Goal: Information Seeking & Learning: Learn about a topic

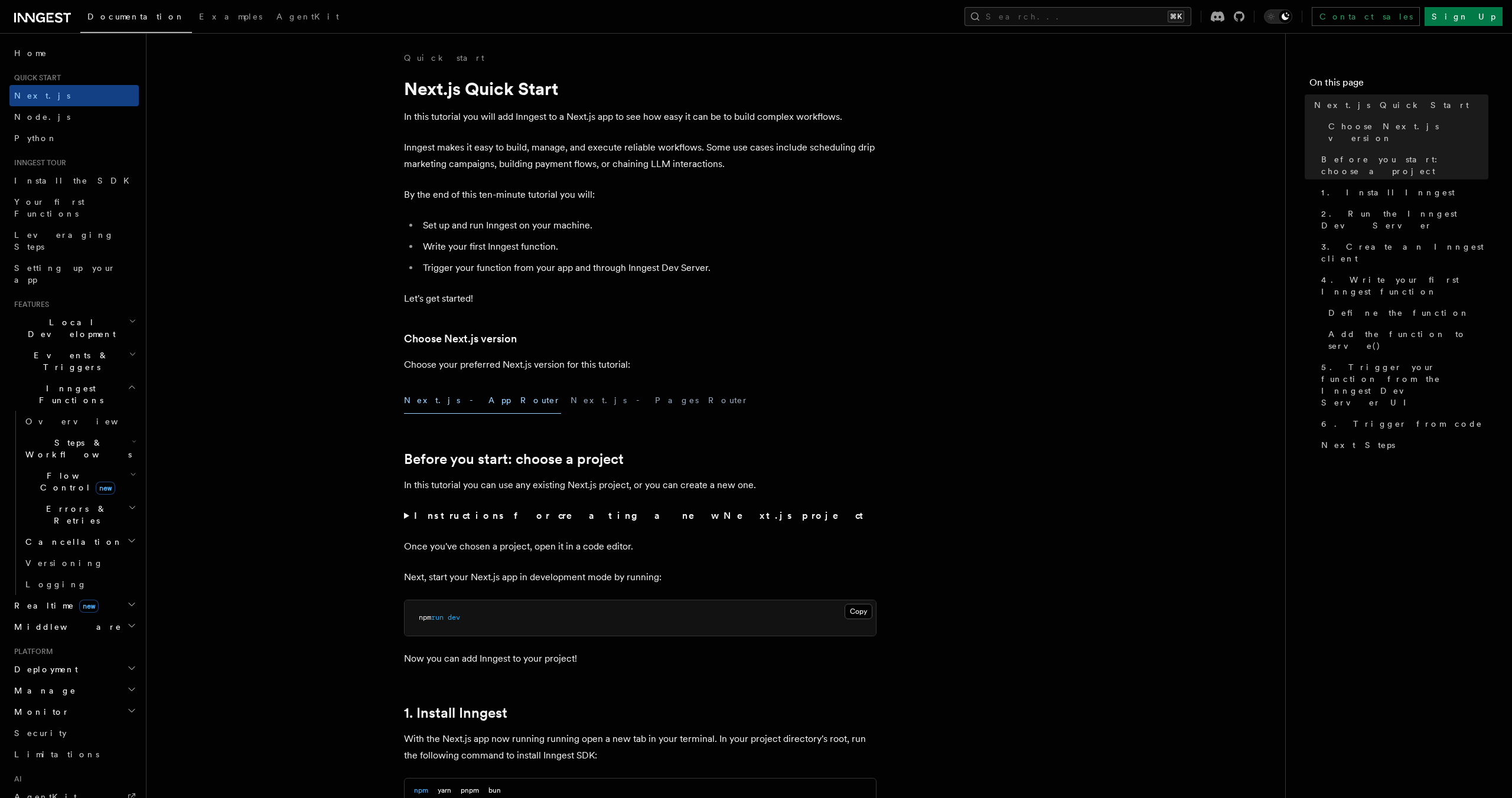
click at [128, 383] on icon "button" at bounding box center [132, 388] width 9 height 10
click at [128, 415] on icon "button" at bounding box center [132, 420] width 10 height 10
click at [89, 460] on span "React hooks / Next.js" at bounding box center [78, 470] width 105 height 21
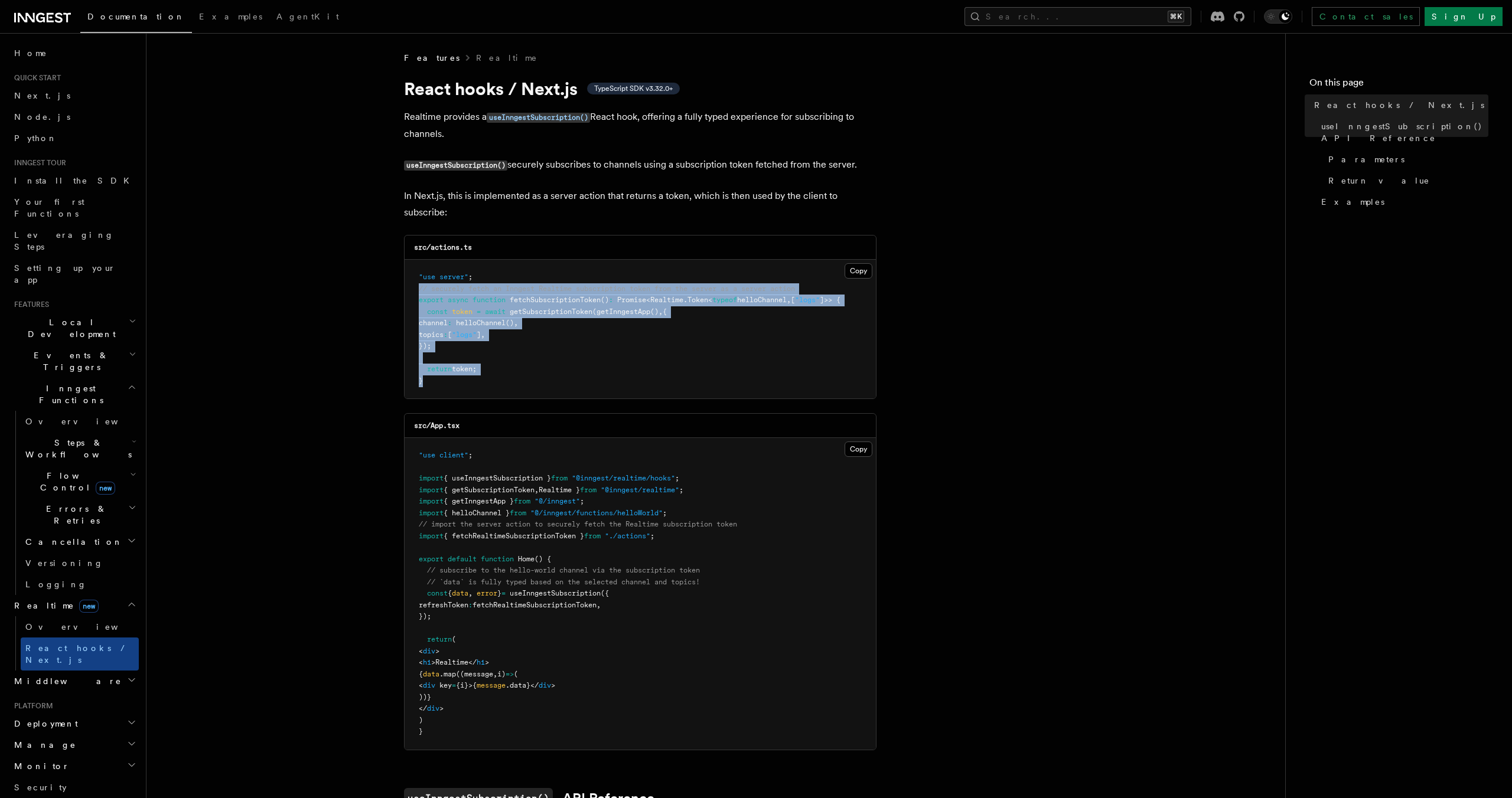
drag, startPoint x: 448, startPoint y: 393, endPoint x: 388, endPoint y: 288, distance: 120.9
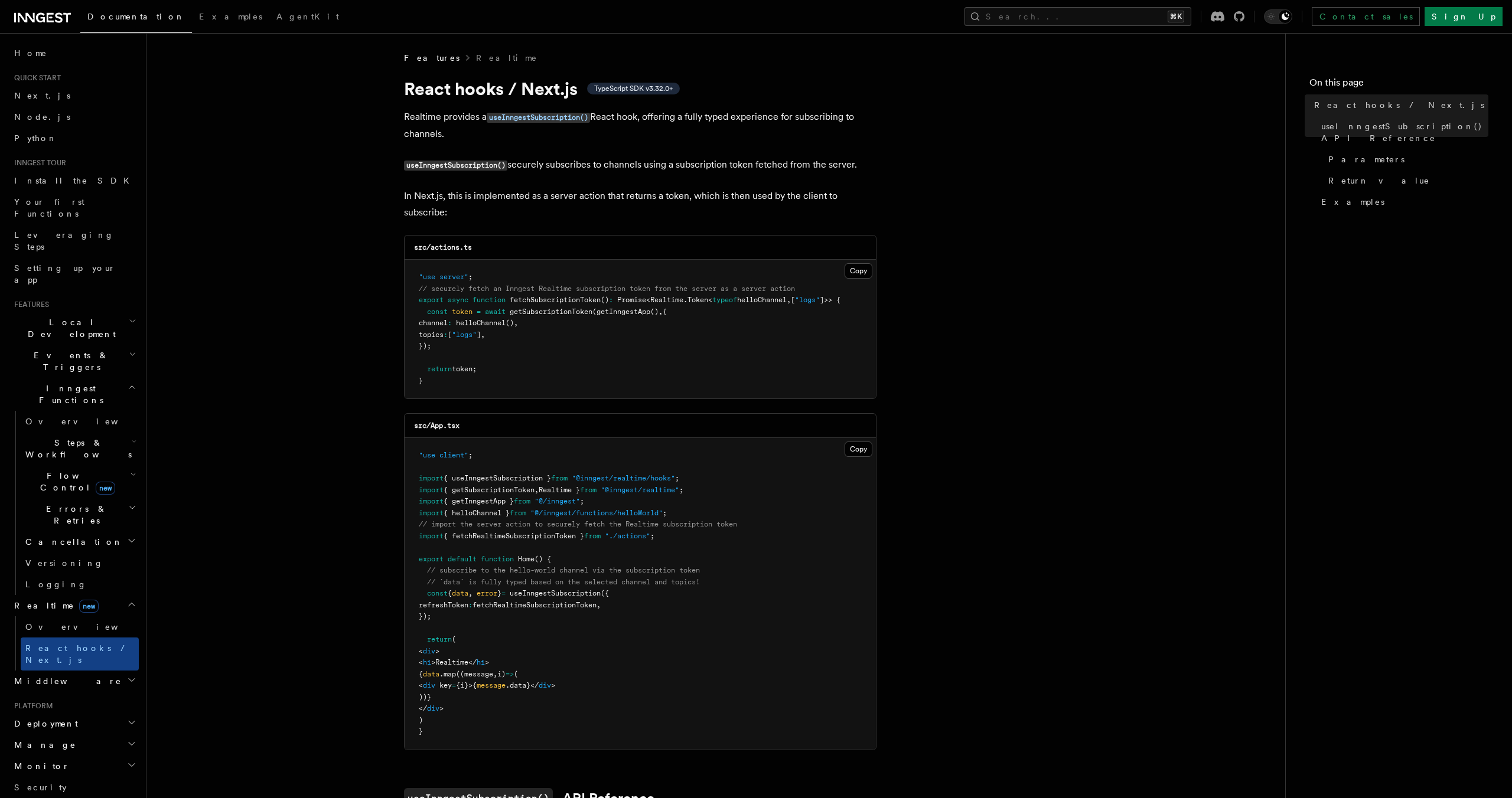
click at [652, 378] on pre ""use server" ; // securely fetch an Inngest Realtime subscription token from th…" at bounding box center [640, 329] width 471 height 139
click at [820, 302] on span ""logs"" at bounding box center [807, 300] width 25 height 8
click at [725, 339] on pre ""use server" ; // securely fetch an Inngest Realtime subscription token from th…" at bounding box center [640, 329] width 471 height 139
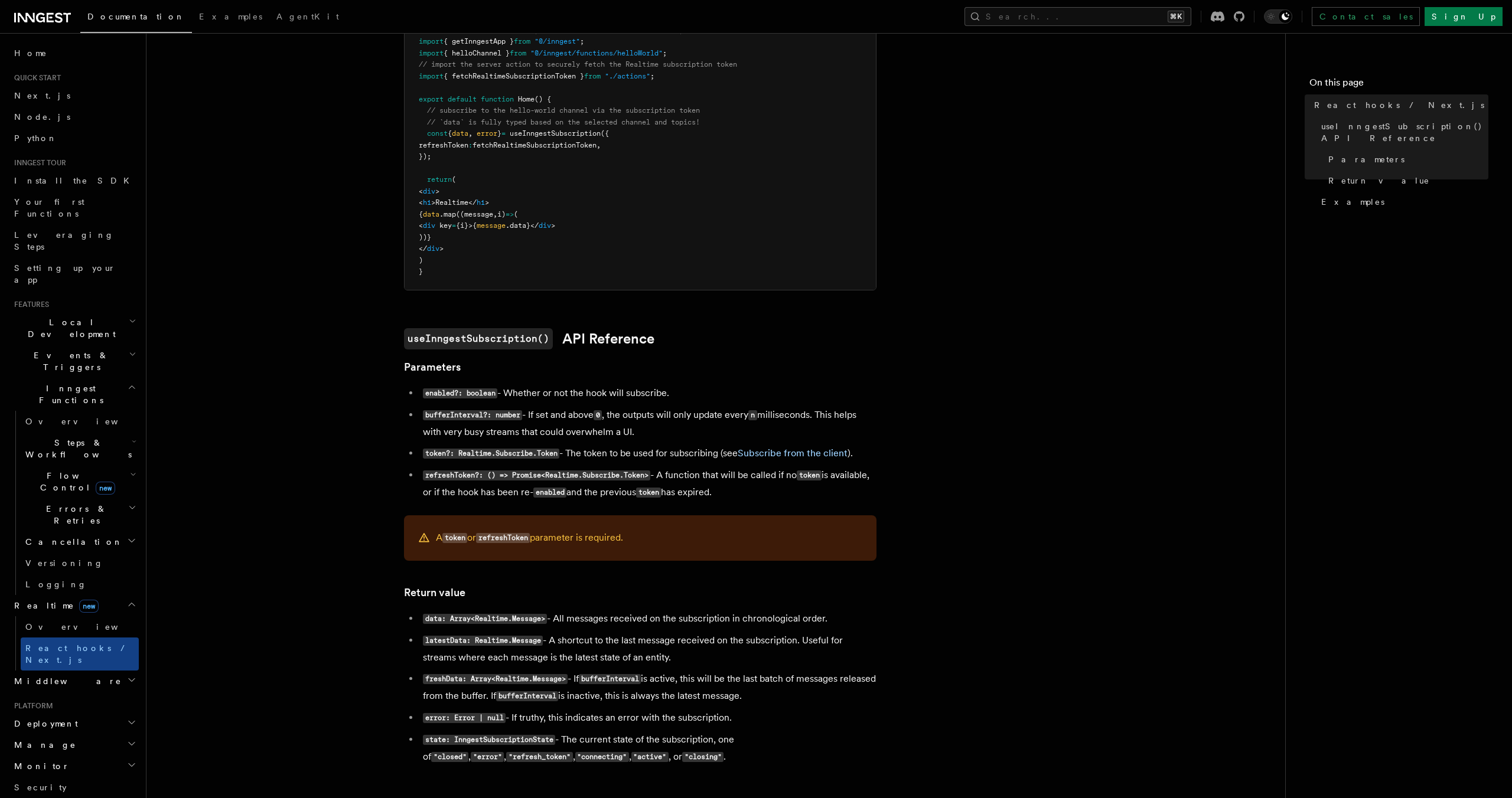
scroll to position [462, 0]
drag, startPoint x: 411, startPoint y: 535, endPoint x: 647, endPoint y: 539, distance: 236.0
click at [647, 539] on div "A token or refreshToken parameter is required." at bounding box center [641, 535] width 473 height 45
click at [668, 536] on div "A token or refreshToken parameter is required." at bounding box center [641, 535] width 473 height 45
drag, startPoint x: 668, startPoint y: 536, endPoint x: 434, endPoint y: 536, distance: 234.0
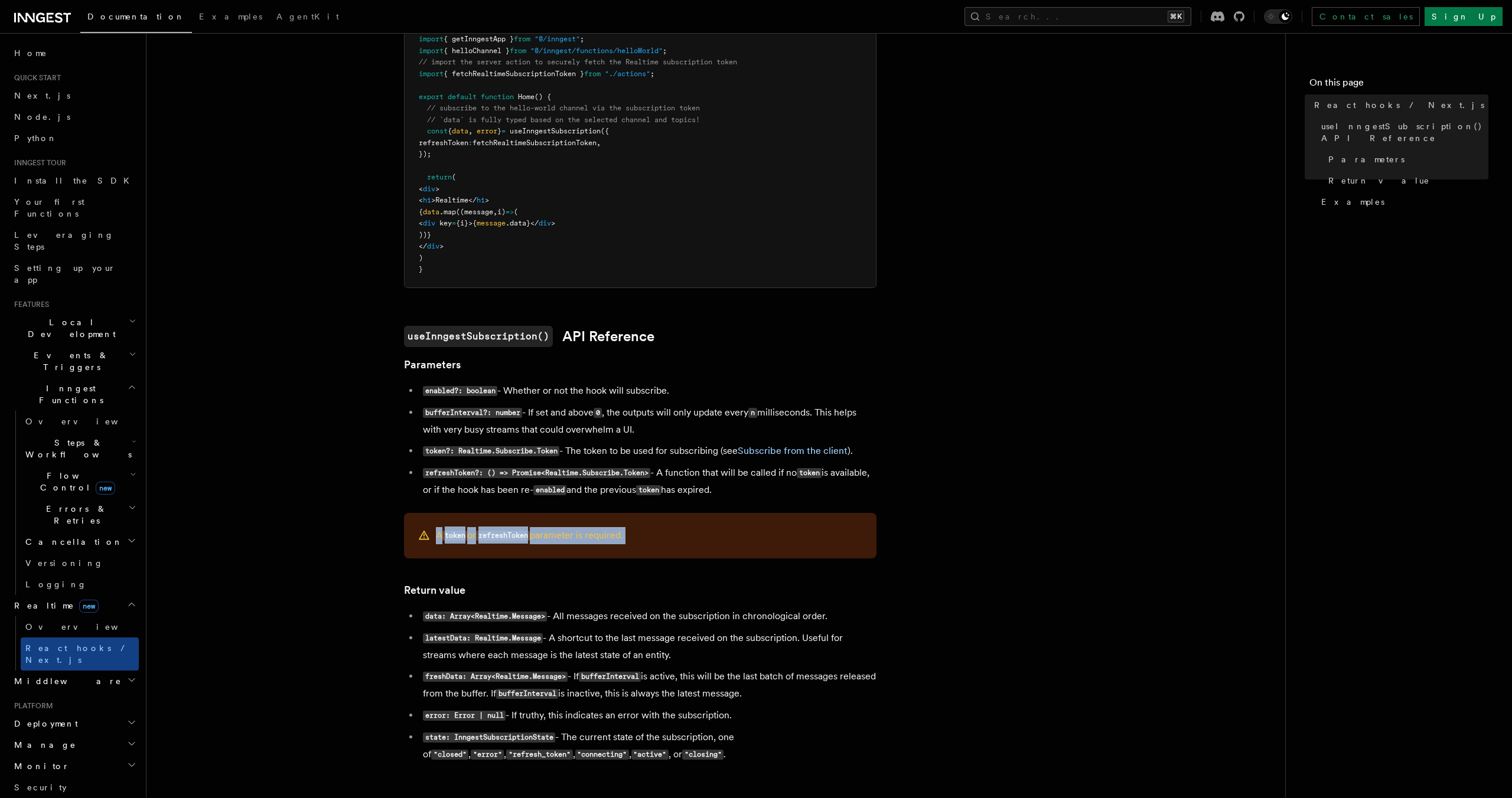
click at [434, 536] on div "A token or refreshToken parameter is required." at bounding box center [641, 535] width 473 height 45
click at [682, 536] on div "A token or refreshToken parameter is required." at bounding box center [641, 535] width 473 height 45
drag, startPoint x: 682, startPoint y: 536, endPoint x: 428, endPoint y: 534, distance: 254.0
click at [428, 534] on div "A token or refreshToken parameter is required." at bounding box center [641, 535] width 473 height 45
click at [698, 536] on div "A token or refreshToken parameter is required." at bounding box center [641, 535] width 473 height 45
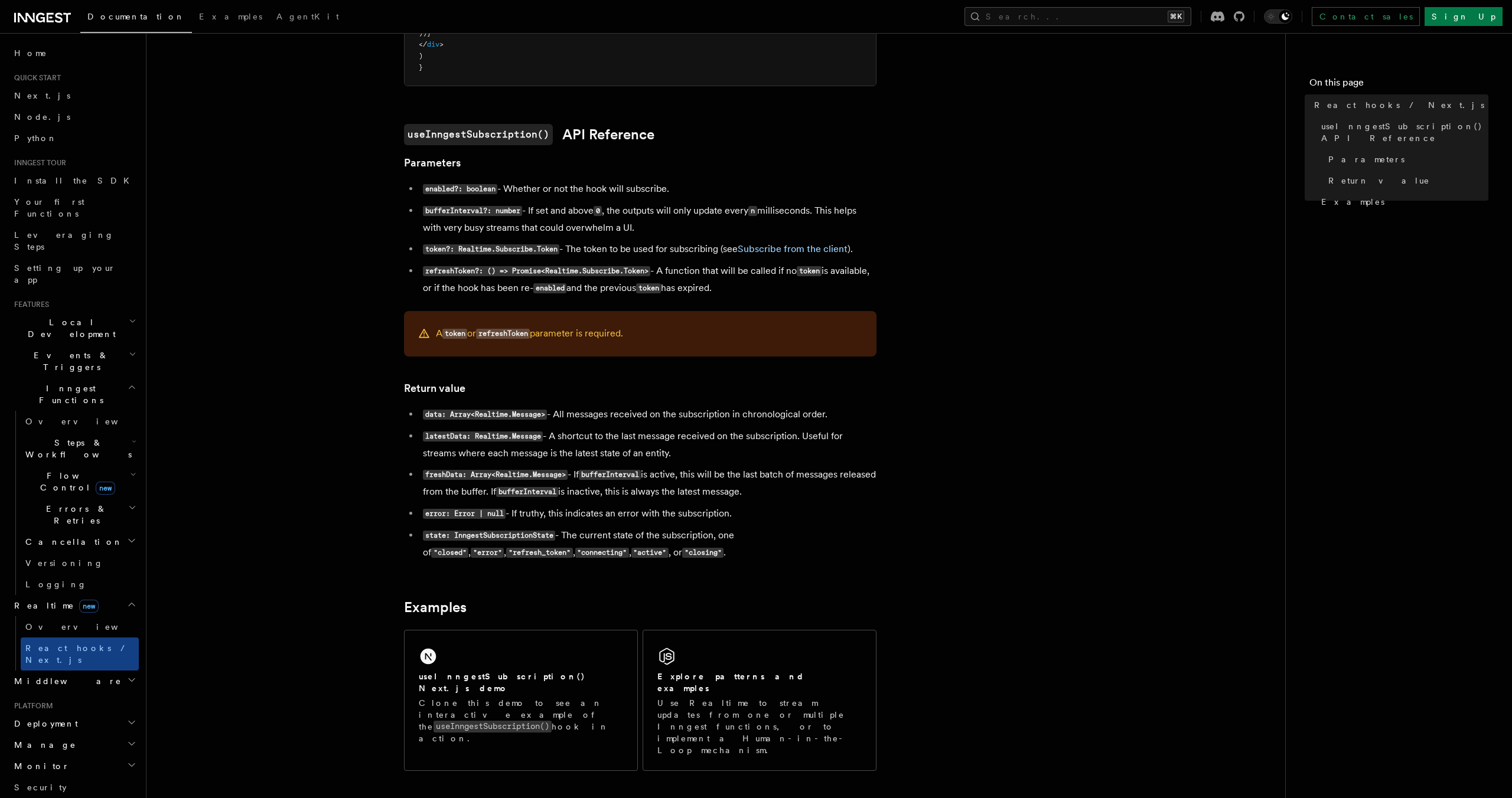
scroll to position [666, 0]
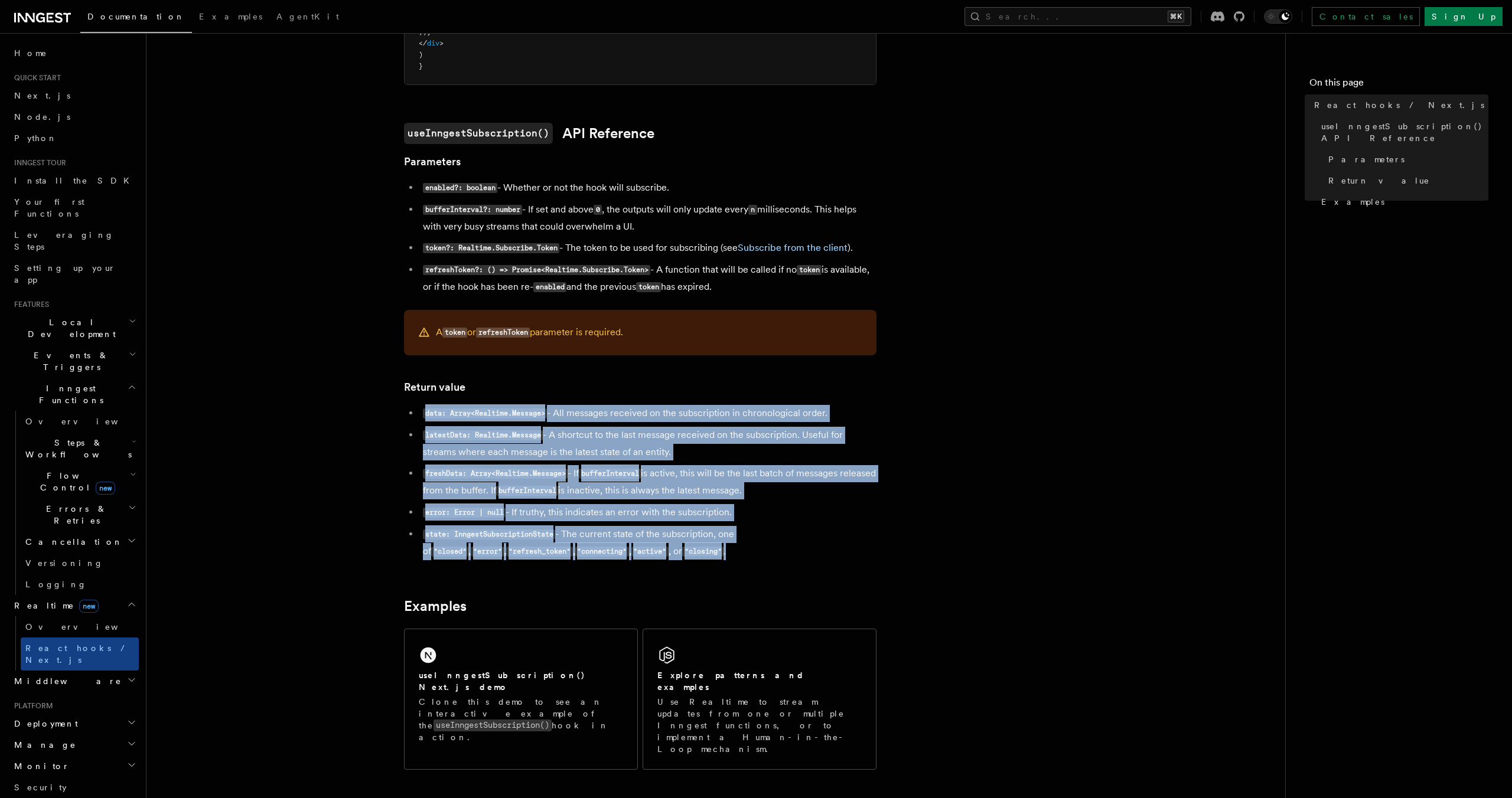
drag, startPoint x: 677, startPoint y: 550, endPoint x: 395, endPoint y: 406, distance: 316.6
click at [395, 406] on article "Features Realtime React hooks / Next.js TypeScript SDK v3.32.0+ Realtime provid…" at bounding box center [716, 190] width 1101 height 1608
click at [293, 520] on article "Features Realtime React hooks / Next.js TypeScript SDK v3.32.0+ Realtime provid…" at bounding box center [716, 190] width 1101 height 1608
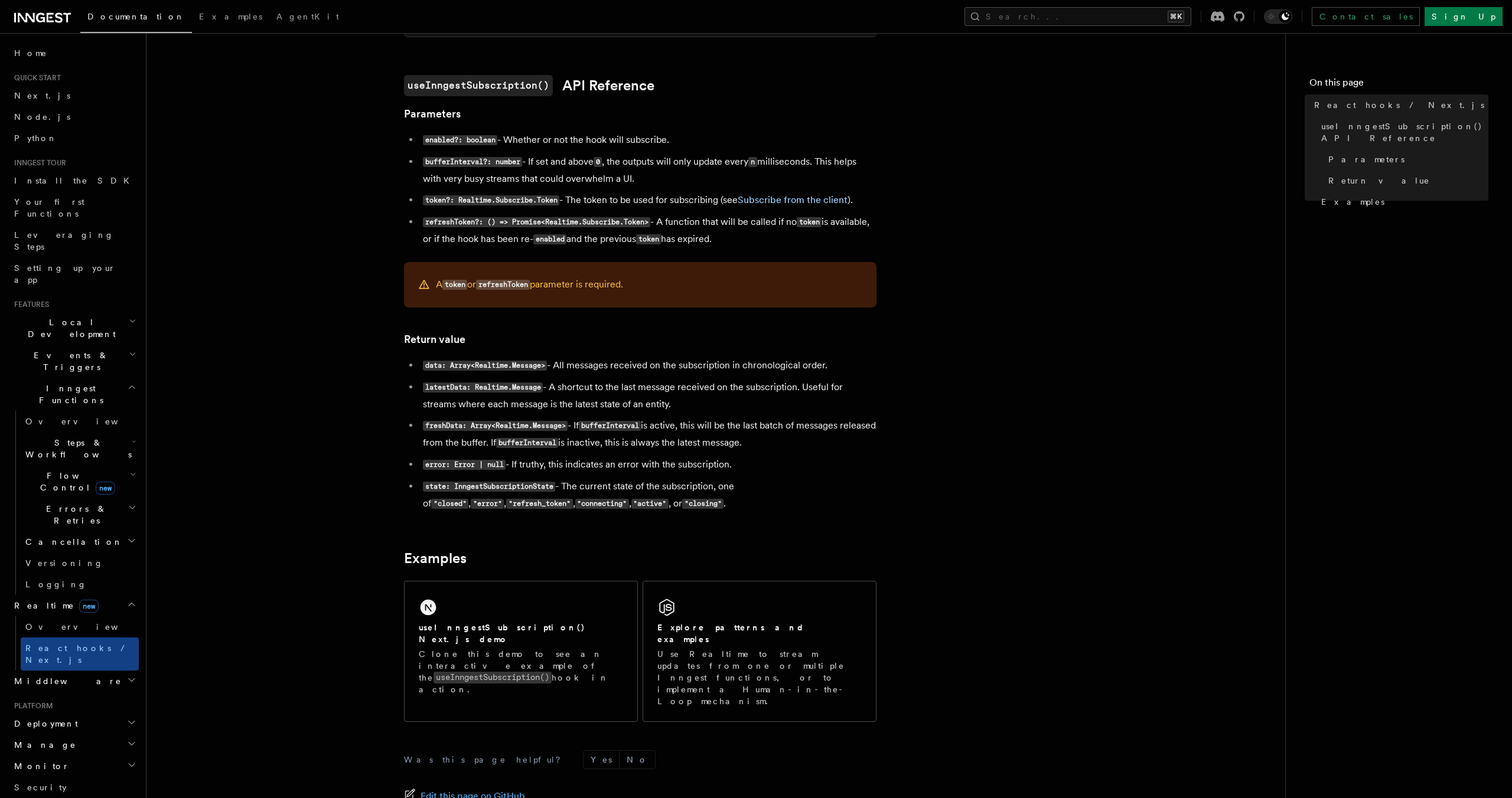
scroll to position [714, 0]
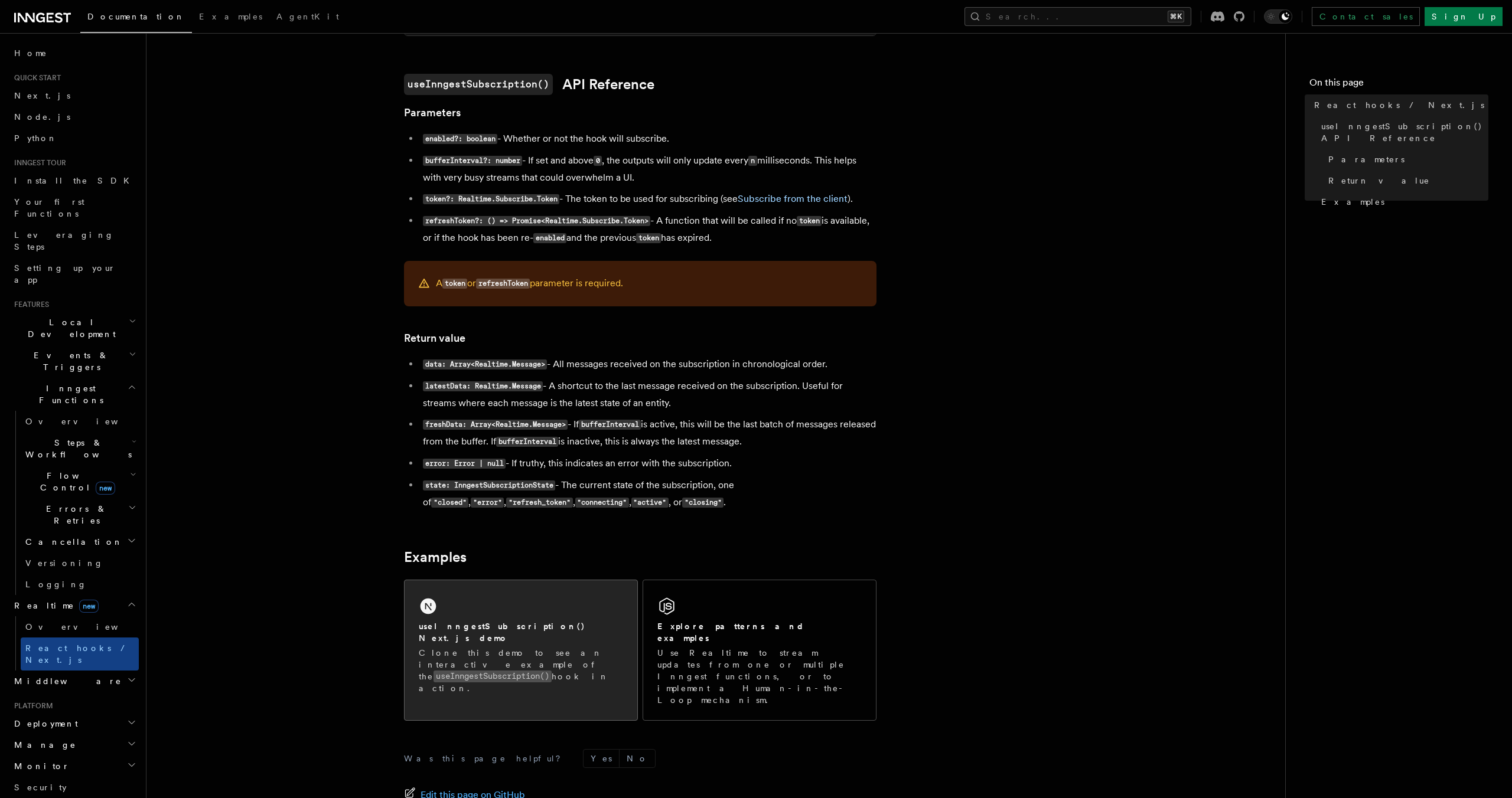
click at [576, 647] on p "Clone this demo to see an interactive example of the useInngestSubscription() h…" at bounding box center [521, 670] width 205 height 48
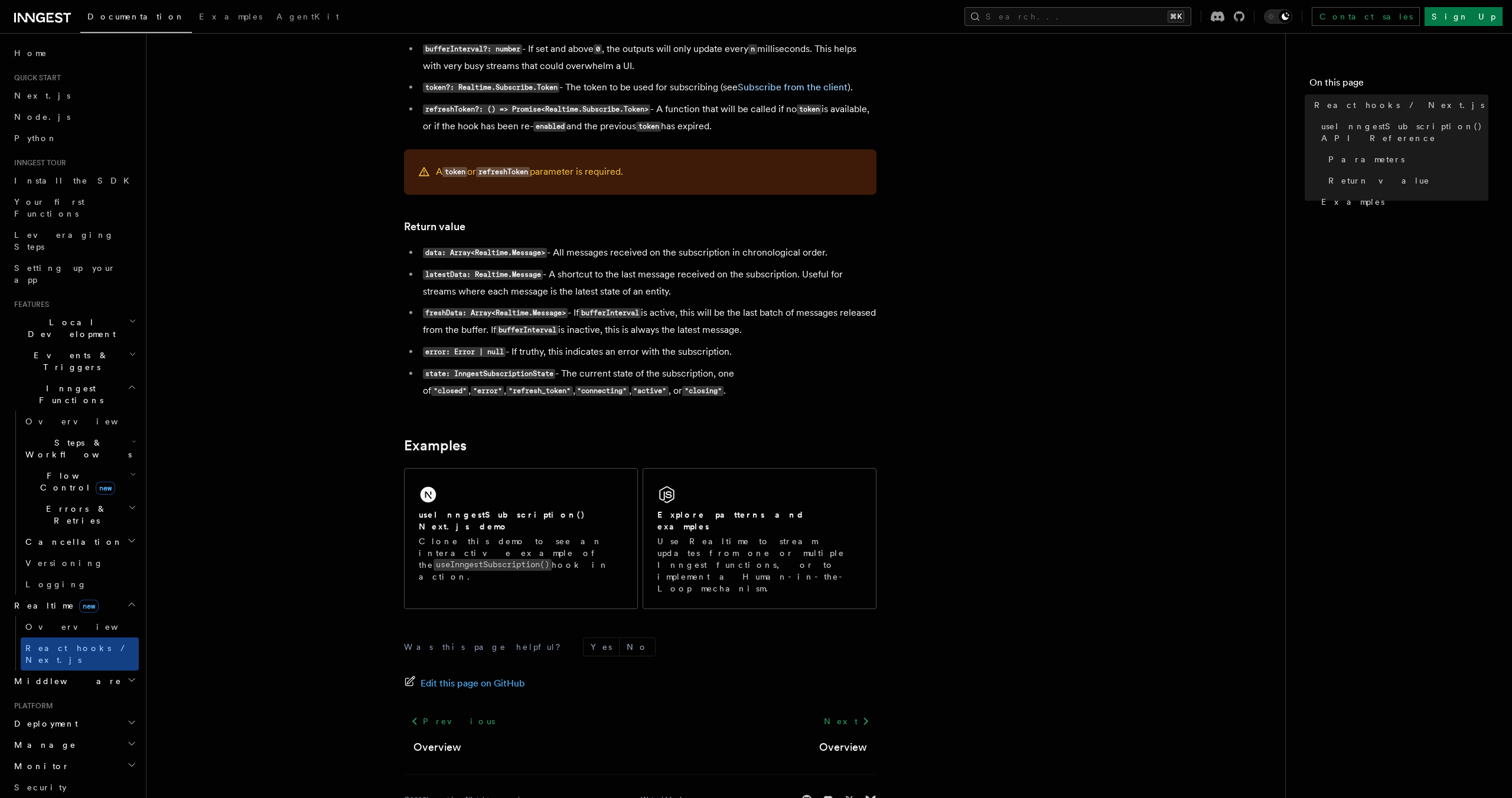
scroll to position [827, 0]
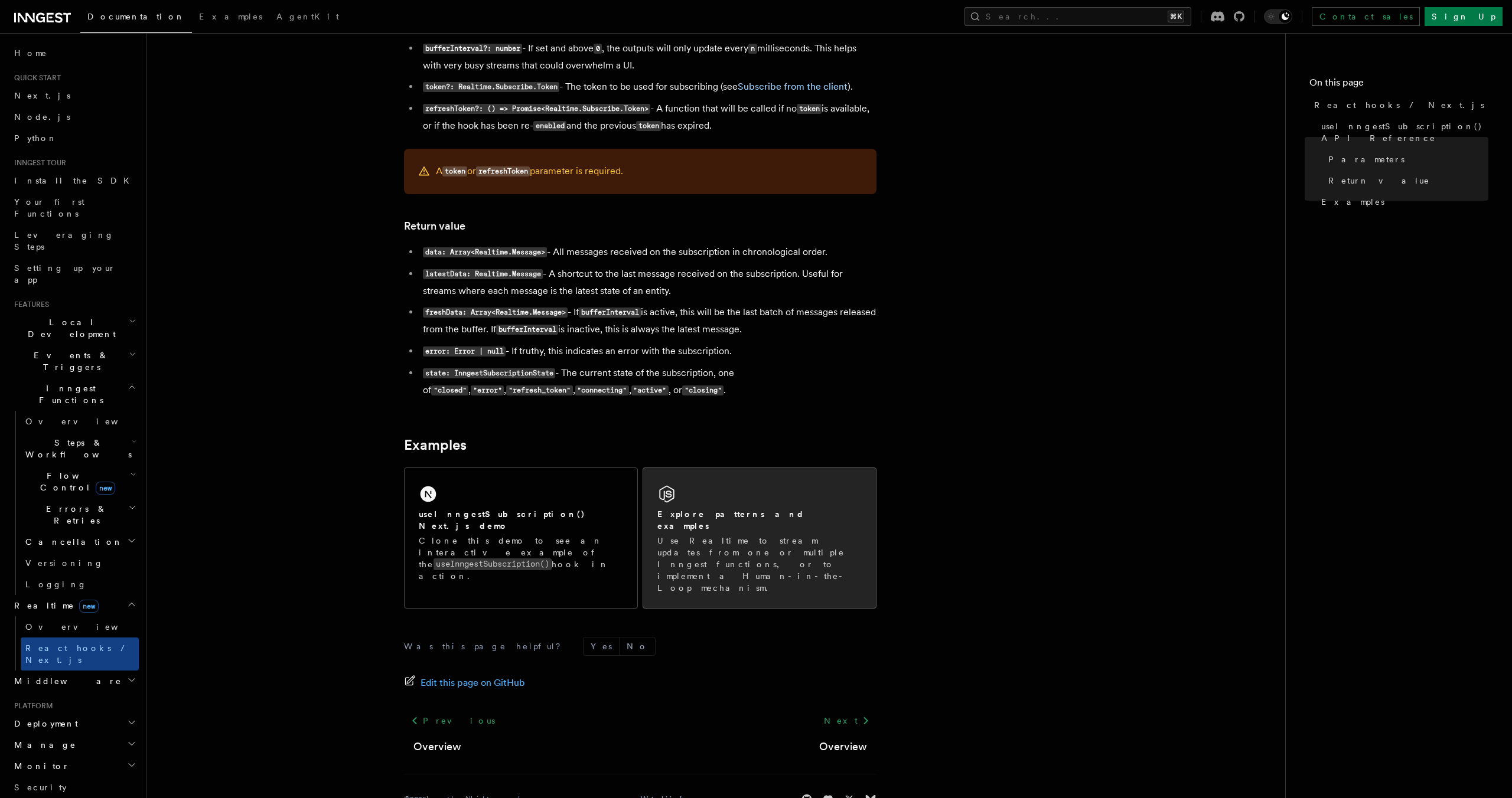
click at [780, 509] on div "Explore patterns and examples" at bounding box center [760, 520] width 205 height 25
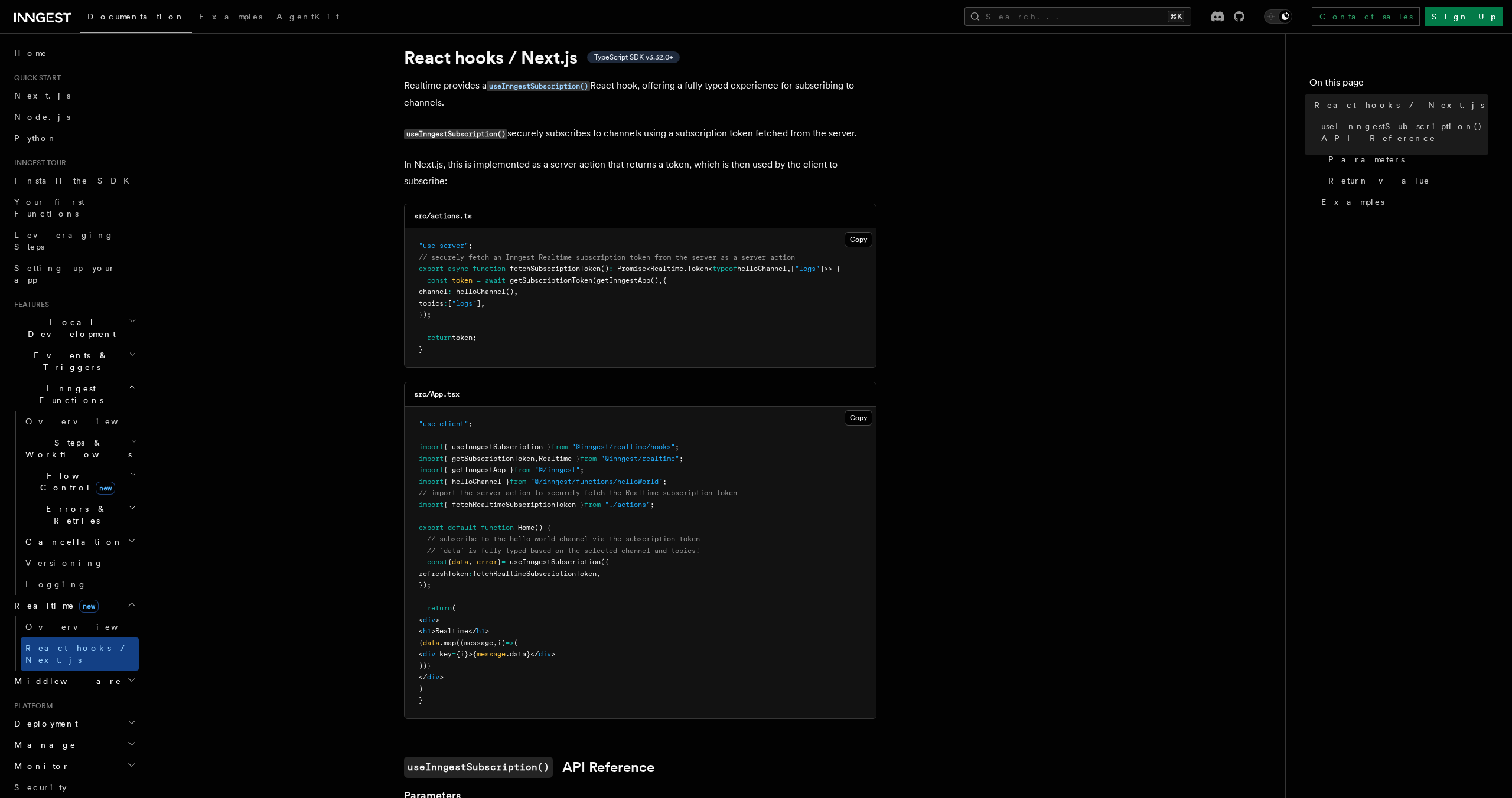
scroll to position [0, 0]
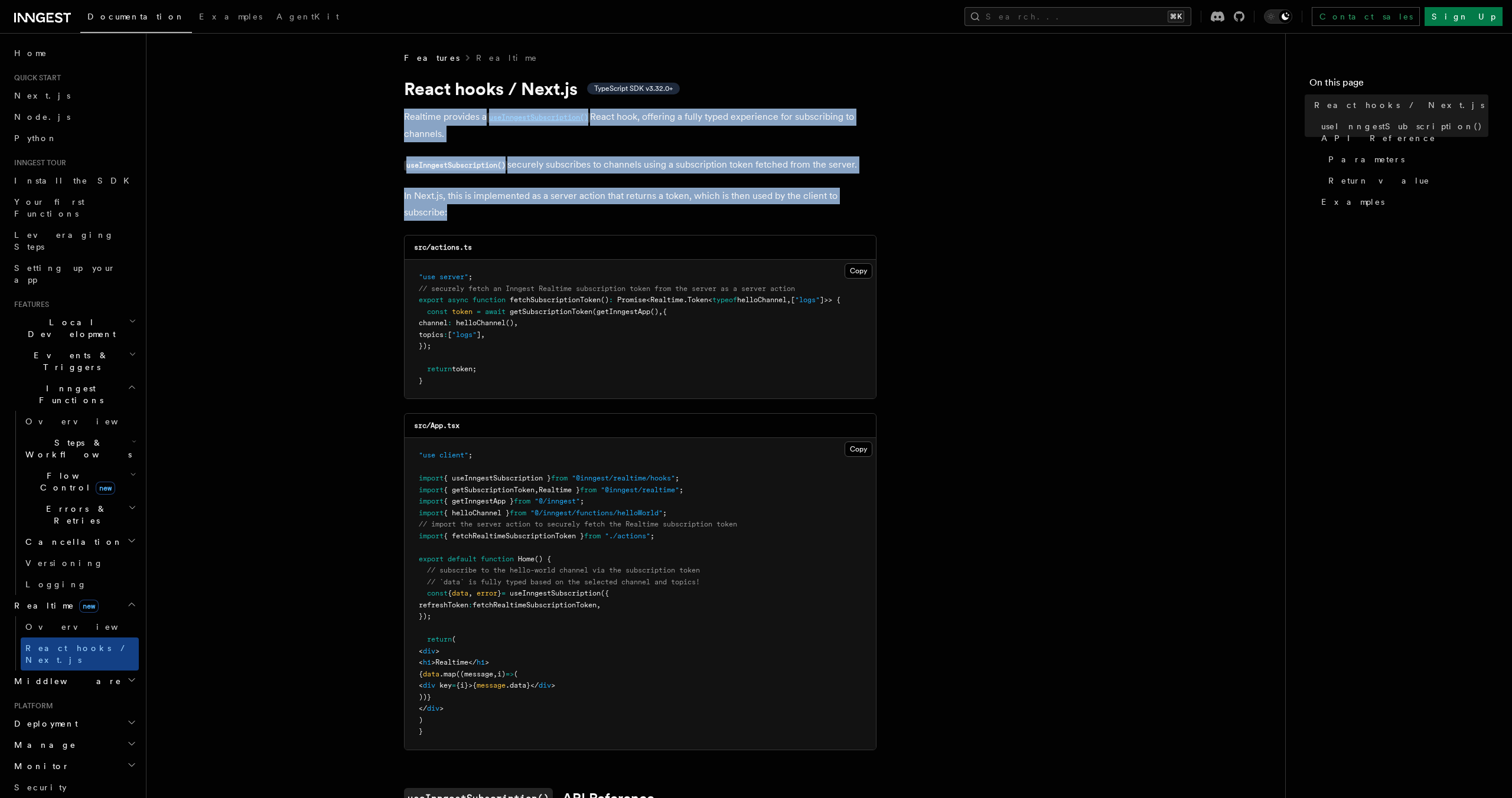
drag, startPoint x: 394, startPoint y: 209, endPoint x: 365, endPoint y: 111, distance: 102.2
drag, startPoint x: 376, startPoint y: 108, endPoint x: 526, endPoint y: 223, distance: 189.0
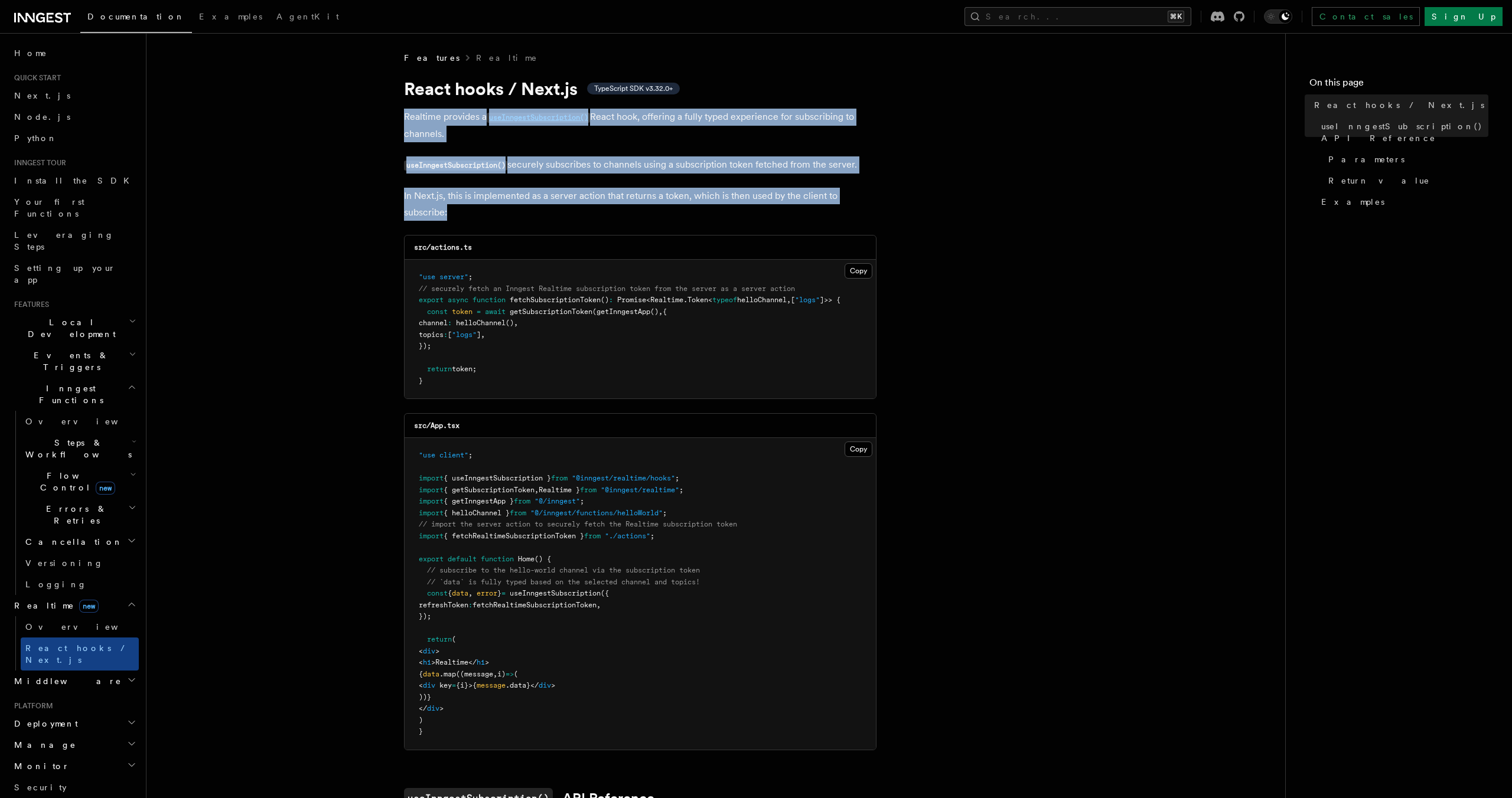
drag, startPoint x: 494, startPoint y: 214, endPoint x: 325, endPoint y: 124, distance: 191.5
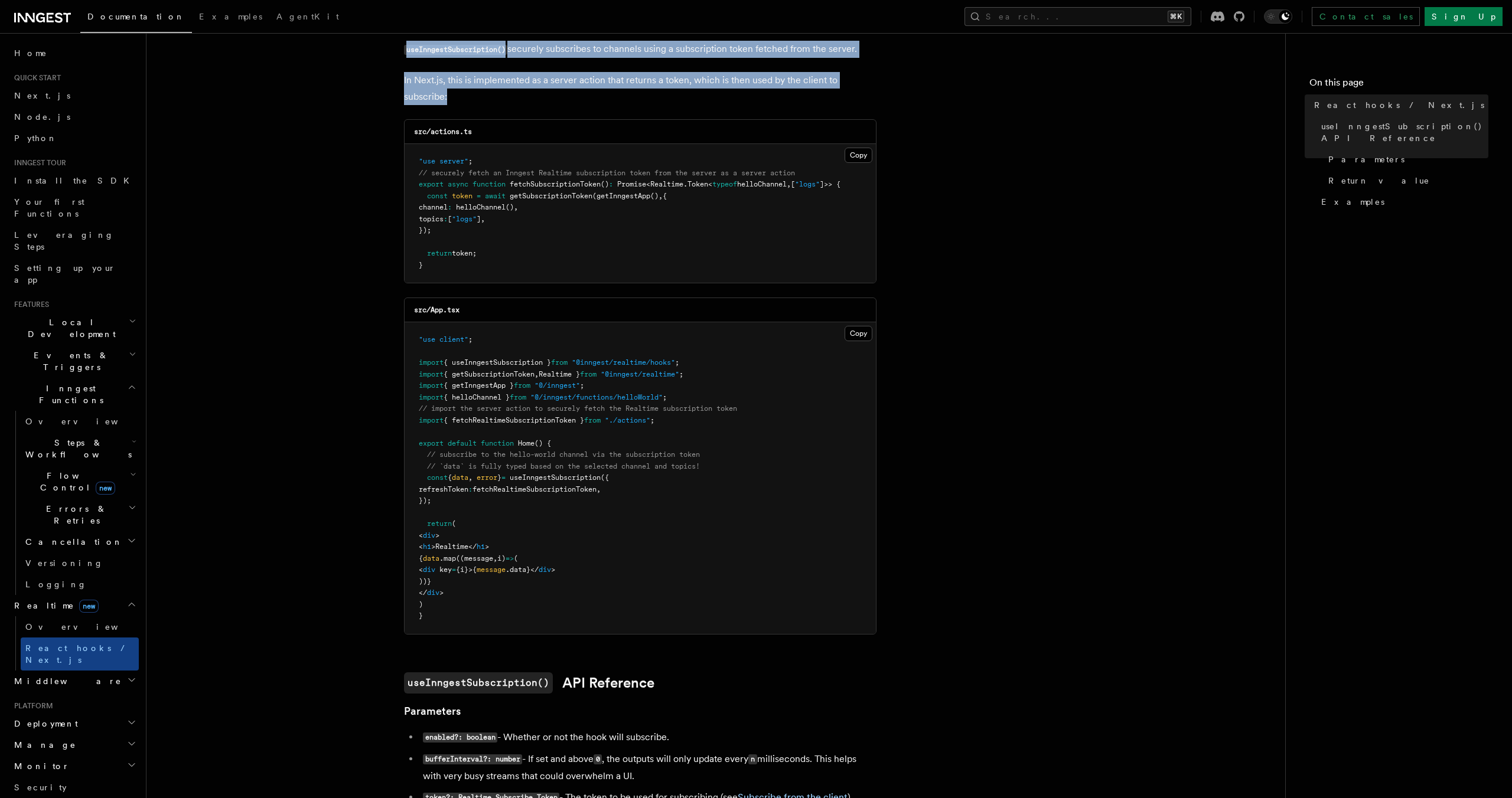
scroll to position [165, 0]
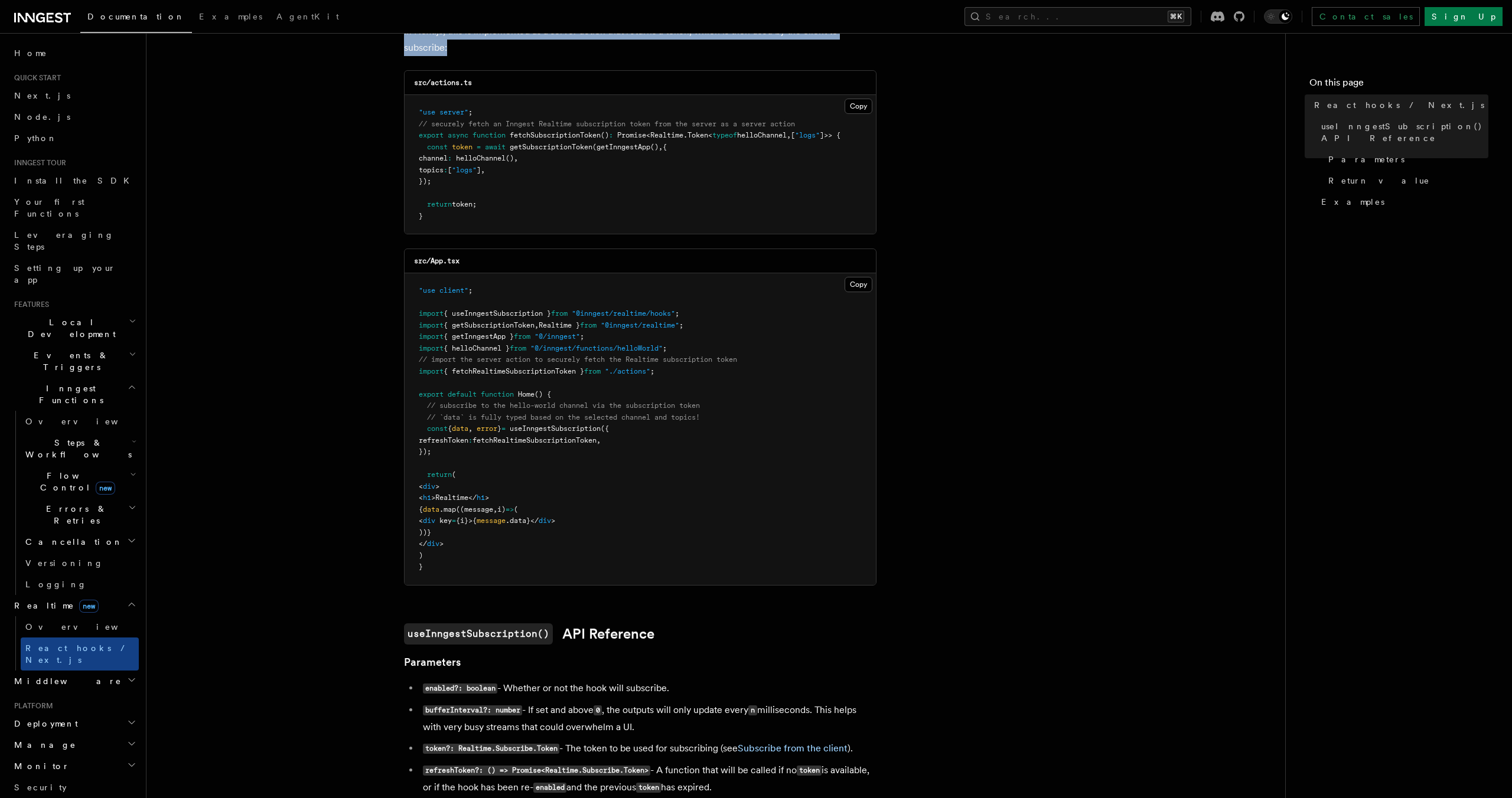
drag, startPoint x: 480, startPoint y: 556, endPoint x: 423, endPoint y: 425, distance: 142.9
click at [423, 425] on pre ""use client" ; import { useInngestSubscription } from "@inngest/realtime/hooks"…" at bounding box center [640, 429] width 471 height 311
click at [674, 473] on pre ""use client" ; import { useInngestSubscription } from "@inngest/realtime/hooks"…" at bounding box center [640, 429] width 471 height 311
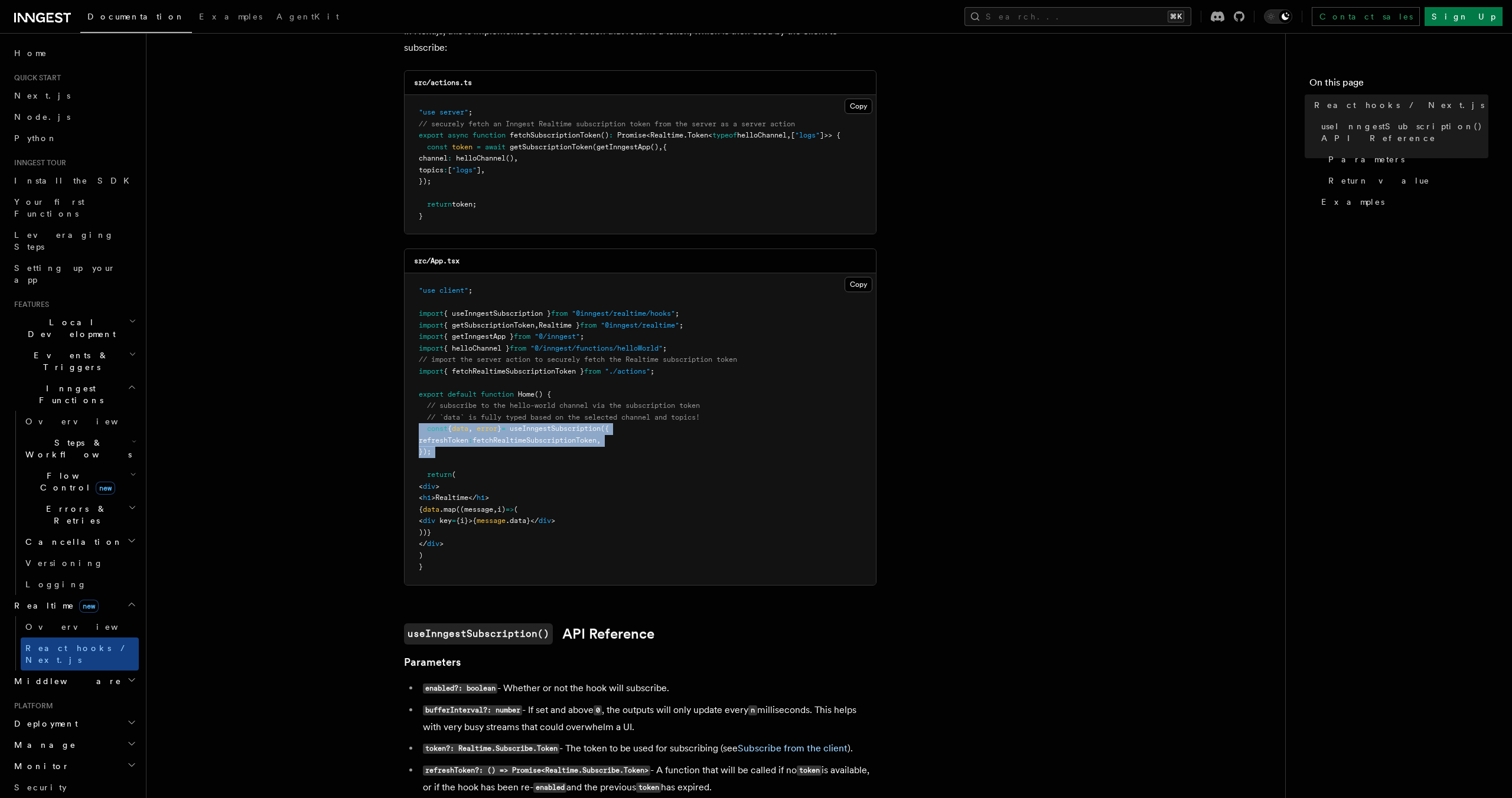
drag, startPoint x: 450, startPoint y: 458, endPoint x: 419, endPoint y: 434, distance: 39.2
click at [419, 434] on pre ""use client" ; import { useInngestSubscription } from "@inngest/realtime/hooks"…" at bounding box center [640, 429] width 471 height 311
click at [630, 480] on pre ""use client" ; import { useInngestSubscription } from "@inngest/realtime/hooks"…" at bounding box center [640, 429] width 471 height 311
click at [491, 338] on span "{ getInngestApp }" at bounding box center [478, 336] width 71 height 8
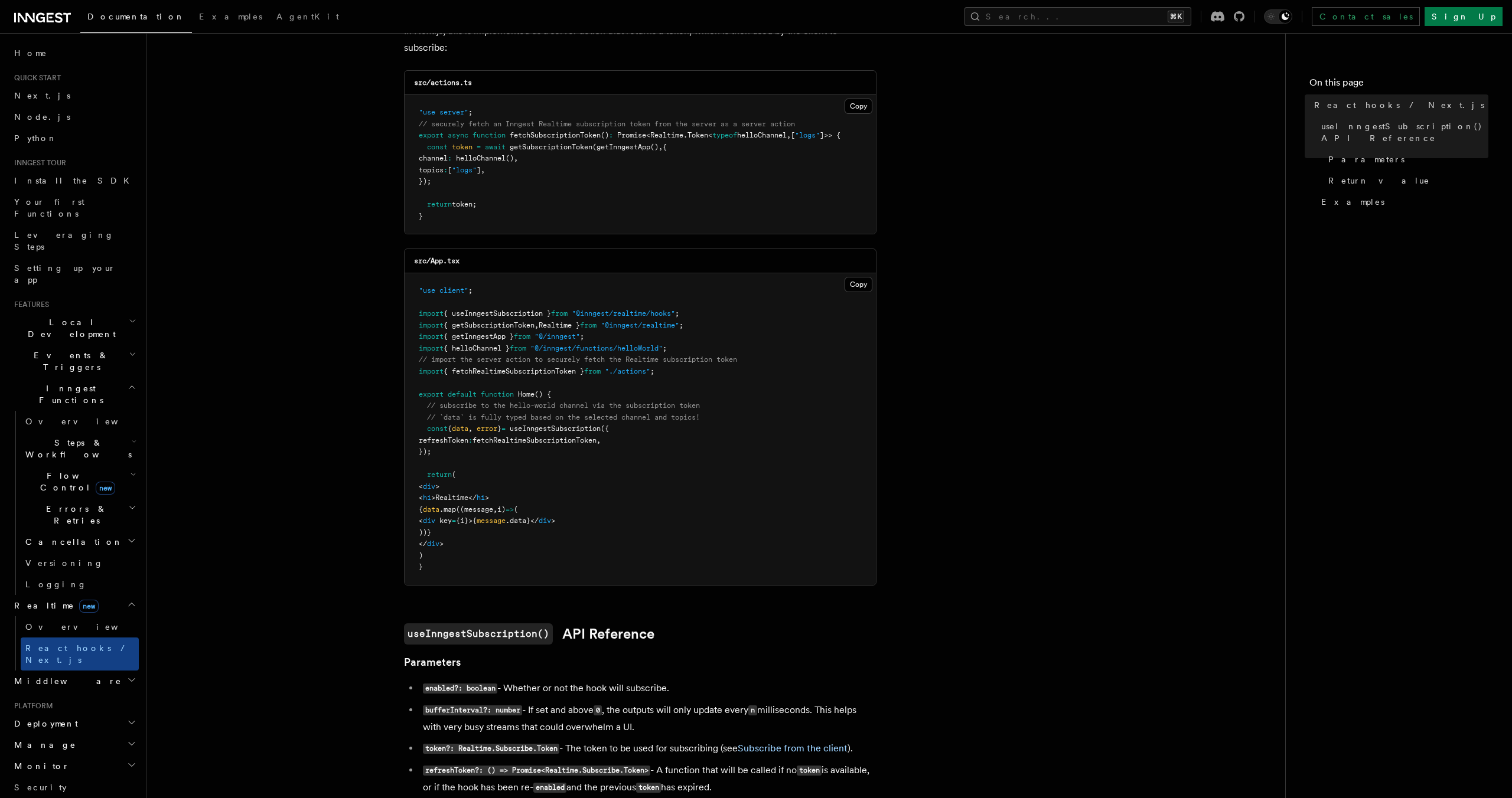
click at [485, 350] on span "{ helloChannel }" at bounding box center [476, 348] width 66 height 8
drag, startPoint x: 691, startPoint y: 349, endPoint x: 450, endPoint y: 334, distance: 241.5
click at [422, 329] on pre ""use client" ; import { useInngestSubscription } from "@inngest/realtime/hooks"…" at bounding box center [640, 429] width 471 height 311
click at [780, 388] on pre ""use client" ; import { useInngestSubscription } from "@inngest/realtime/hooks"…" at bounding box center [640, 429] width 471 height 311
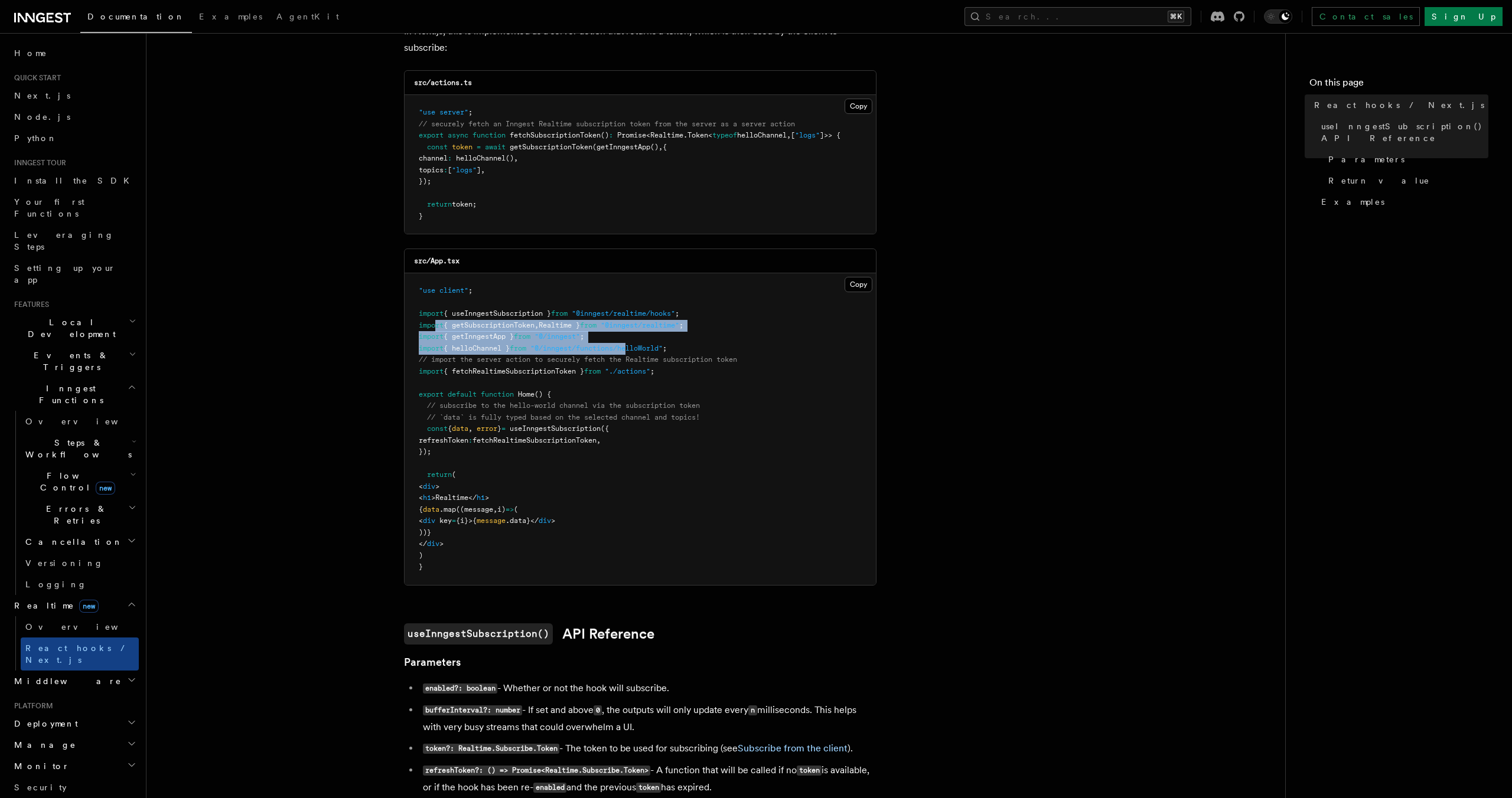
drag, startPoint x: 638, startPoint y: 343, endPoint x: 438, endPoint y: 323, distance: 201.0
click at [438, 323] on pre ""use client" ; import { useInngestSubscription } from "@inngest/realtime/hooks"…" at bounding box center [640, 429] width 471 height 311
click at [667, 348] on span ";" at bounding box center [664, 348] width 4 height 8
drag, startPoint x: 681, startPoint y: 348, endPoint x: 397, endPoint y: 304, distance: 287.4
click at [397, 304] on article "Features Realtime React hooks / Next.js TypeScript SDK v3.32.0+ Realtime provid…" at bounding box center [716, 691] width 1101 height 1608
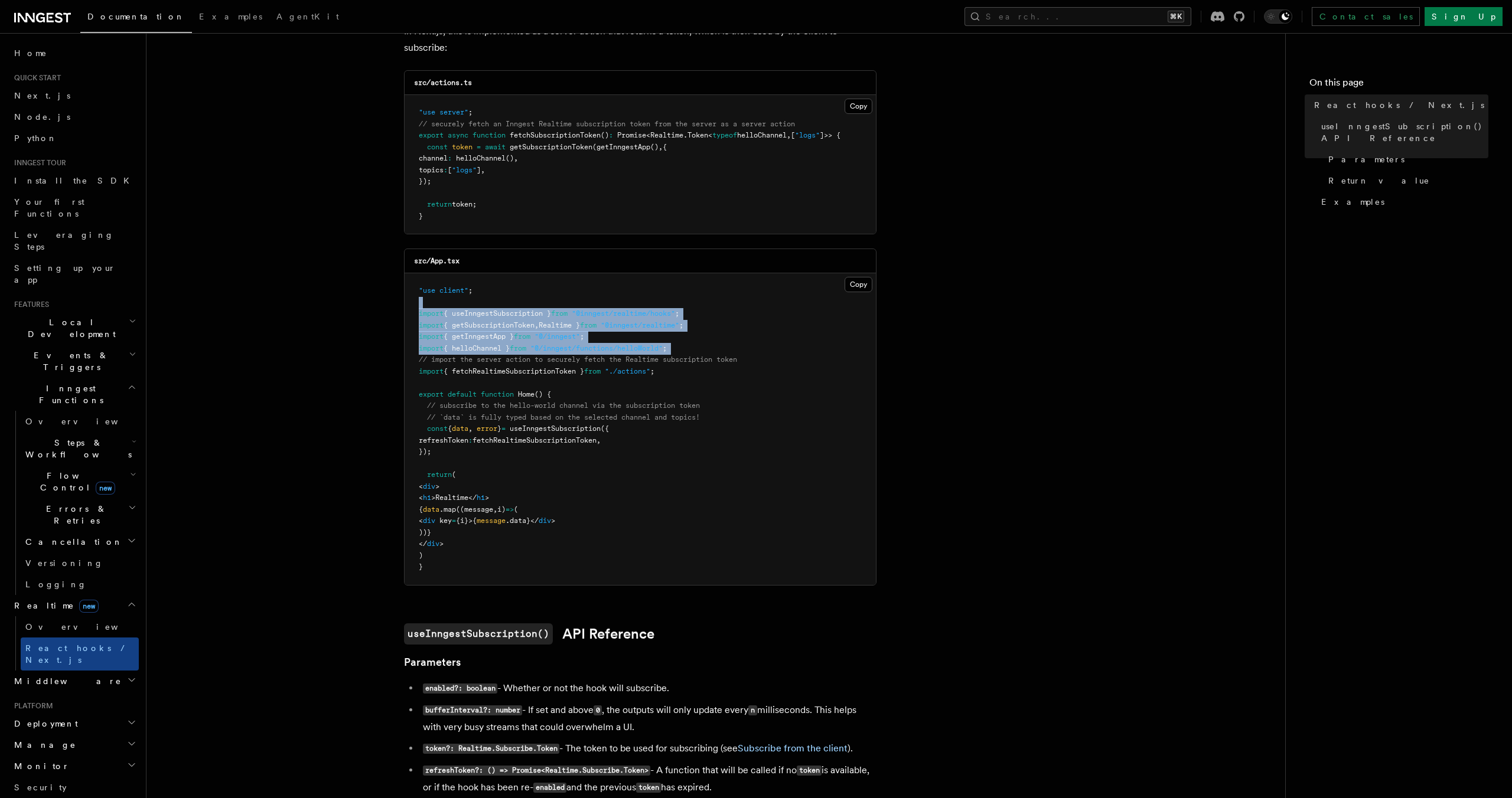
click at [751, 347] on pre ""use client" ; import { useInngestSubscription } from "@inngest/realtime/hooks"…" at bounding box center [640, 429] width 471 height 311
drag, startPoint x: 735, startPoint y: 330, endPoint x: 408, endPoint y: 294, distance: 329.0
click at [408, 294] on pre ""use client" ; import { useInngestSubscription } from "@inngest/realtime/hooks"…" at bounding box center [640, 429] width 471 height 311
click at [742, 424] on pre ""use client" ; import { useInngestSubscription } from "@inngest/realtime/hooks"…" at bounding box center [640, 429] width 471 height 311
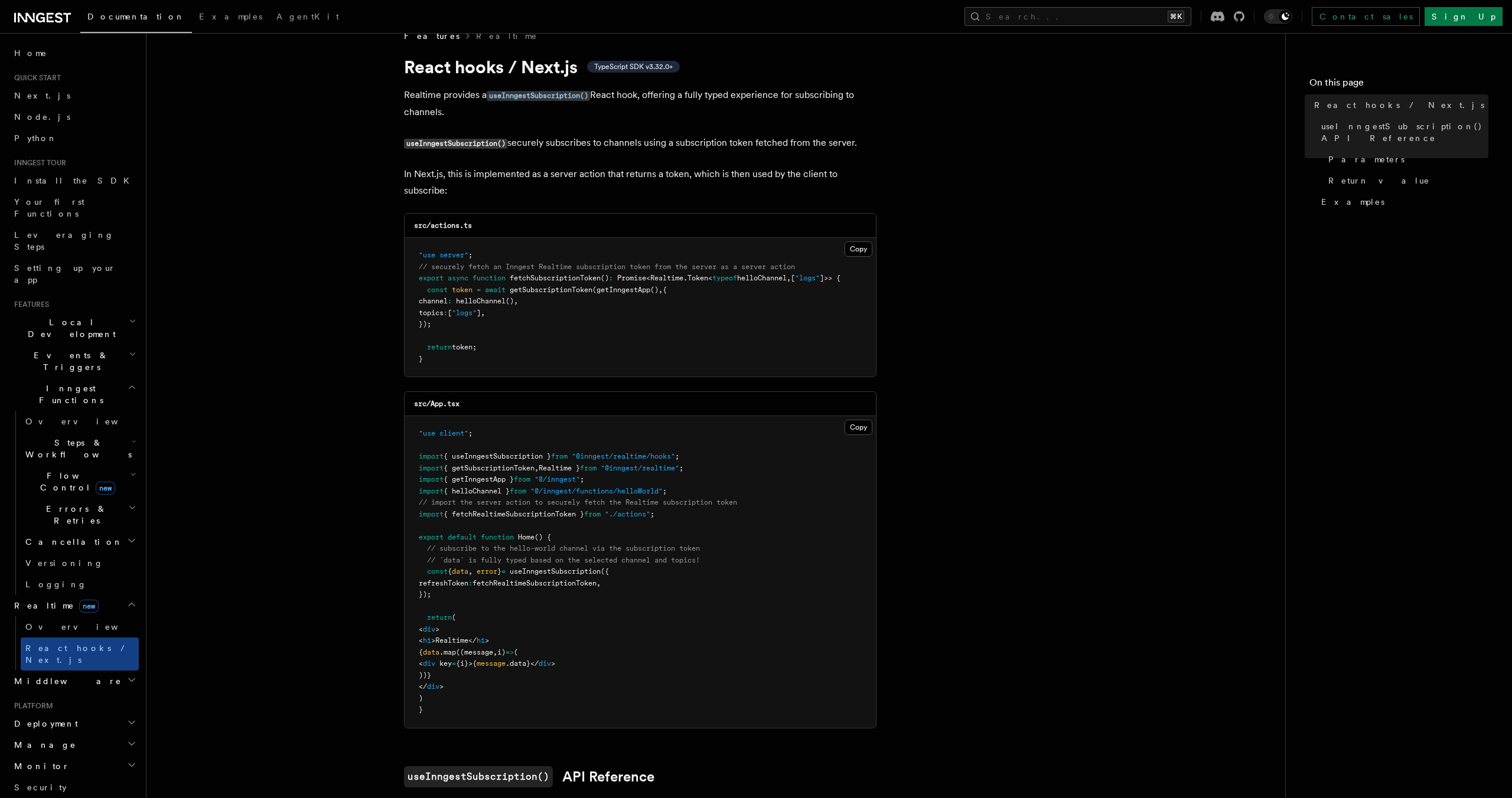
scroll to position [0, 0]
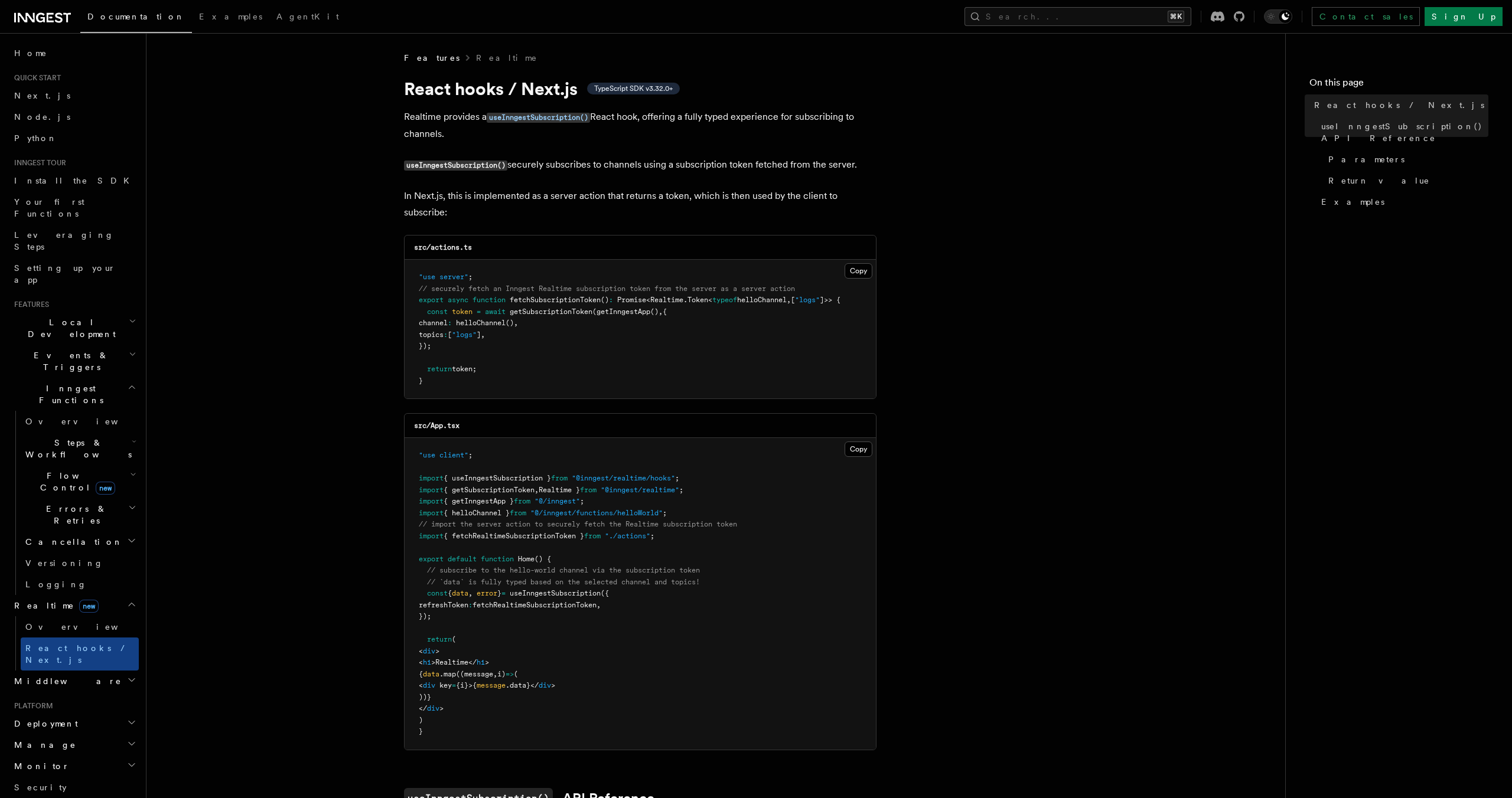
click at [94, 595] on h2 "Realtime new" at bounding box center [74, 605] width 129 height 21
click at [117, 595] on h2 "Realtime new" at bounding box center [74, 605] width 129 height 21
click at [135, 536] on icon "button" at bounding box center [132, 540] width 10 height 10
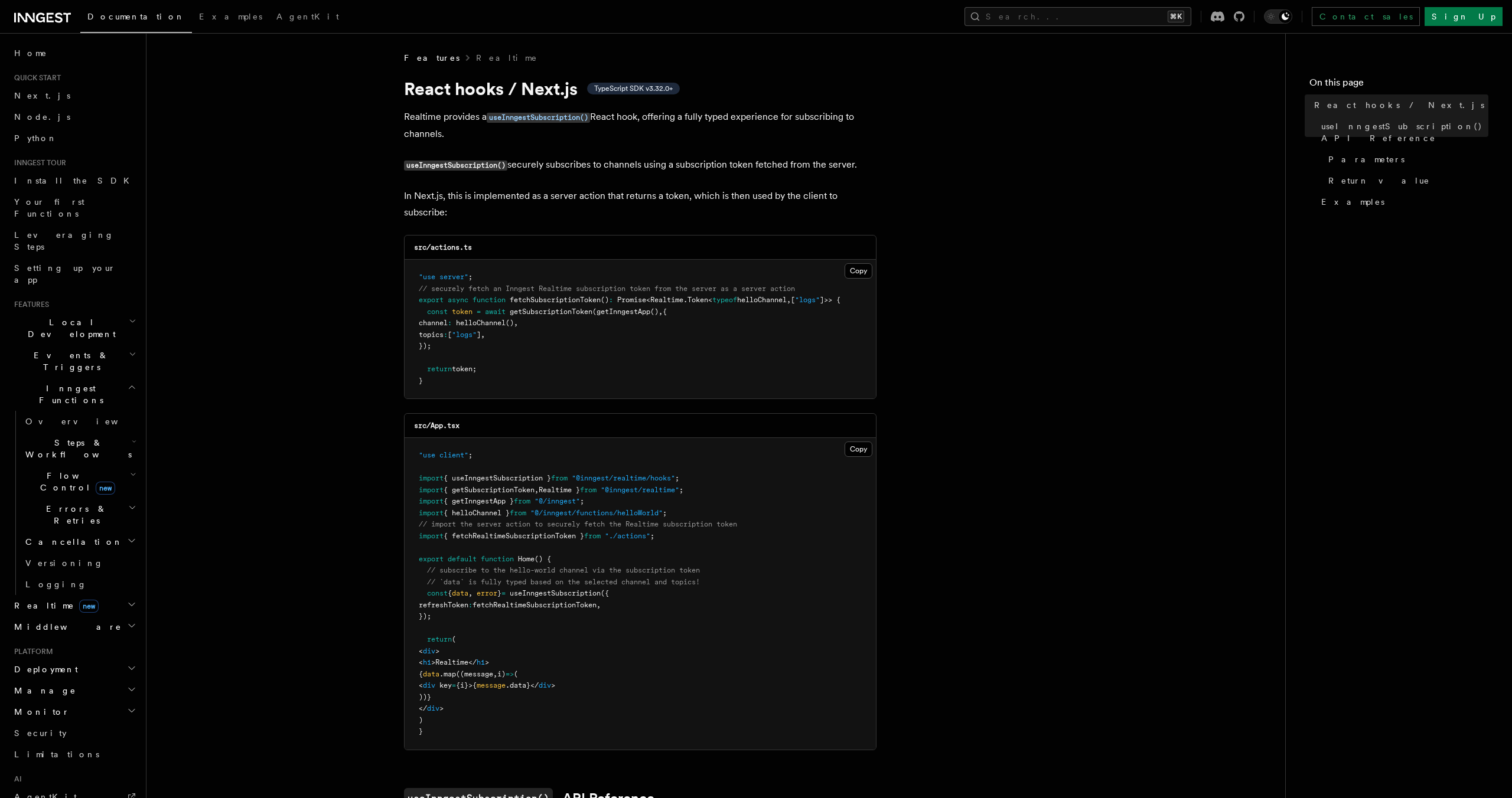
click at [135, 536] on icon "button" at bounding box center [132, 540] width 10 height 10
click at [133, 503] on icon "button" at bounding box center [132, 508] width 8 height 10
click at [124, 531] on h2 "Cancellation" at bounding box center [79, 541] width 118 height 21
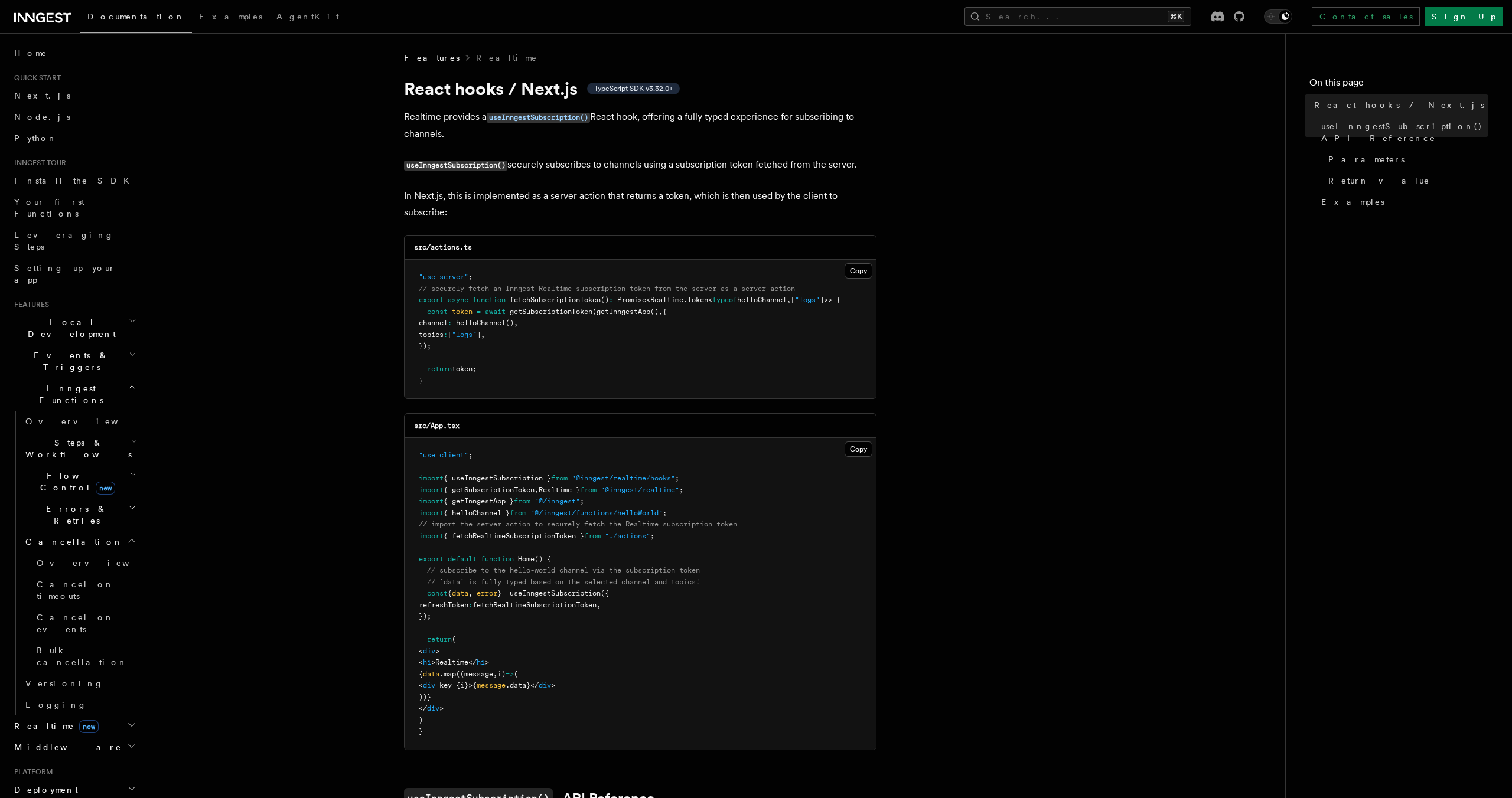
click at [126, 531] on h2 "Cancellation" at bounding box center [79, 541] width 118 height 21
click at [113, 378] on h2 "Inngest Functions" at bounding box center [74, 395] width 129 height 33
click at [124, 345] on h2 "Events & Triggers" at bounding box center [74, 361] width 129 height 33
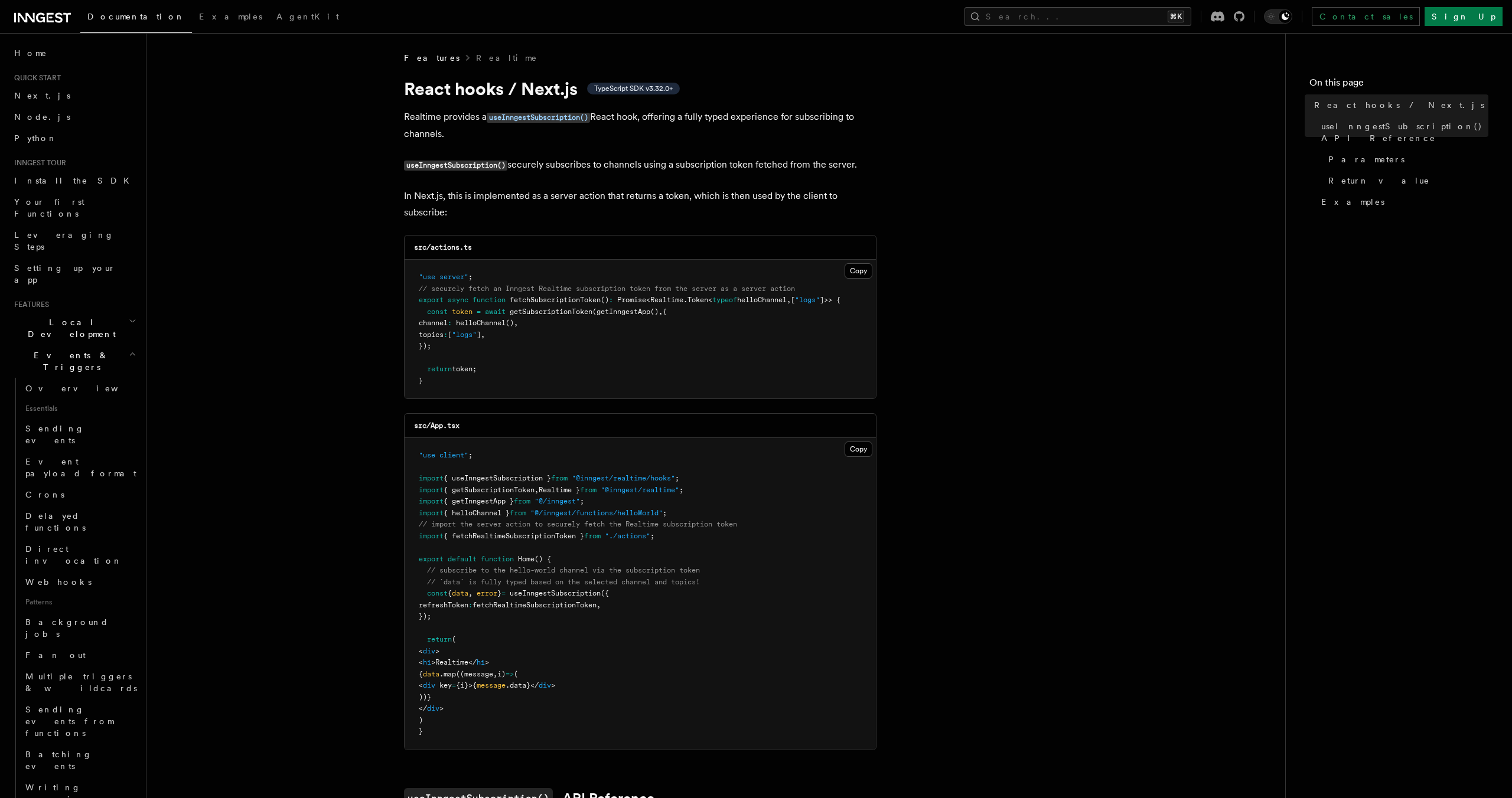
click at [94, 345] on h2 "Events & Triggers" at bounding box center [74, 361] width 129 height 33
click at [103, 699] on h2 "Go SDK" at bounding box center [74, 709] width 129 height 21
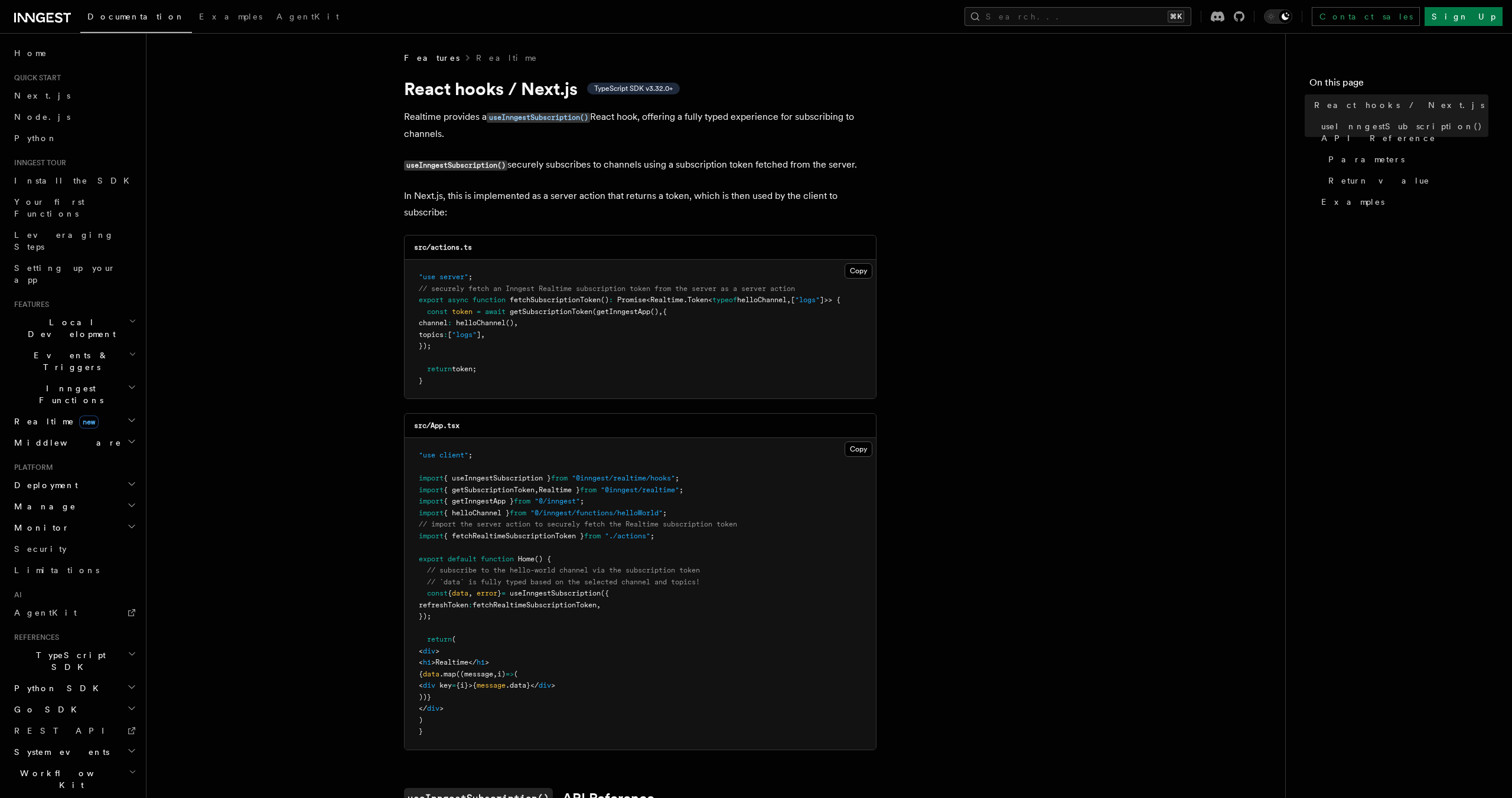
click at [114, 678] on h2 "Python SDK" at bounding box center [74, 688] width 129 height 21
click at [117, 644] on h2 "TypeScript SDK" at bounding box center [74, 661] width 129 height 33
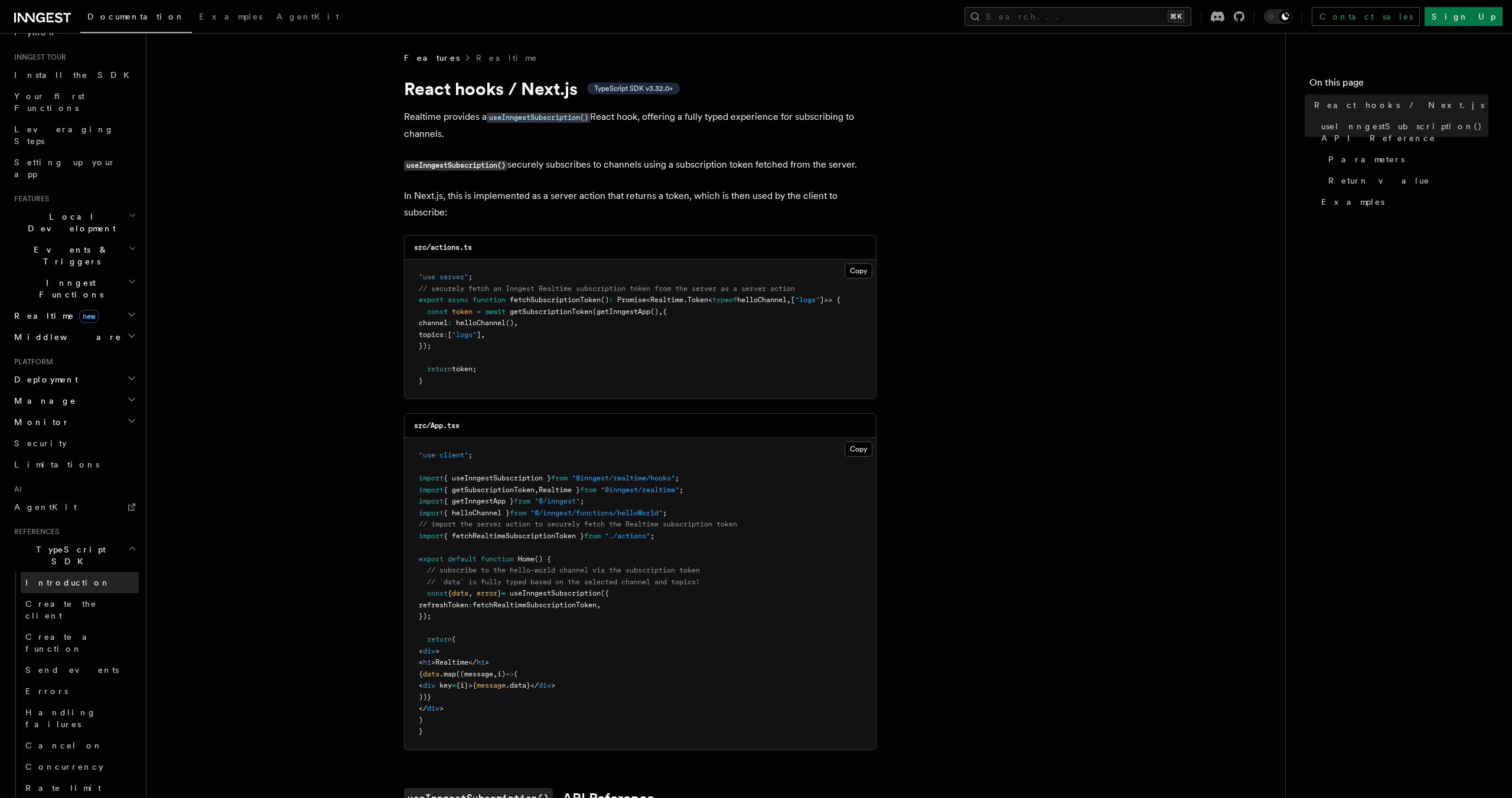
scroll to position [103, 0]
click at [82, 542] on h2 "TypeScript SDK" at bounding box center [74, 559] width 129 height 33
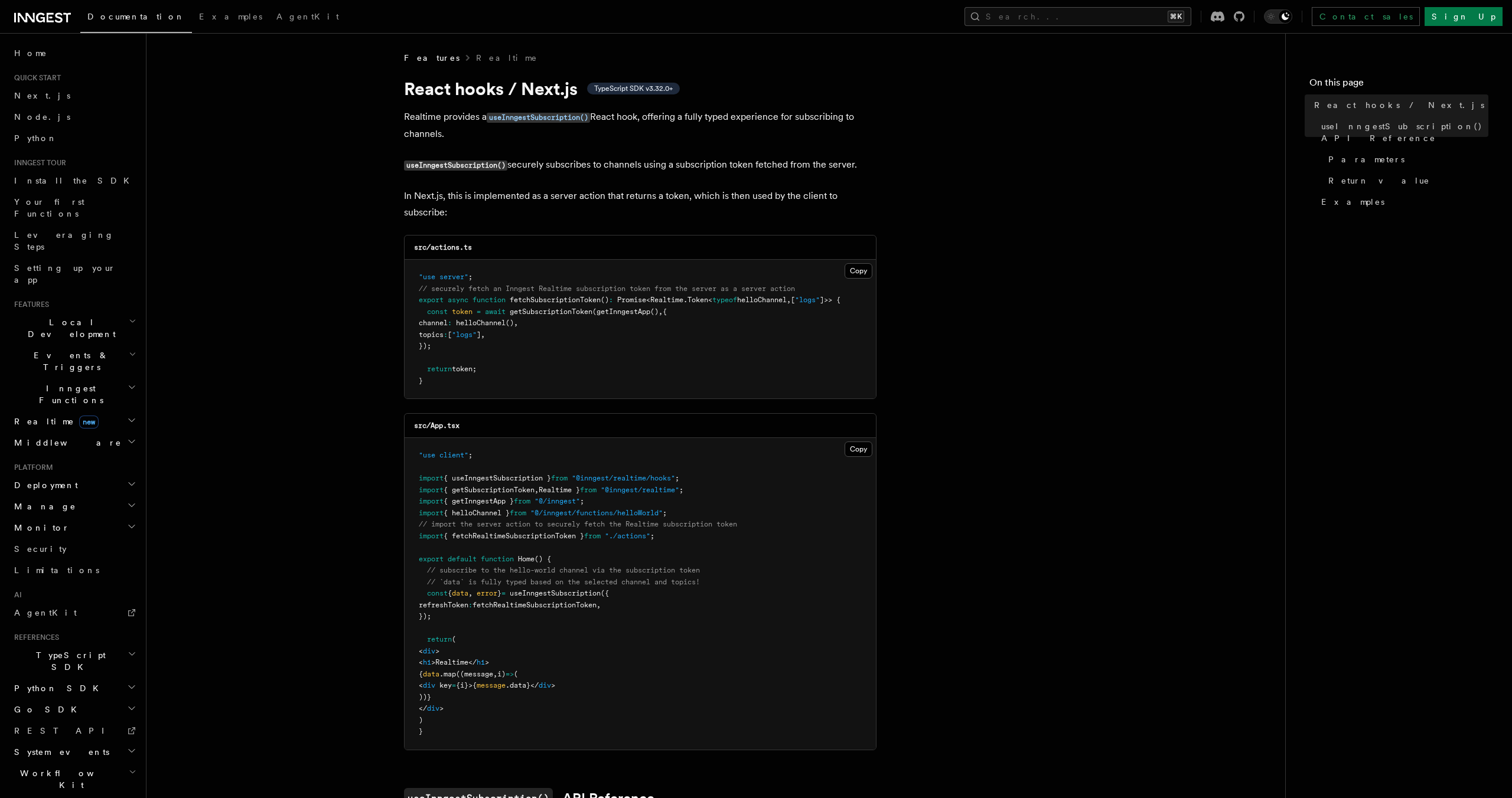
click at [88, 517] on h2 "Monitor" at bounding box center [74, 528] width 129 height 21
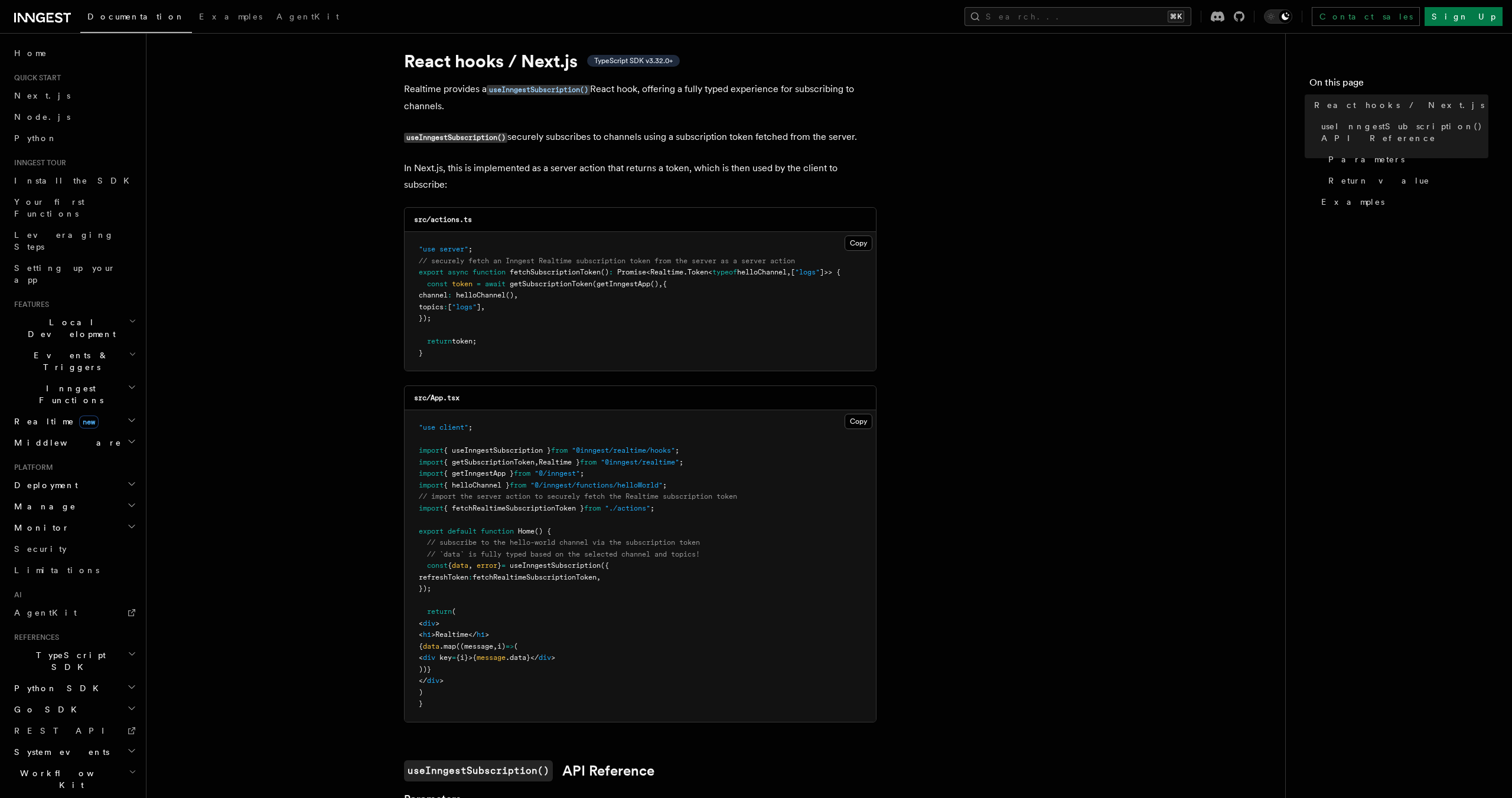
click at [101, 475] on h2 "Deployment" at bounding box center [74, 485] width 129 height 21
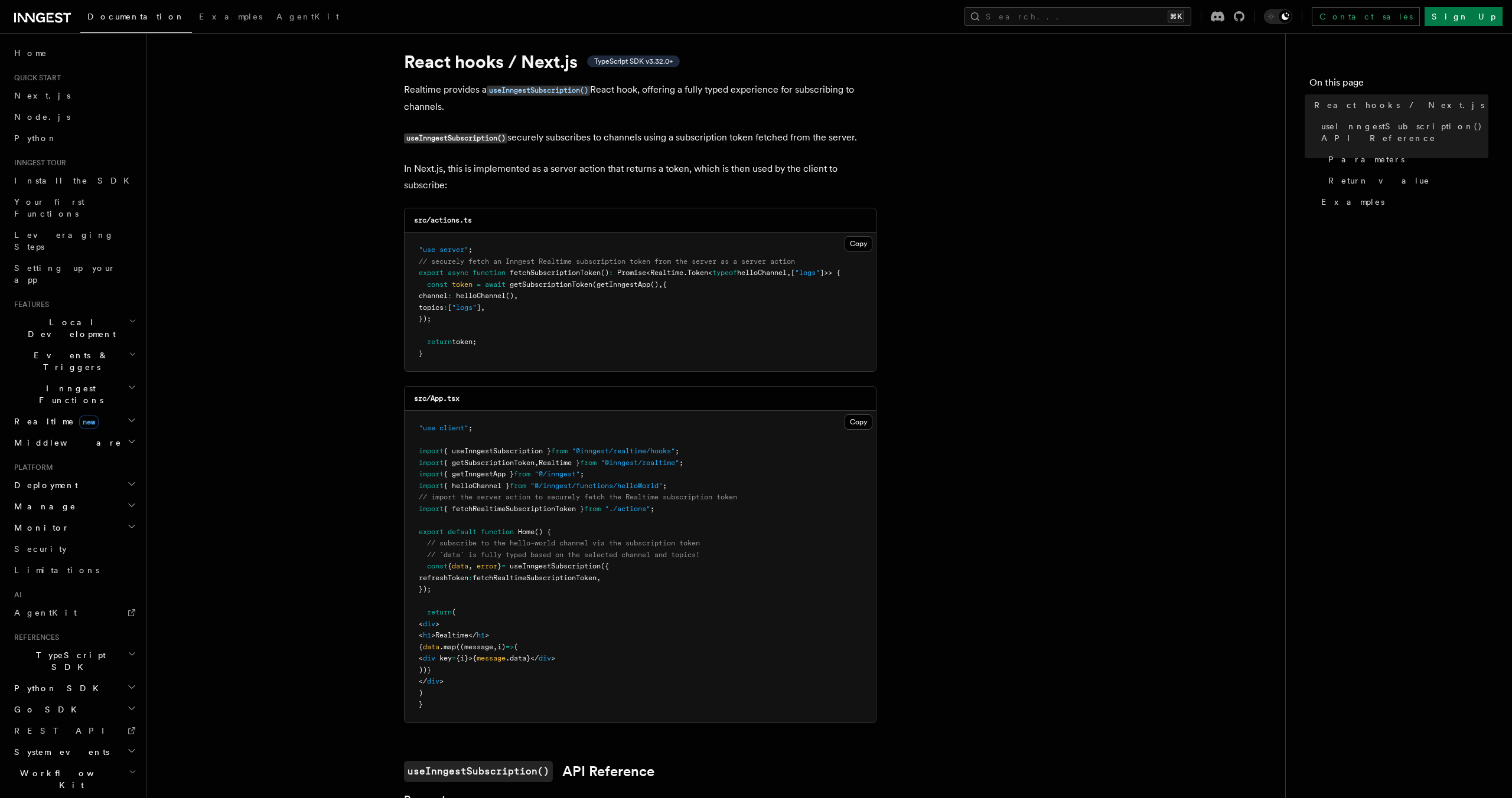
click at [96, 496] on h2 "Manage" at bounding box center [74, 506] width 129 height 21
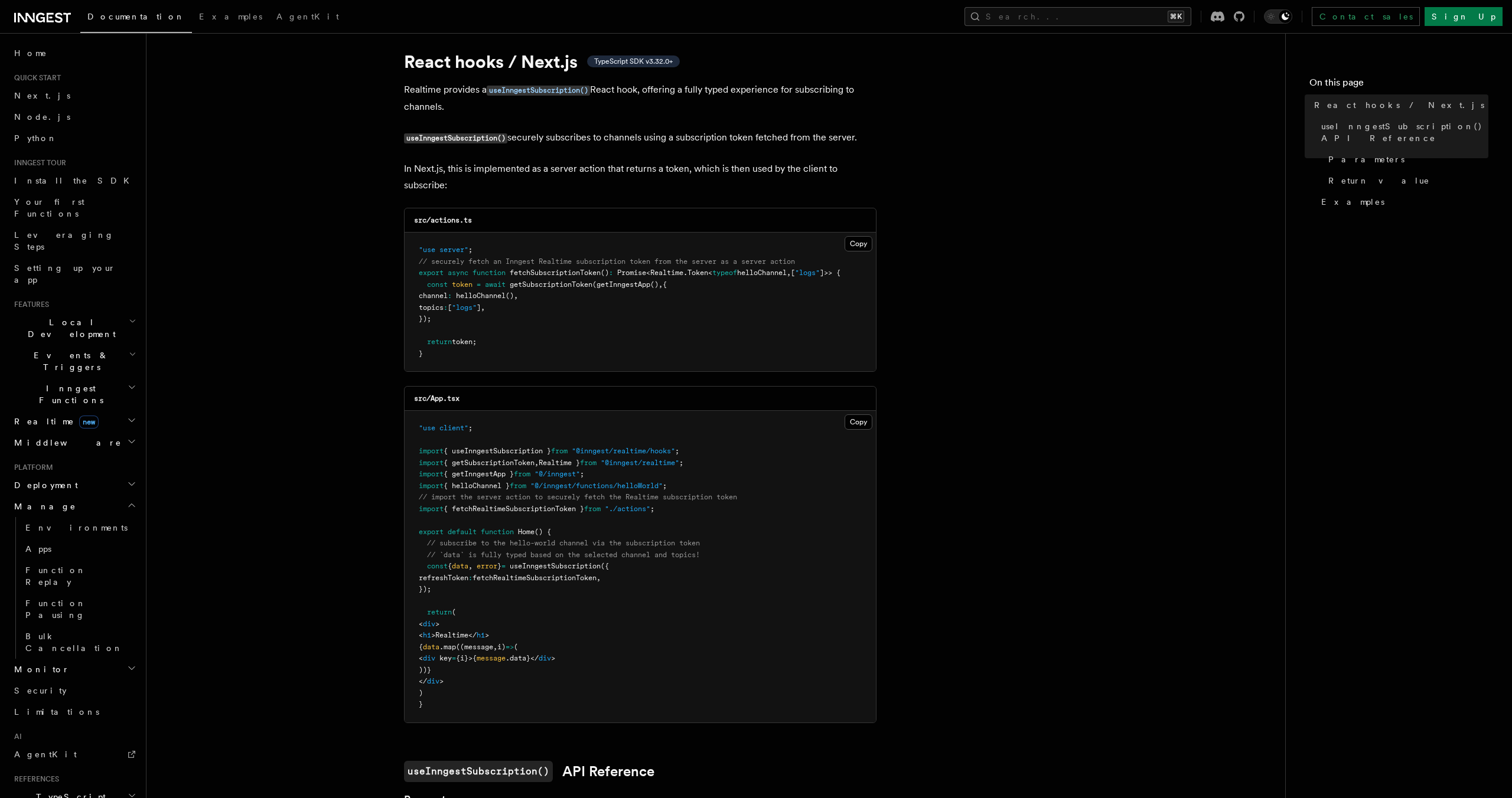
click at [96, 496] on h2 "Manage" at bounding box center [74, 506] width 129 height 21
click at [100, 517] on h2 "Monitor" at bounding box center [74, 528] width 129 height 21
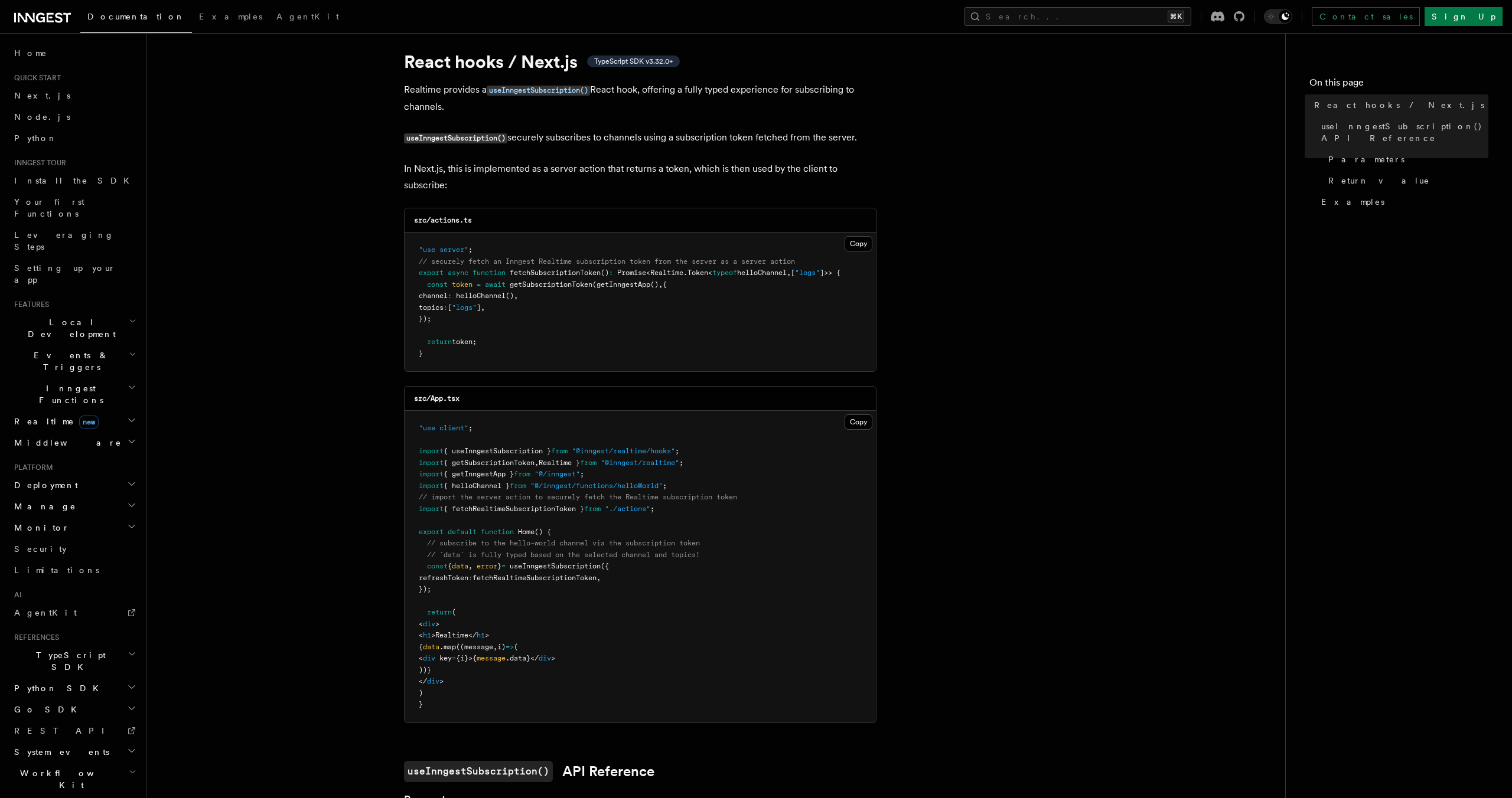
click at [100, 517] on h2 "Monitor" at bounding box center [74, 528] width 129 height 21
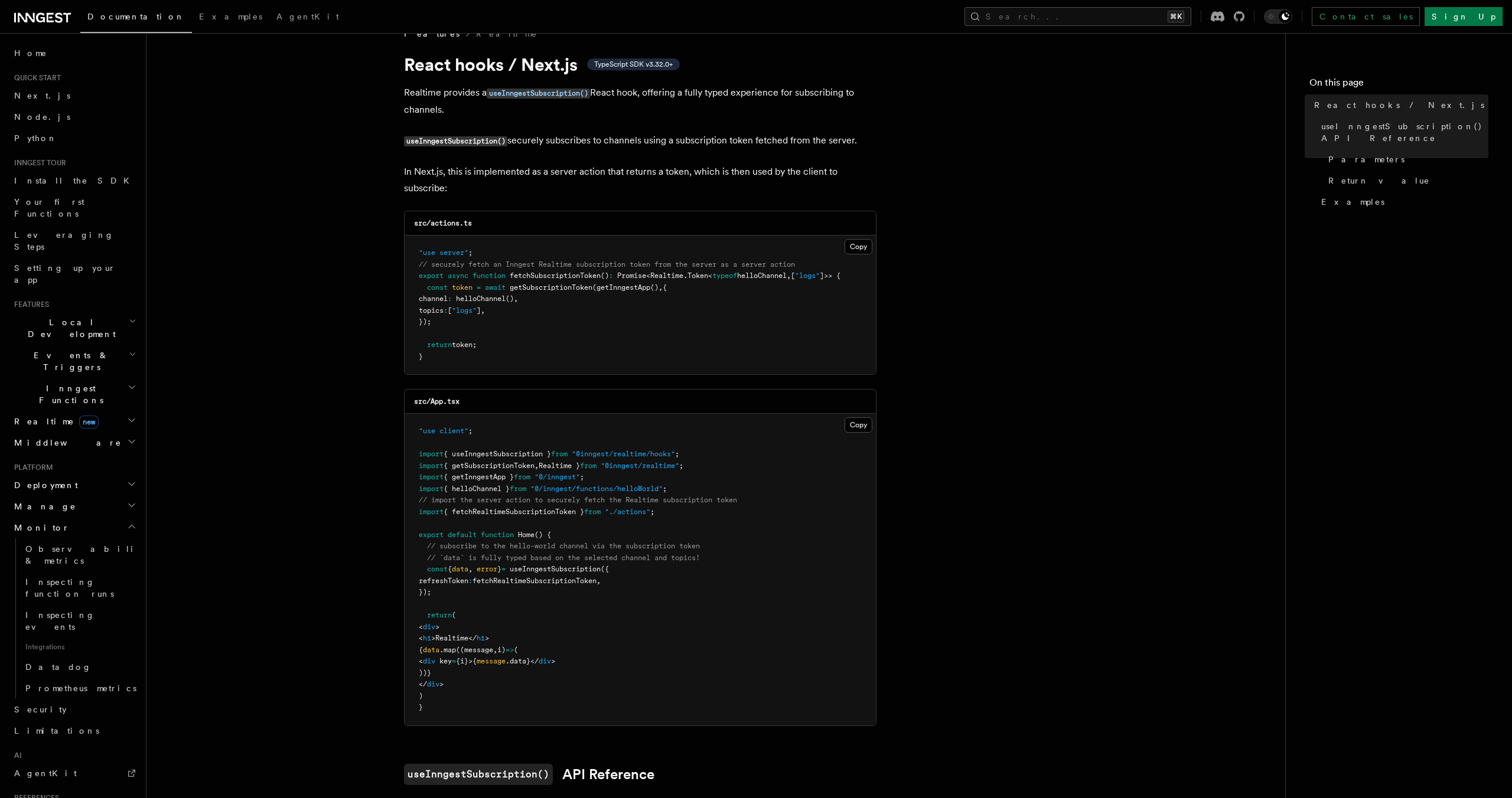
click at [100, 517] on h2 "Monitor" at bounding box center [74, 528] width 129 height 21
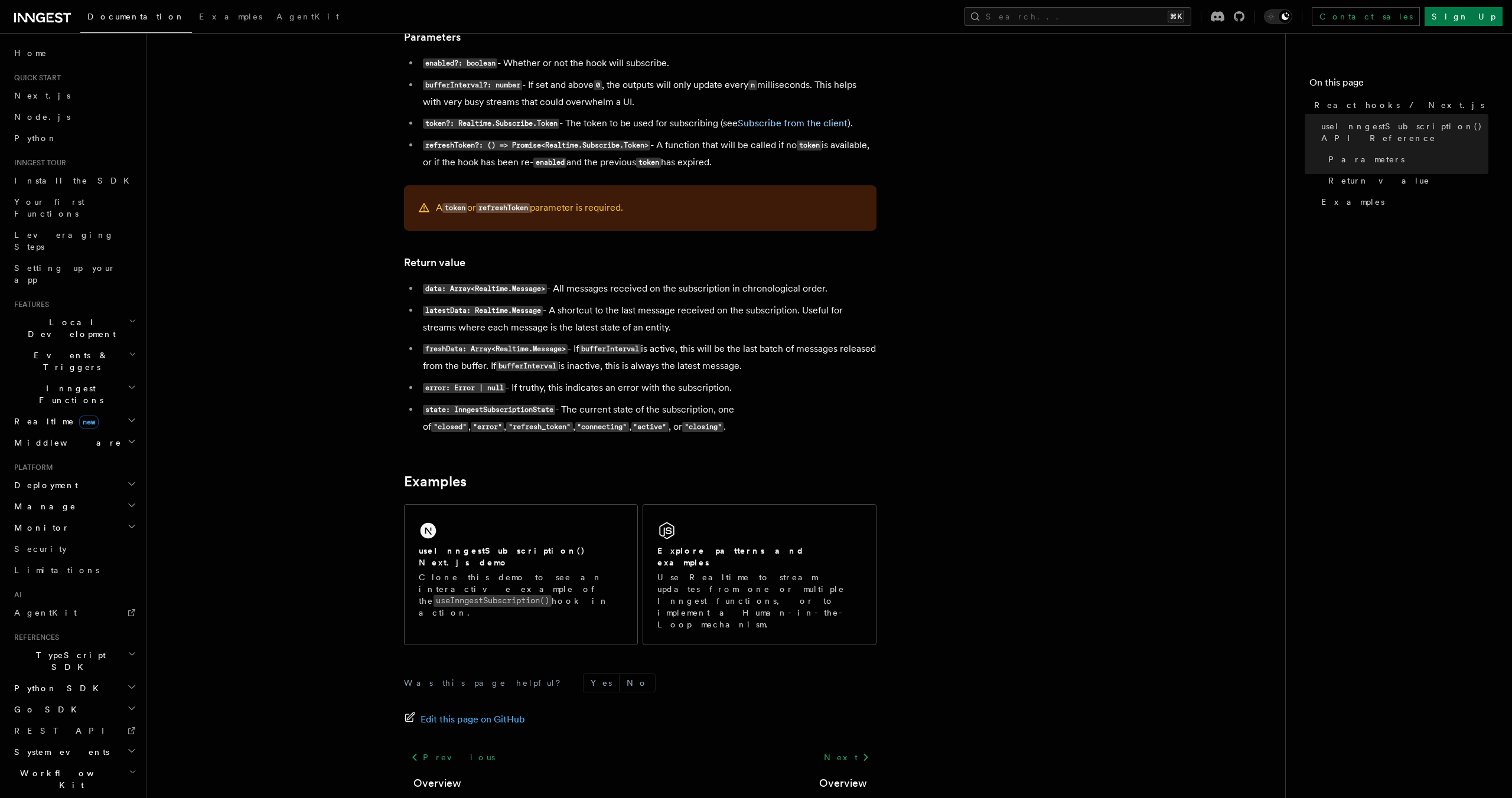
scroll to position [827, 0]
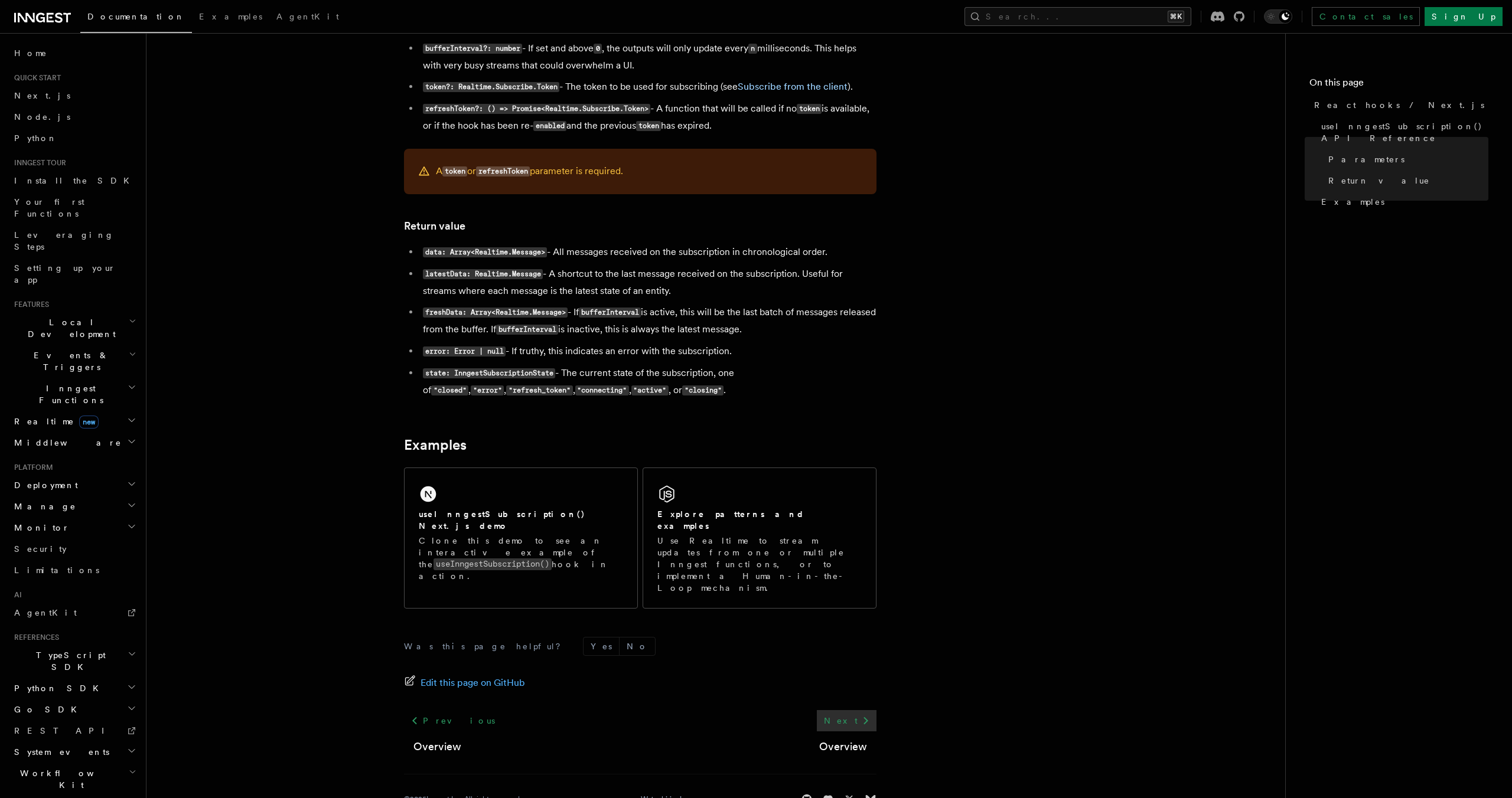
click at [871, 714] on icon at bounding box center [866, 721] width 14 height 14
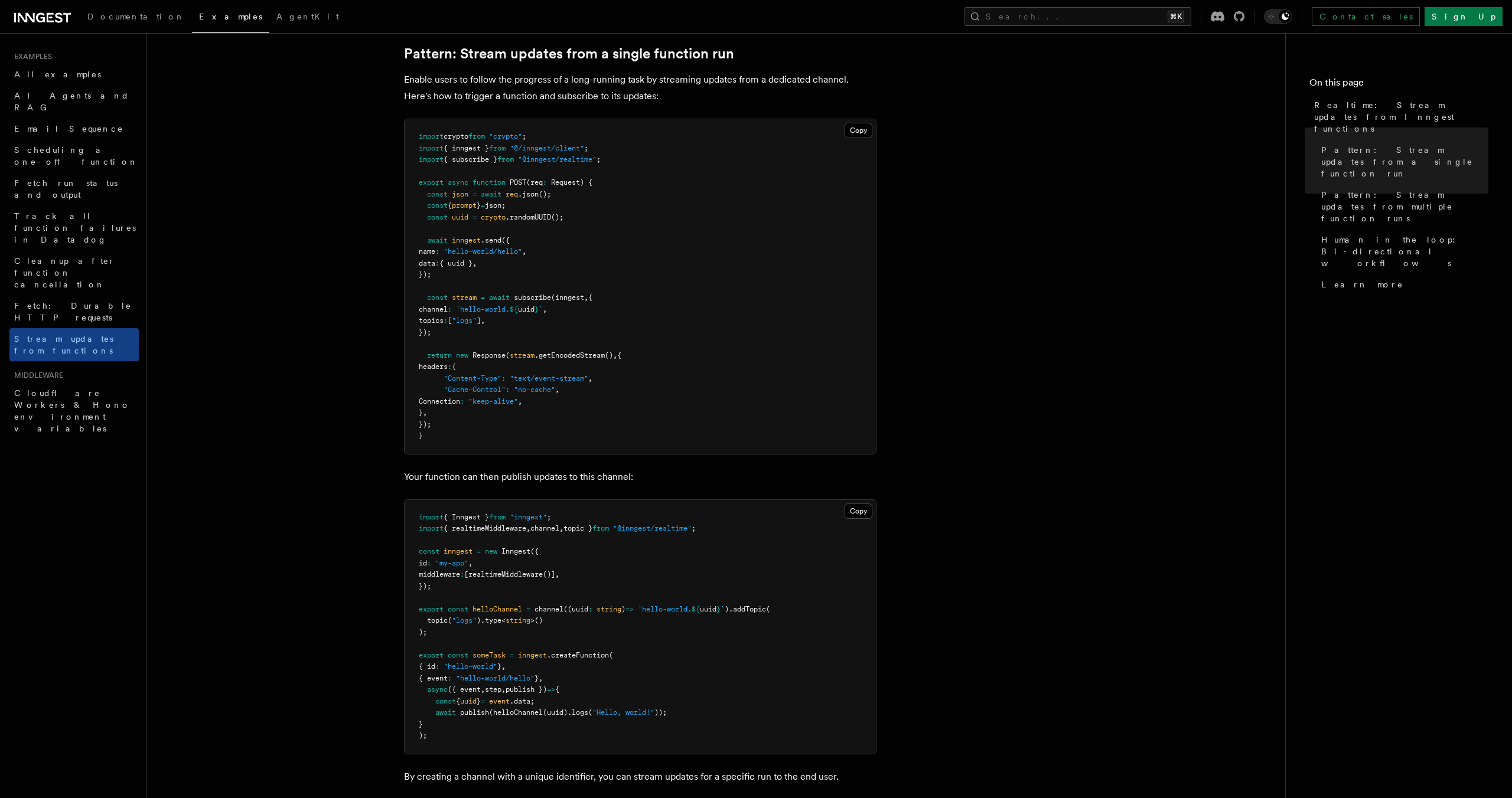
scroll to position [128, 0]
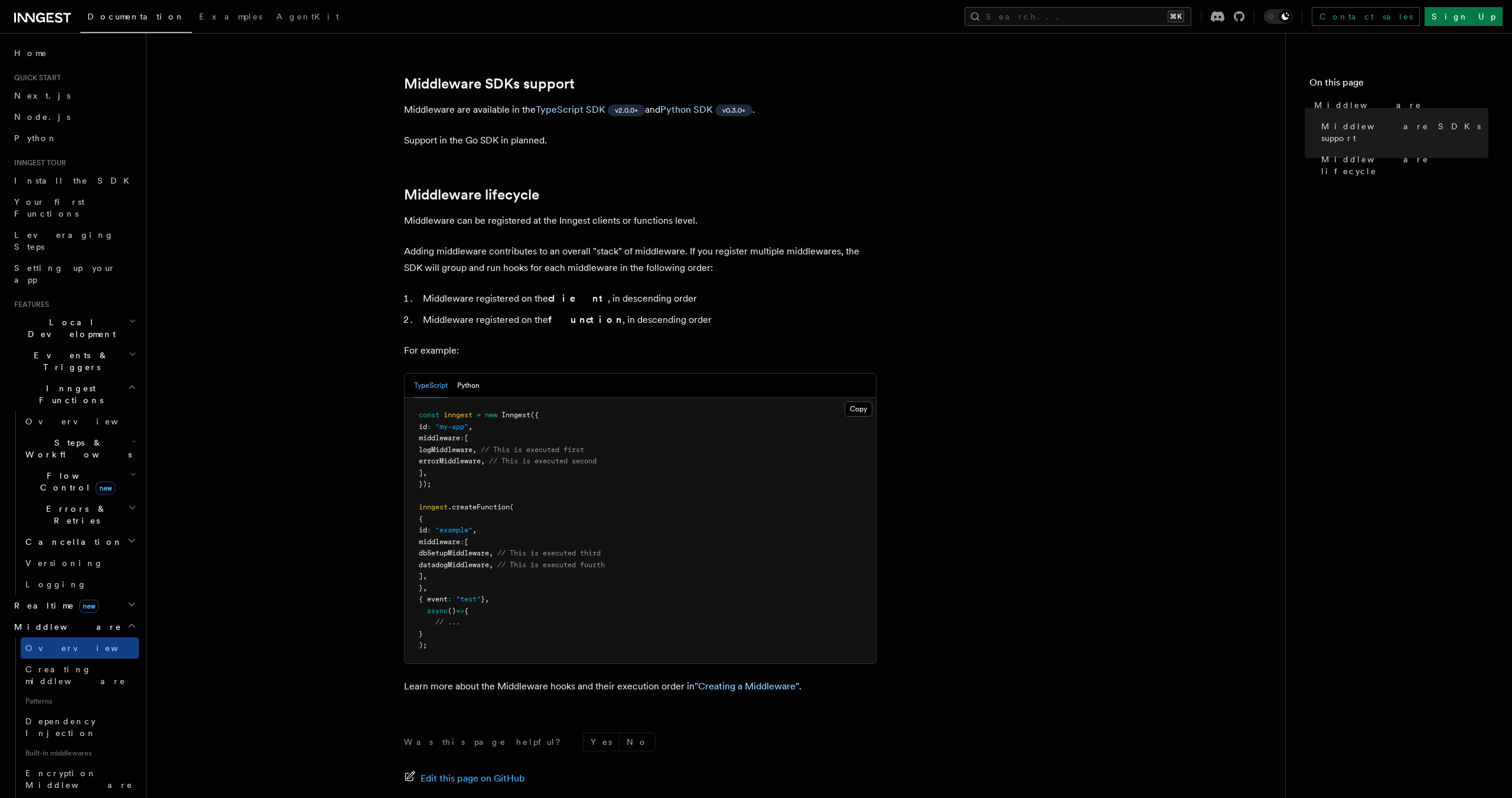
scroll to position [342, 0]
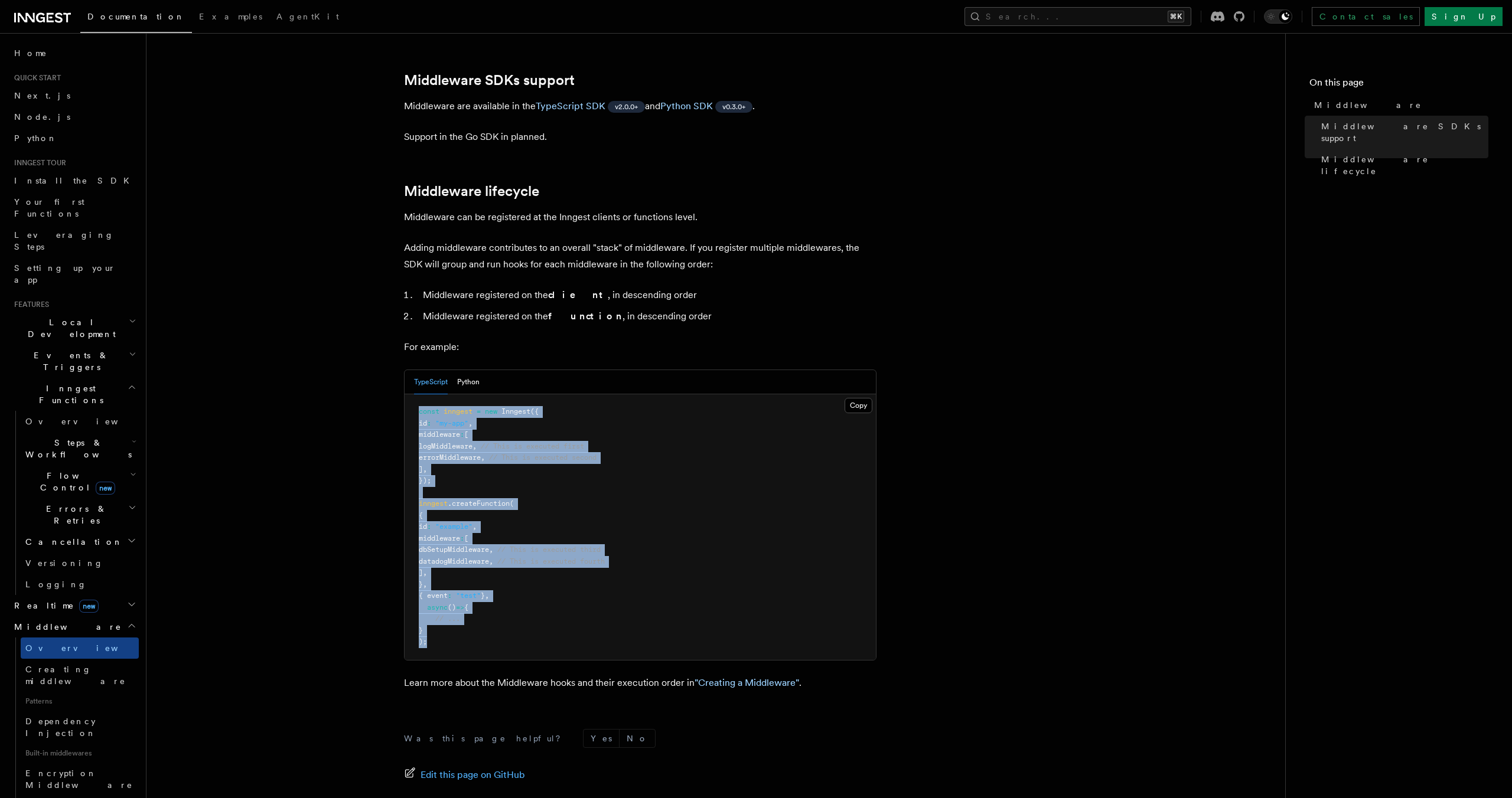
drag, startPoint x: 446, startPoint y: 614, endPoint x: 413, endPoint y: 372, distance: 244.2
click at [413, 395] on pre "const inngest = new Inngest ({ id : "my-app" , middleware : [ logMiddleware , /…" at bounding box center [640, 527] width 471 height 265
click at [693, 473] on pre "const inngest = new Inngest ({ id : "my-app" , middleware : [ logMiddleware , /…" at bounding box center [640, 527] width 471 height 265
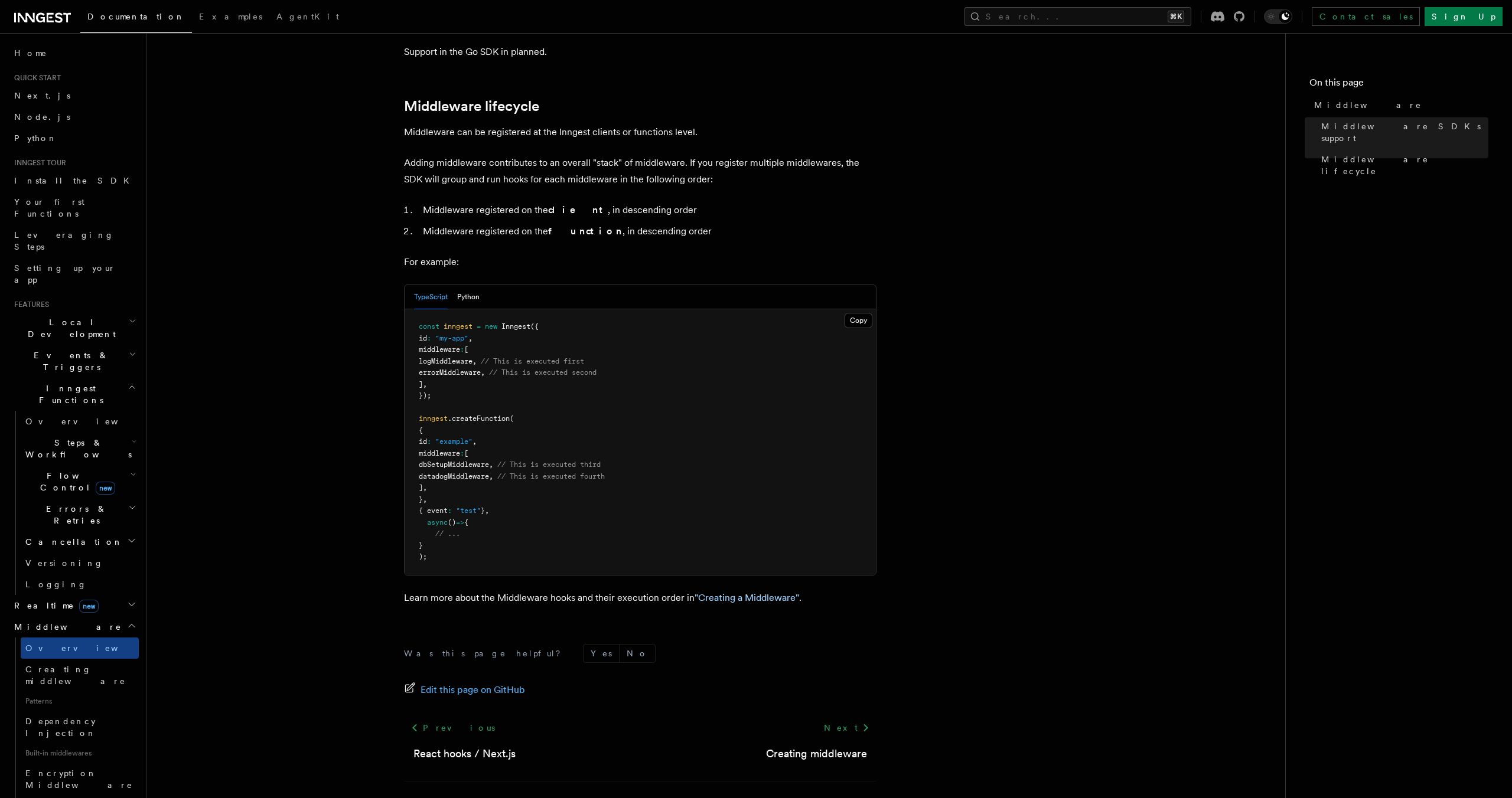
scroll to position [434, 0]
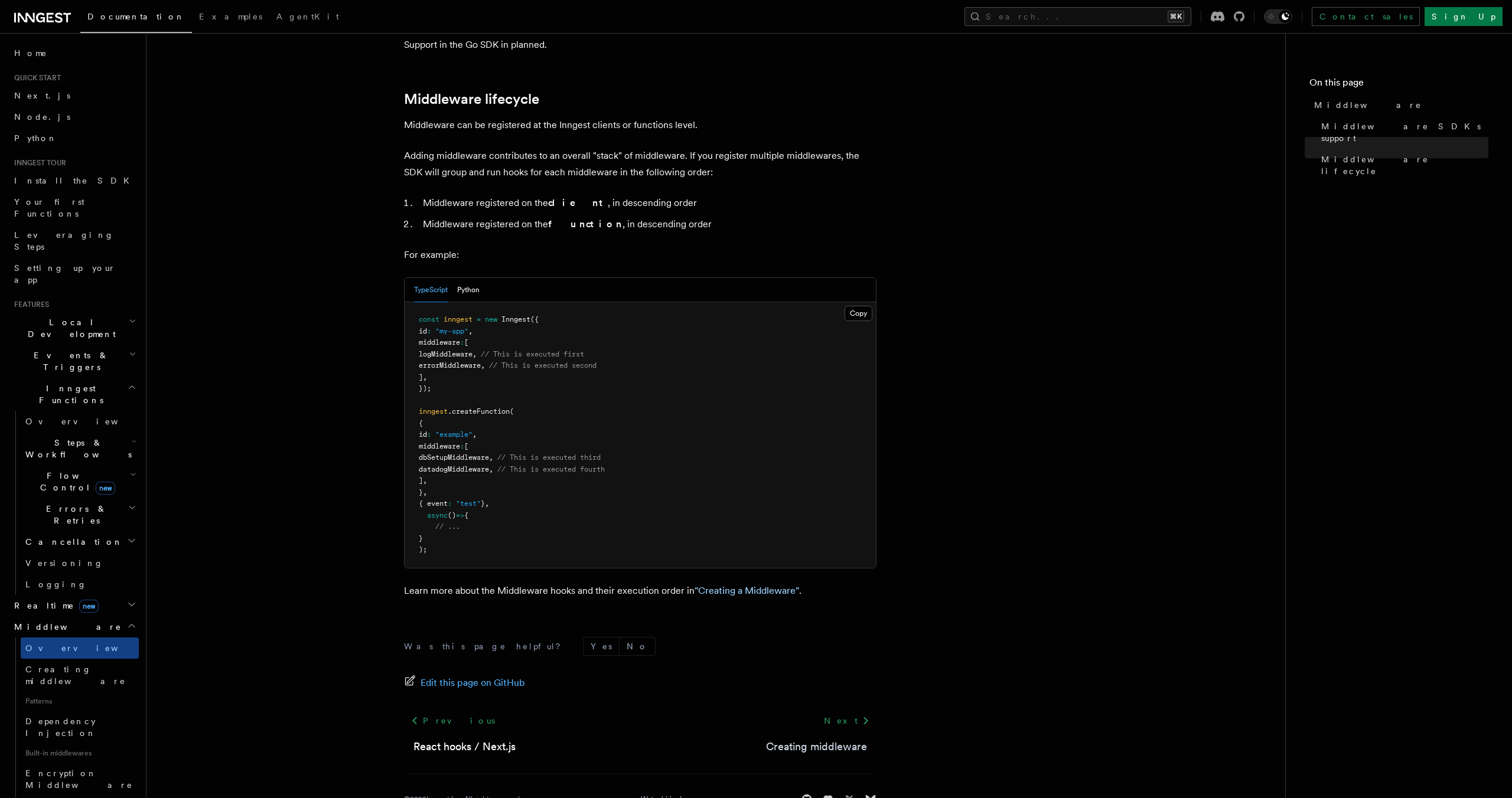
click at [812, 739] on link "Creating middleware" at bounding box center [816, 746] width 101 height 17
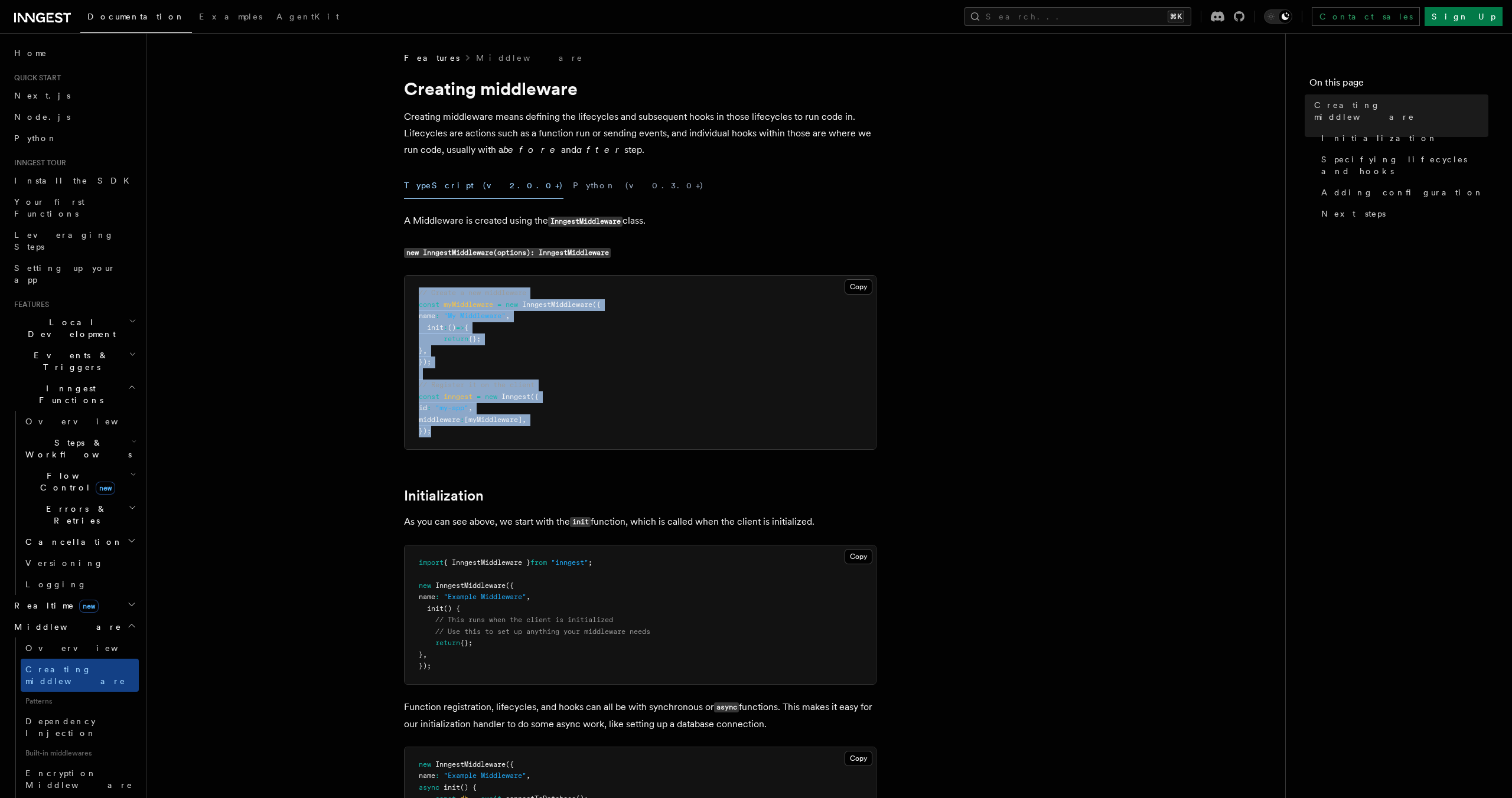
drag, startPoint x: 481, startPoint y: 438, endPoint x: 406, endPoint y: 292, distance: 164.1
click at [406, 292] on pre "// Create a new middleware const myMiddleware = new InngestMiddleware ({ name :…" at bounding box center [640, 362] width 471 height 174
click at [702, 371] on pre "// Create a new middleware const myMiddleware = new InngestMiddleware ({ name :…" at bounding box center [640, 362] width 471 height 174
drag, startPoint x: 438, startPoint y: 443, endPoint x: 402, endPoint y: 274, distance: 172.8
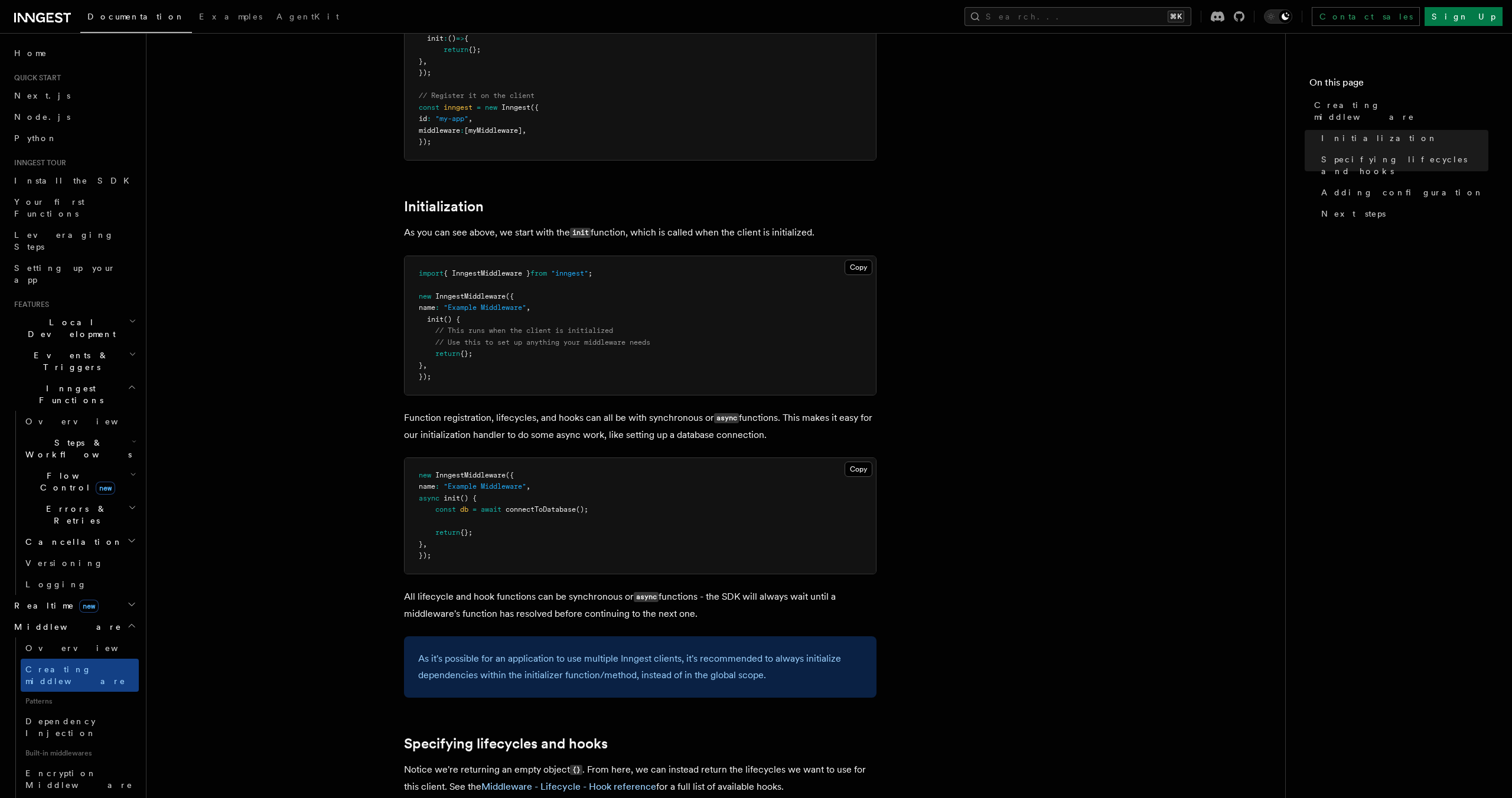
scroll to position [189, 0]
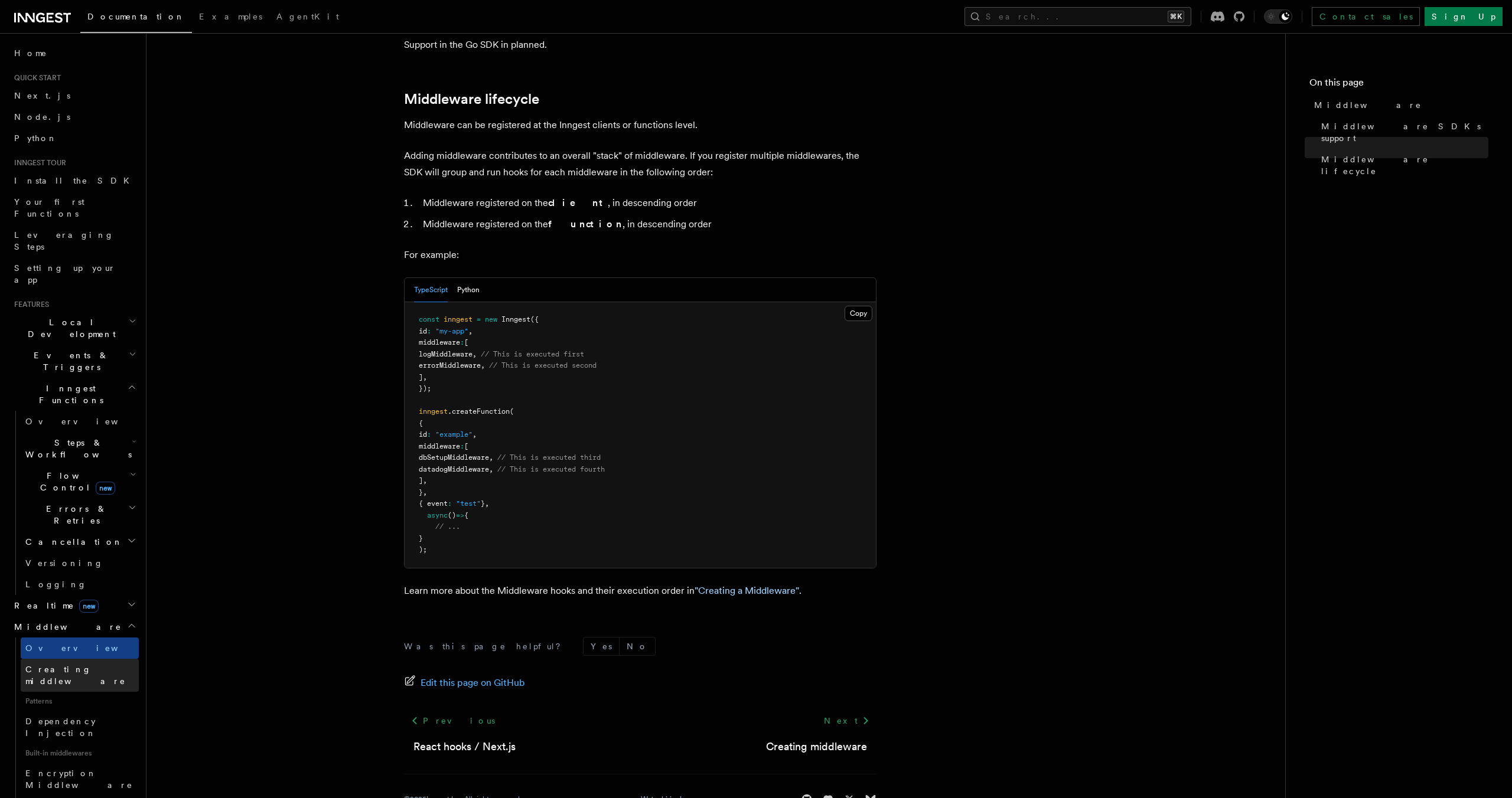
scroll to position [44, 0]
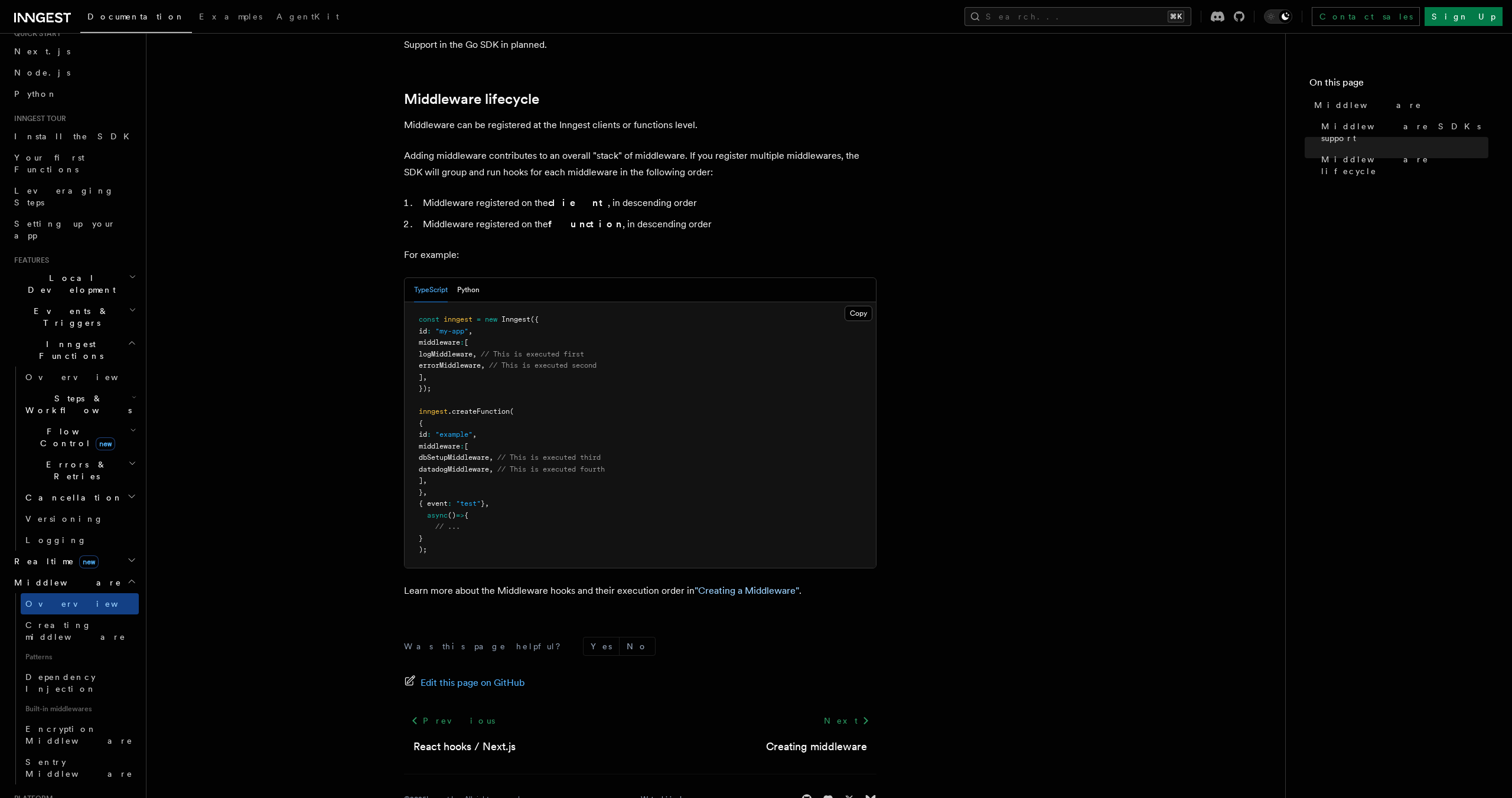
click at [128, 577] on icon "button" at bounding box center [132, 582] width 10 height 10
click at [113, 614] on link "Creating middleware" at bounding box center [79, 631] width 118 height 33
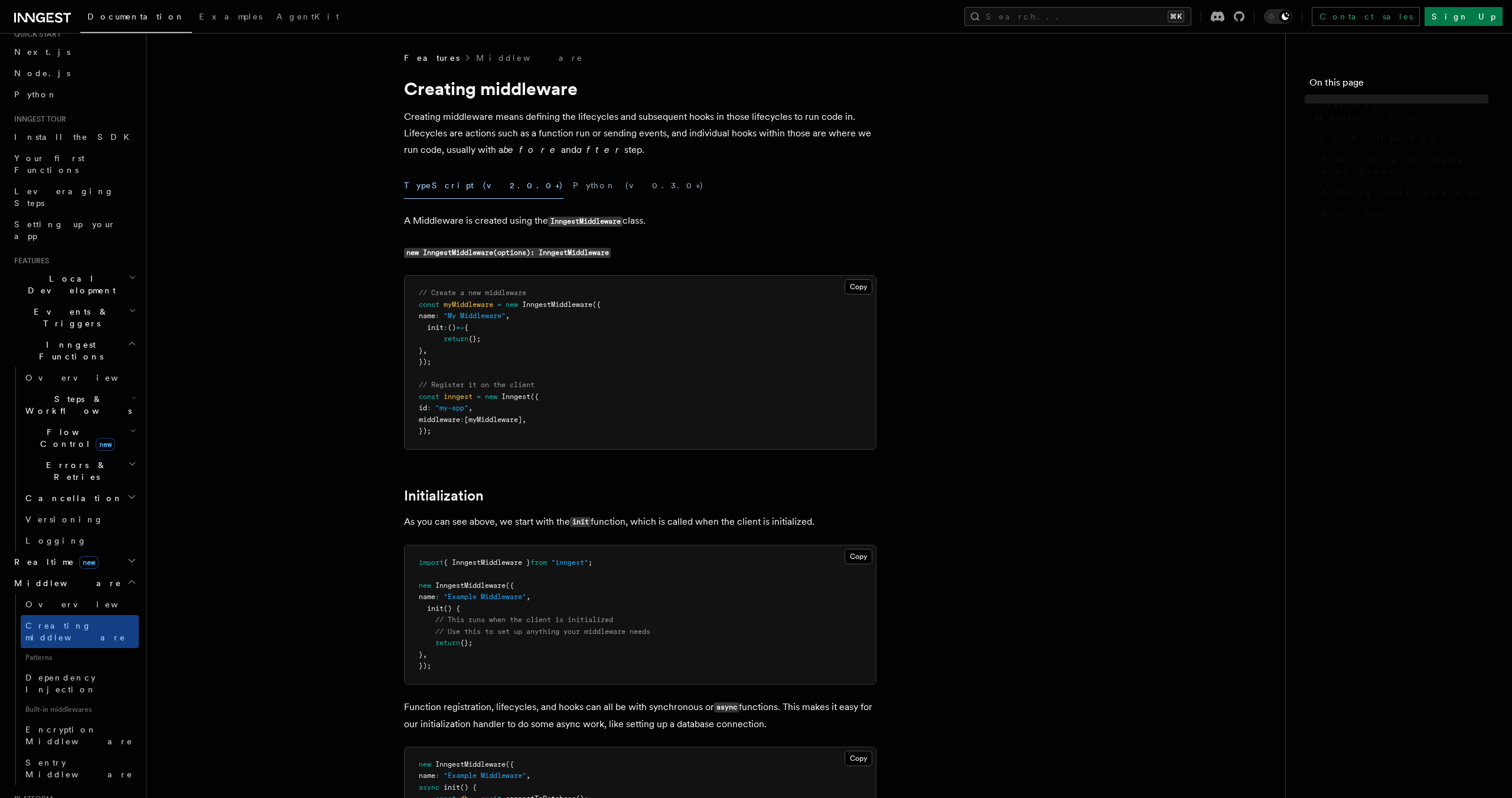
scroll to position [40, 0]
click at [124, 576] on h2 "Middleware" at bounding box center [74, 586] width 129 height 21
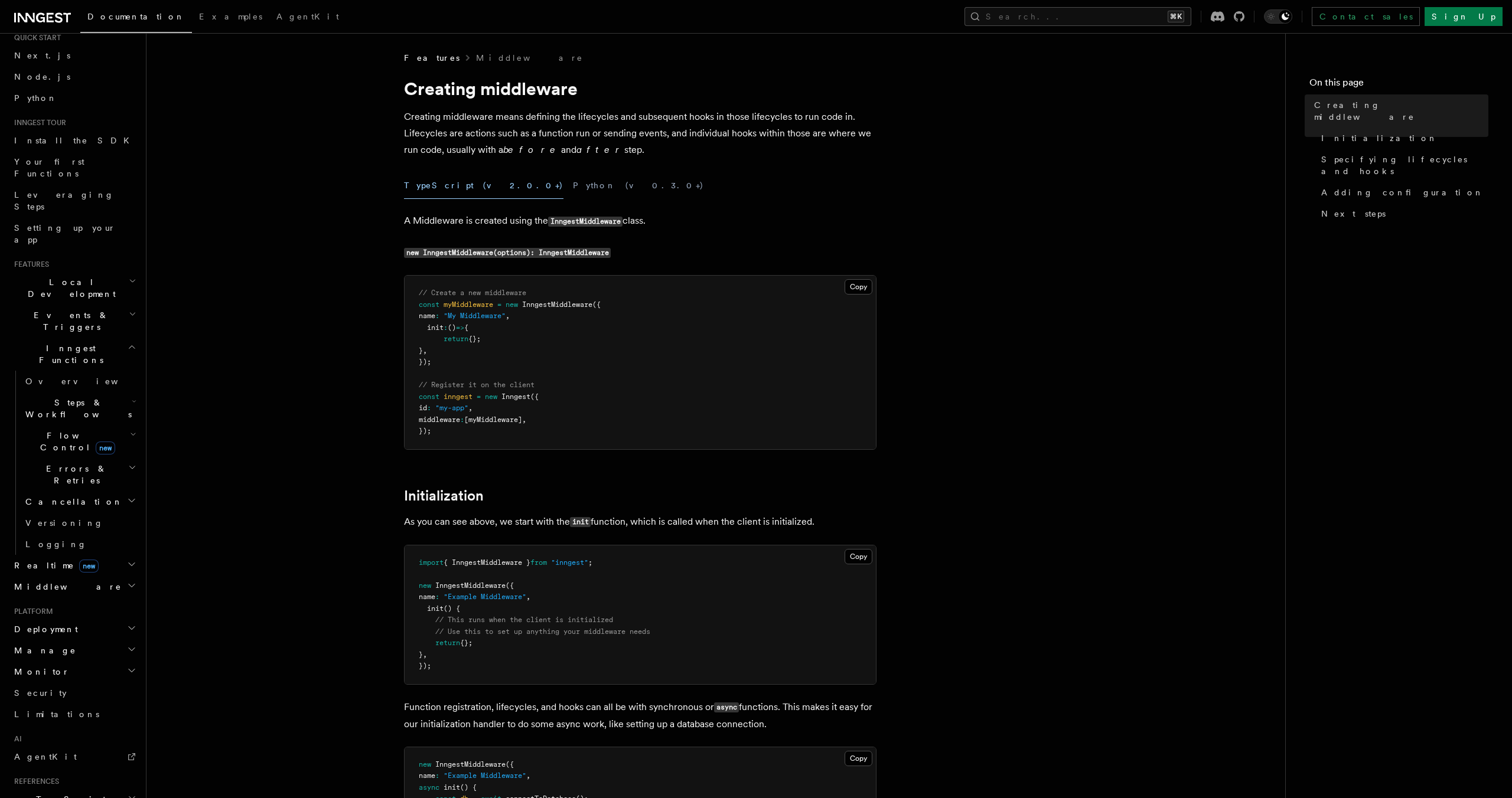
click at [124, 576] on h2 "Middleware" at bounding box center [74, 586] width 129 height 21
click at [78, 675] on span "Dependency Injection" at bounding box center [82, 687] width 113 height 24
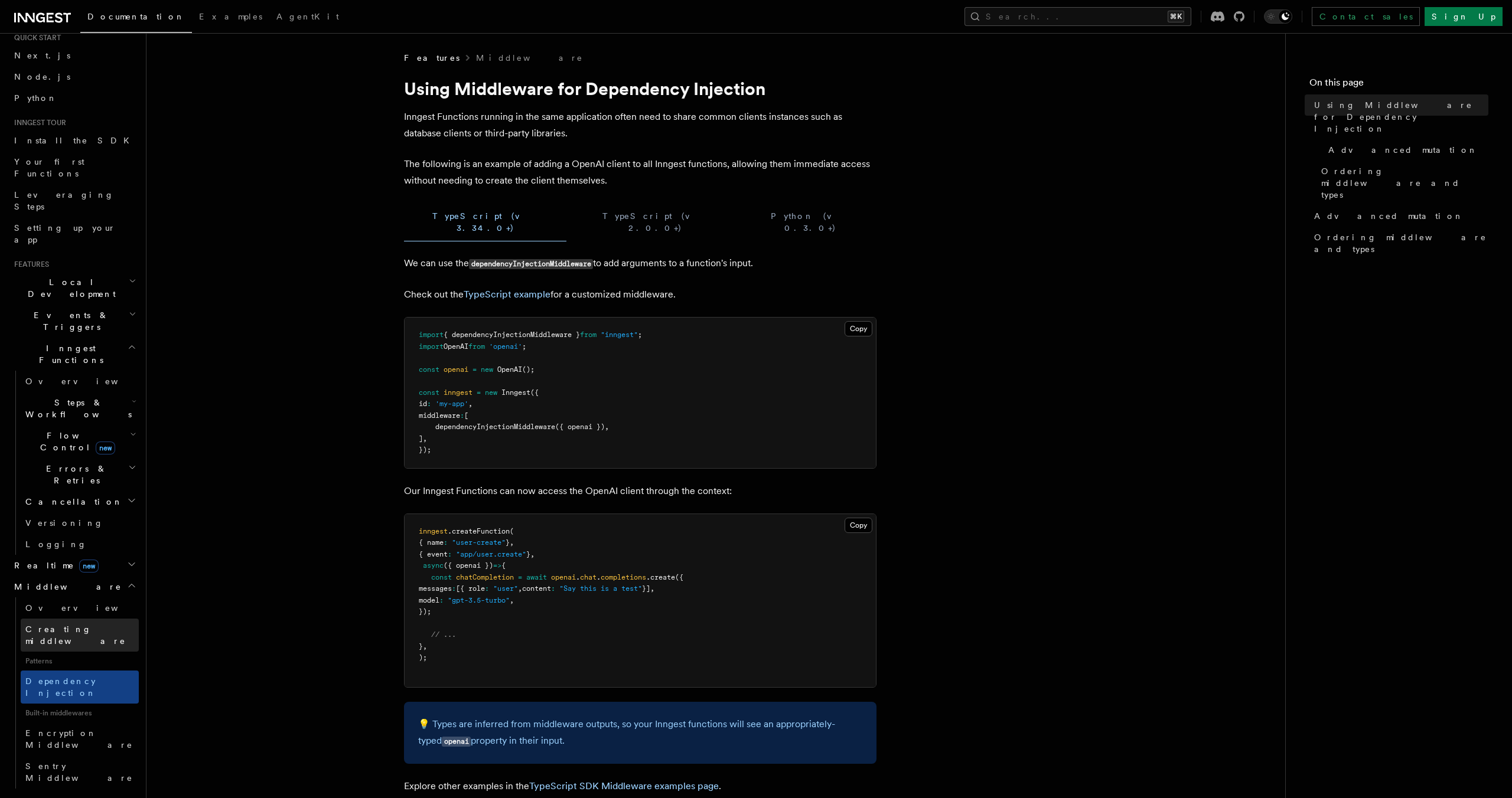
click at [97, 624] on span "Creating middleware" at bounding box center [75, 635] width 101 height 21
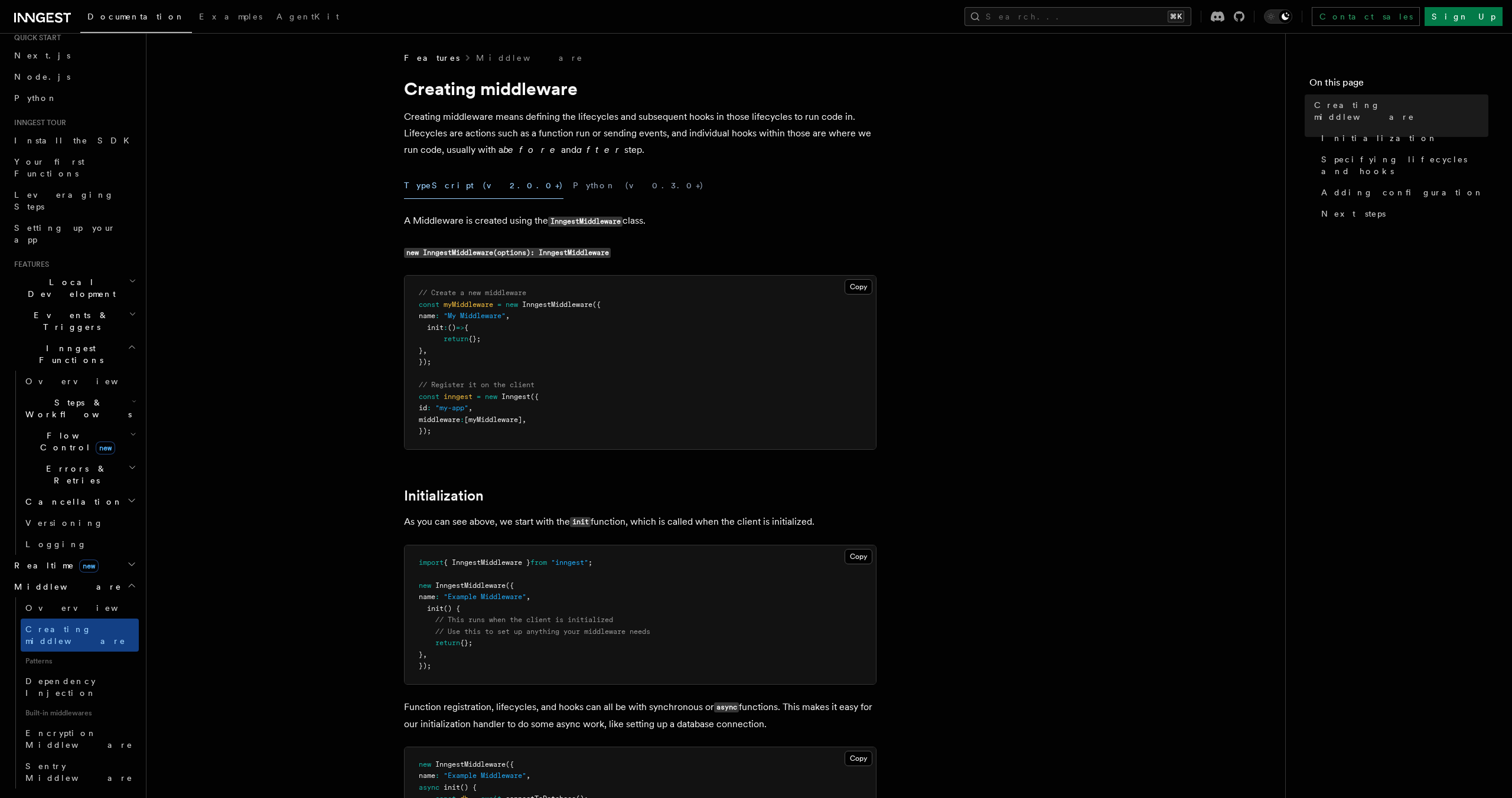
click at [118, 576] on h2 "Middleware" at bounding box center [74, 586] width 129 height 21
click at [129, 491] on h2 "Cancellation" at bounding box center [79, 502] width 118 height 21
click at [136, 392] on h2 "Steps & Workflows" at bounding box center [79, 409] width 118 height 33
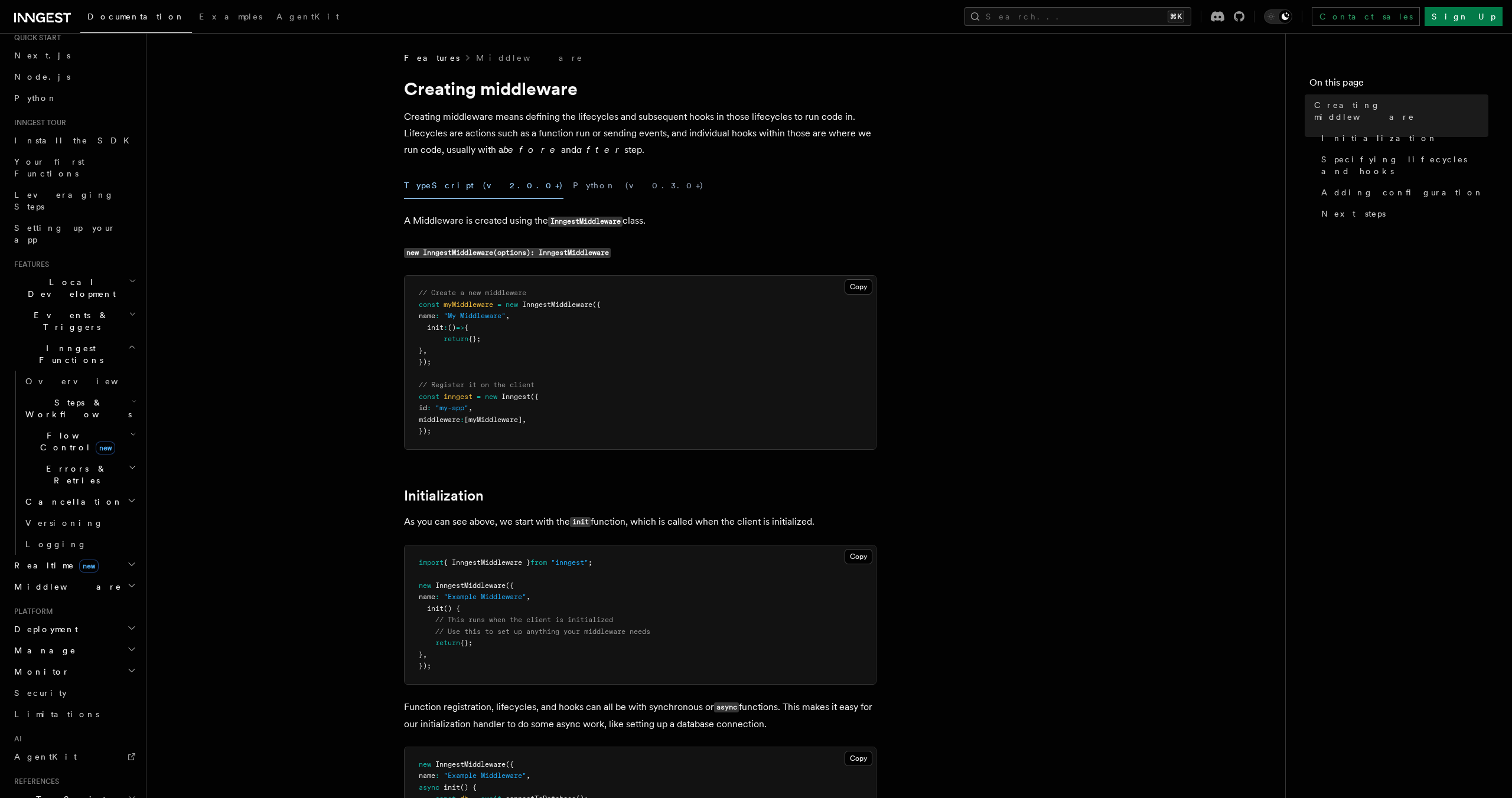
click at [138, 338] on h2 "Inngest Functions" at bounding box center [74, 354] width 129 height 33
click at [199, 13] on span "Examples" at bounding box center [231, 17] width 63 height 10
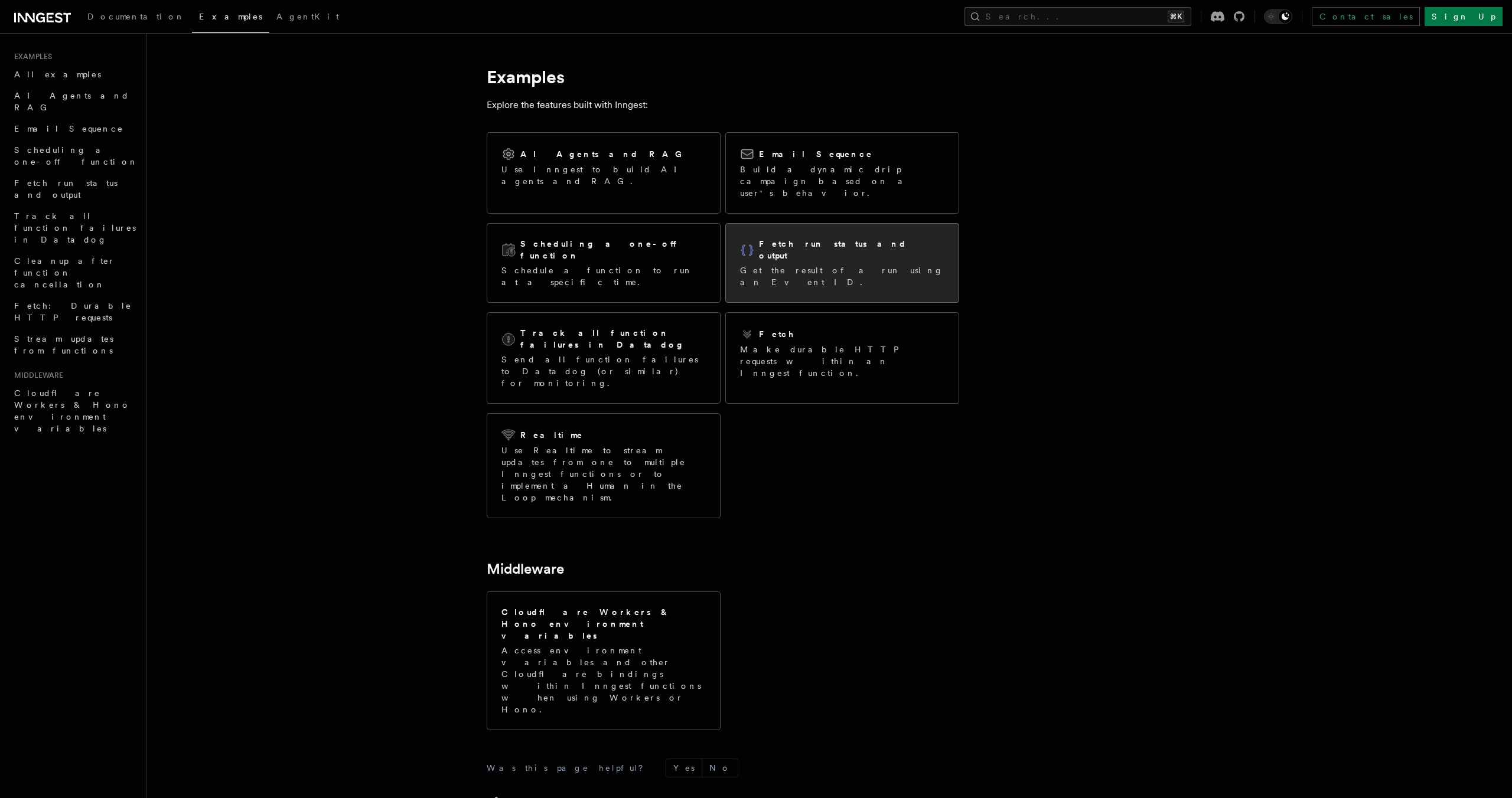
click at [821, 240] on div "Fetch run status and output Get the result of a run using an Event ID." at bounding box center [842, 262] width 205 height 50
click at [830, 238] on h2 "Fetch run status and output" at bounding box center [852, 250] width 186 height 24
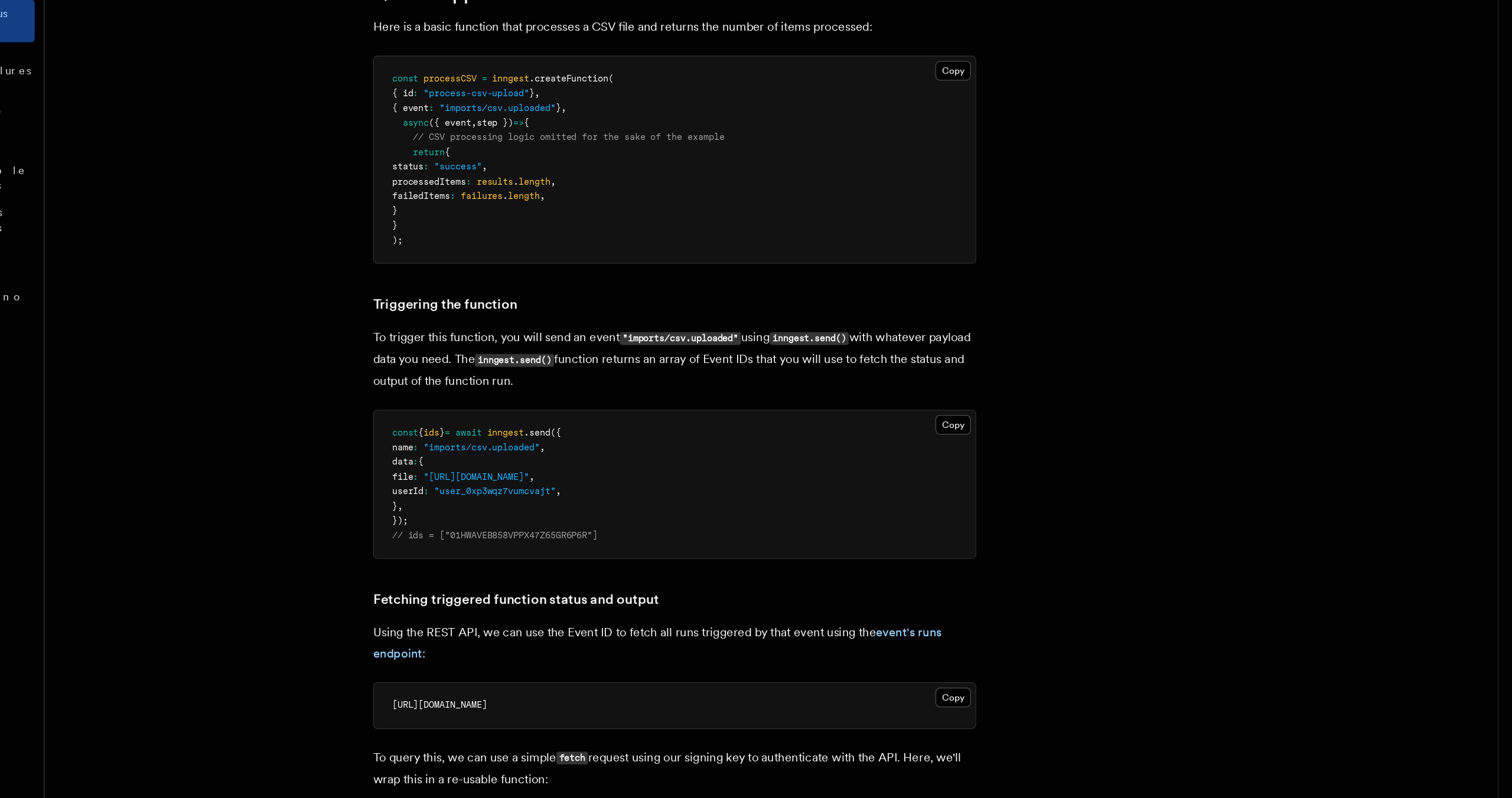
scroll to position [87, 0]
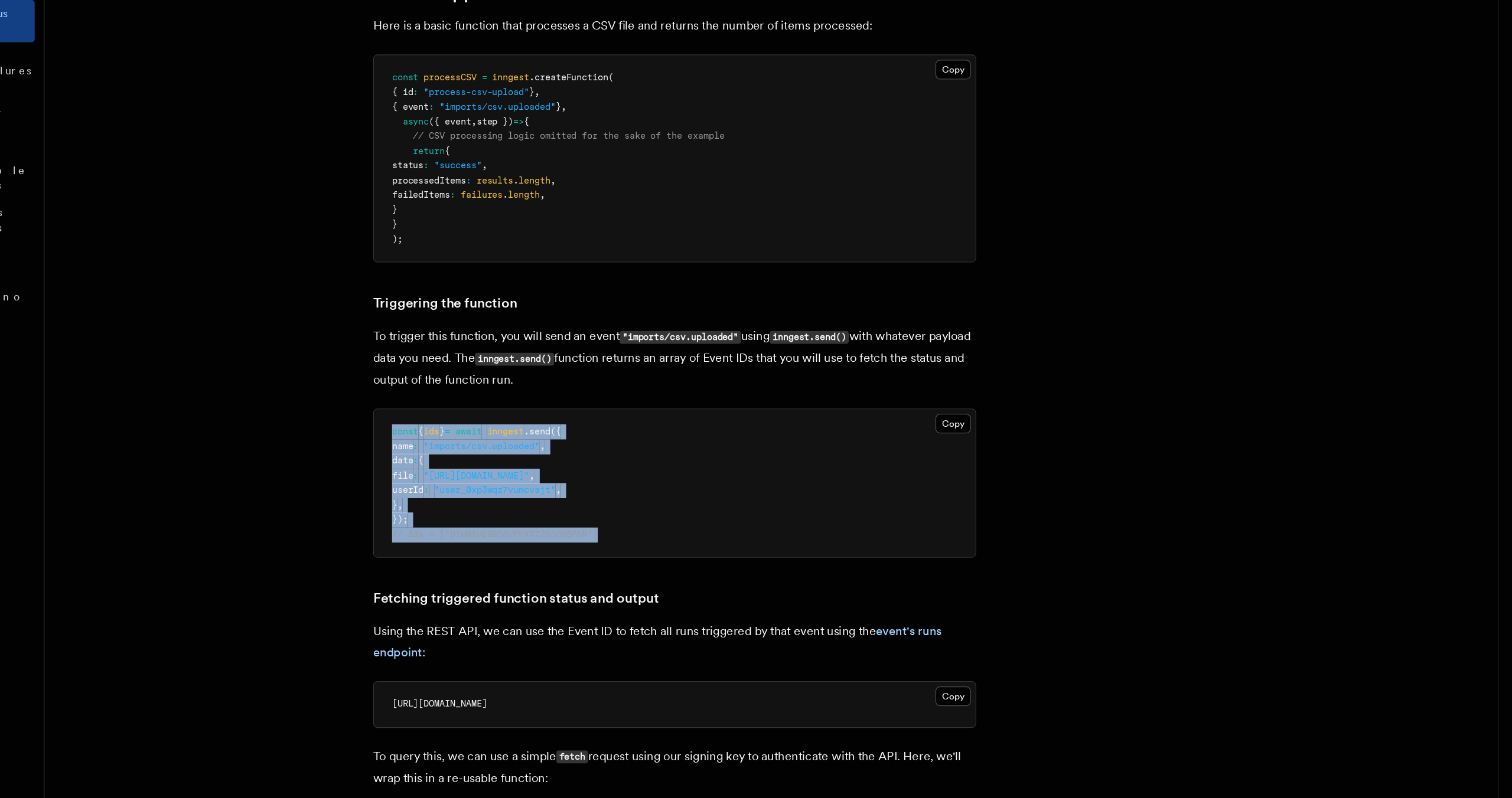
drag, startPoint x: 594, startPoint y: 591, endPoint x: 407, endPoint y: 505, distance: 205.8
click at [407, 505] on pre "const { ids } = await inngest .send ({ name : "imports/csv.uploaded" , data : {…" at bounding box center [640, 551] width 471 height 116
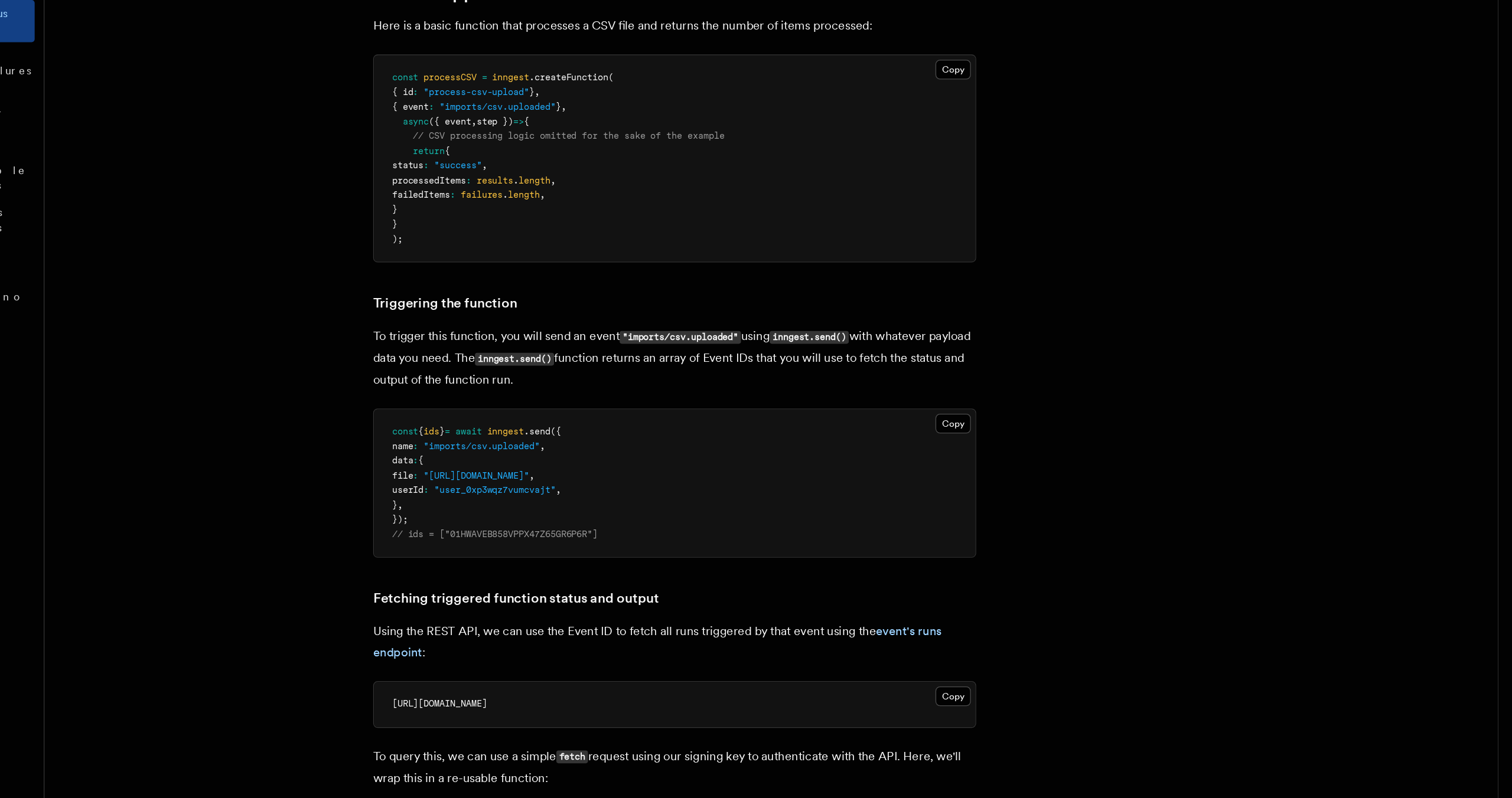
click at [601, 514] on pre "const { ids } = await inngest .send ({ name : "imports/csv.uploaded" , data : {…" at bounding box center [640, 551] width 471 height 116
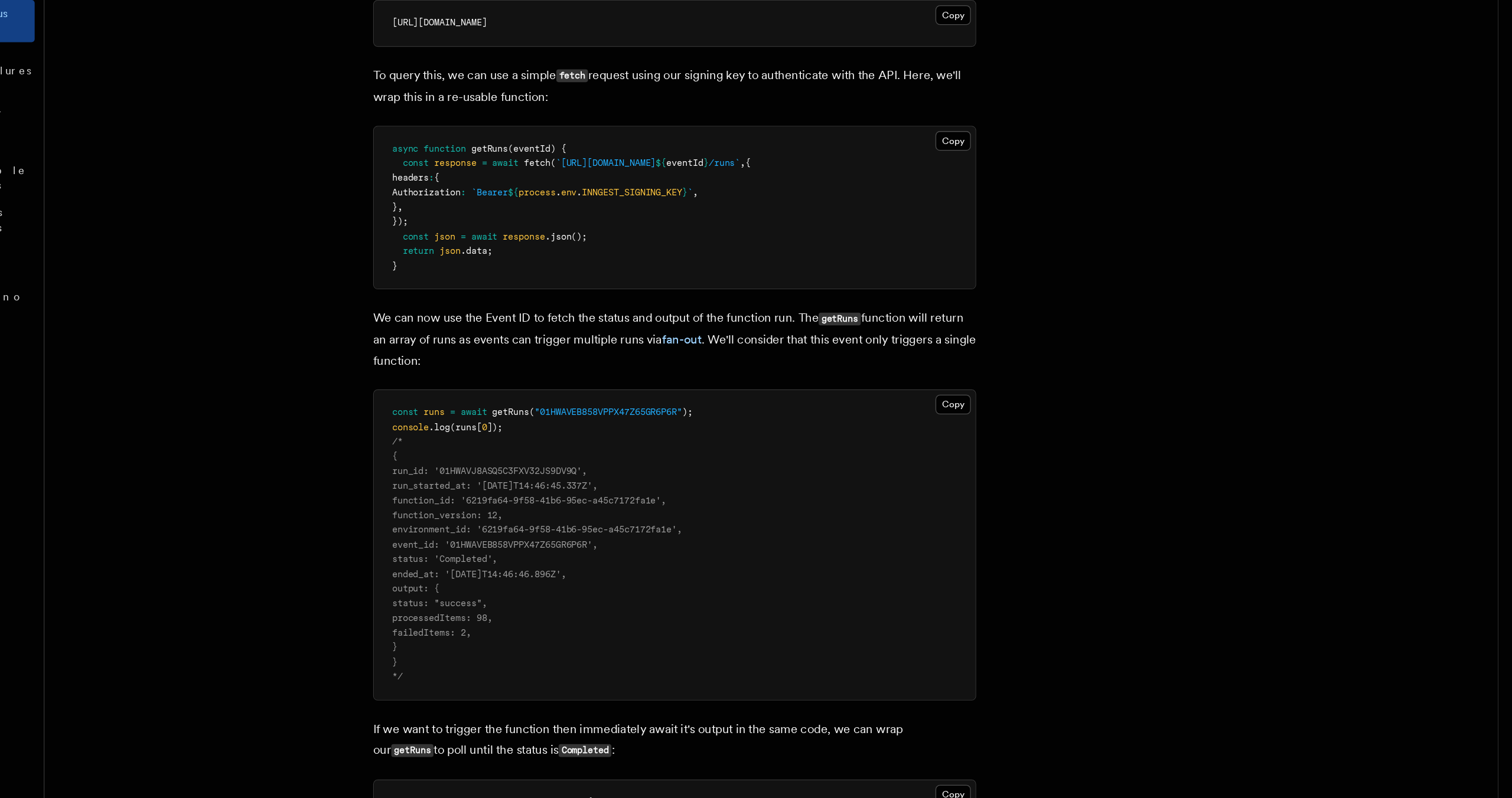
scroll to position [627, 0]
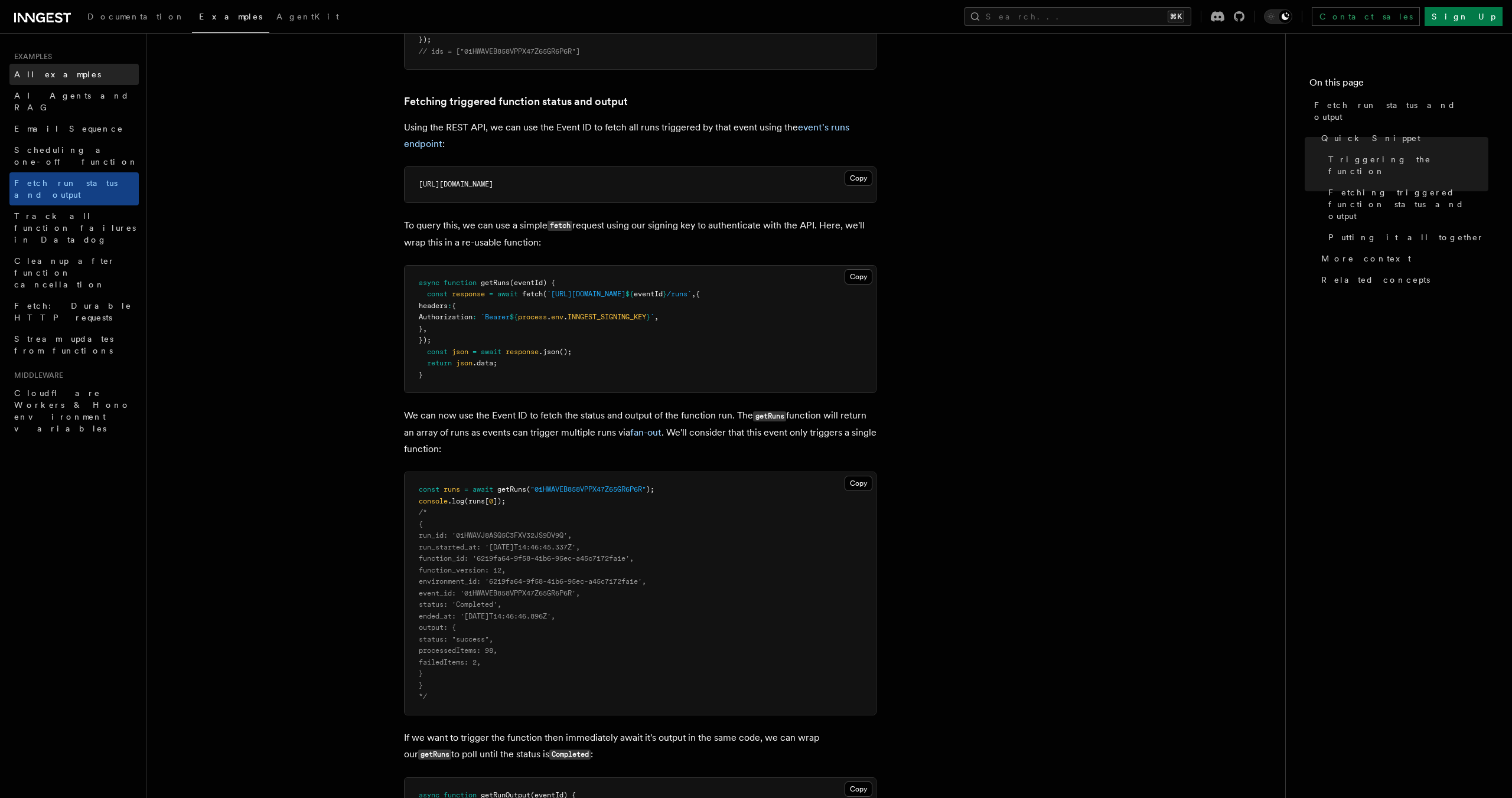
click at [41, 73] on span "All examples" at bounding box center [58, 74] width 87 height 10
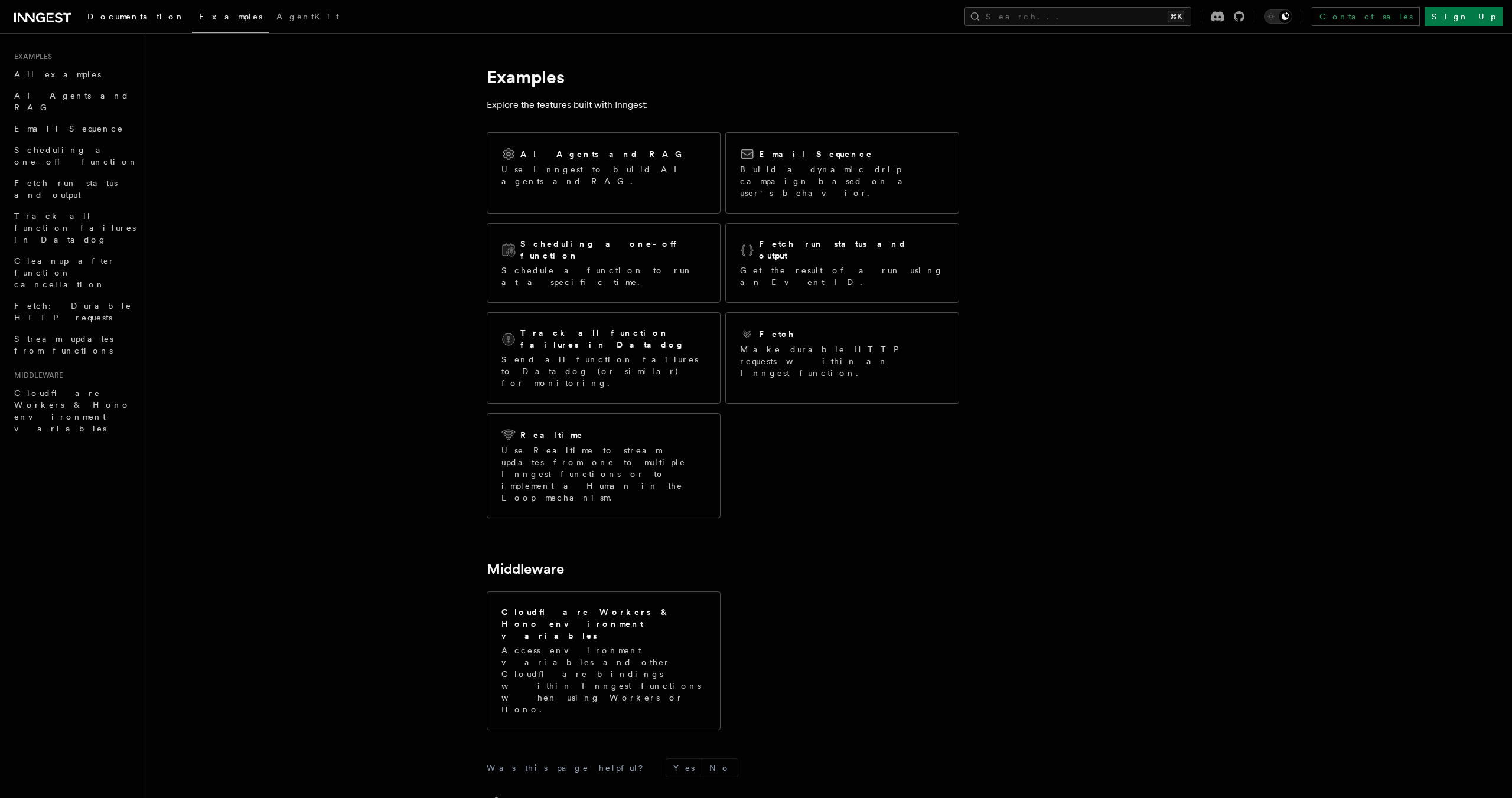
click at [105, 13] on span "Documentation" at bounding box center [136, 17] width 98 height 10
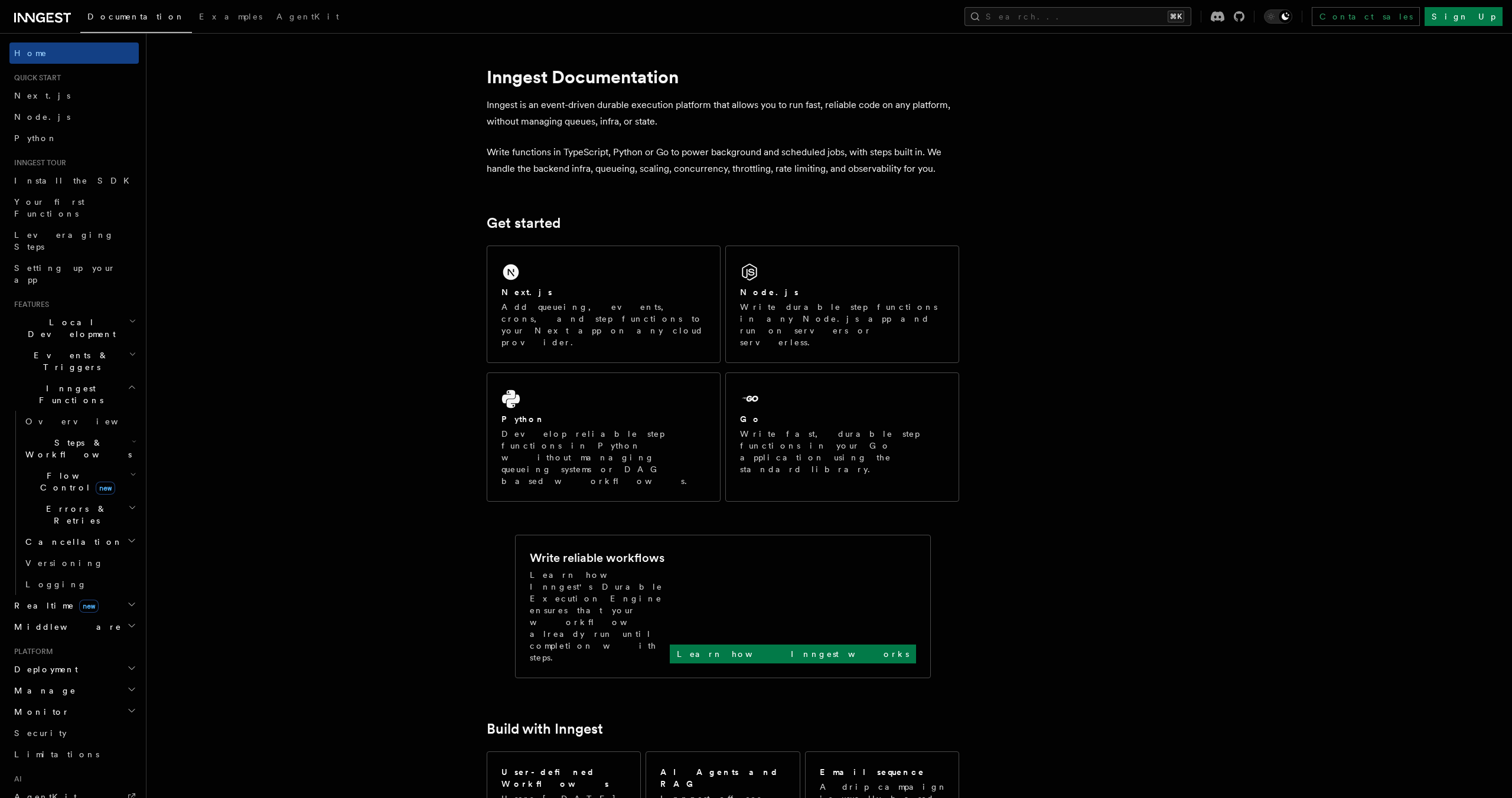
click at [124, 378] on h2 "Inngest Functions" at bounding box center [74, 395] width 129 height 33
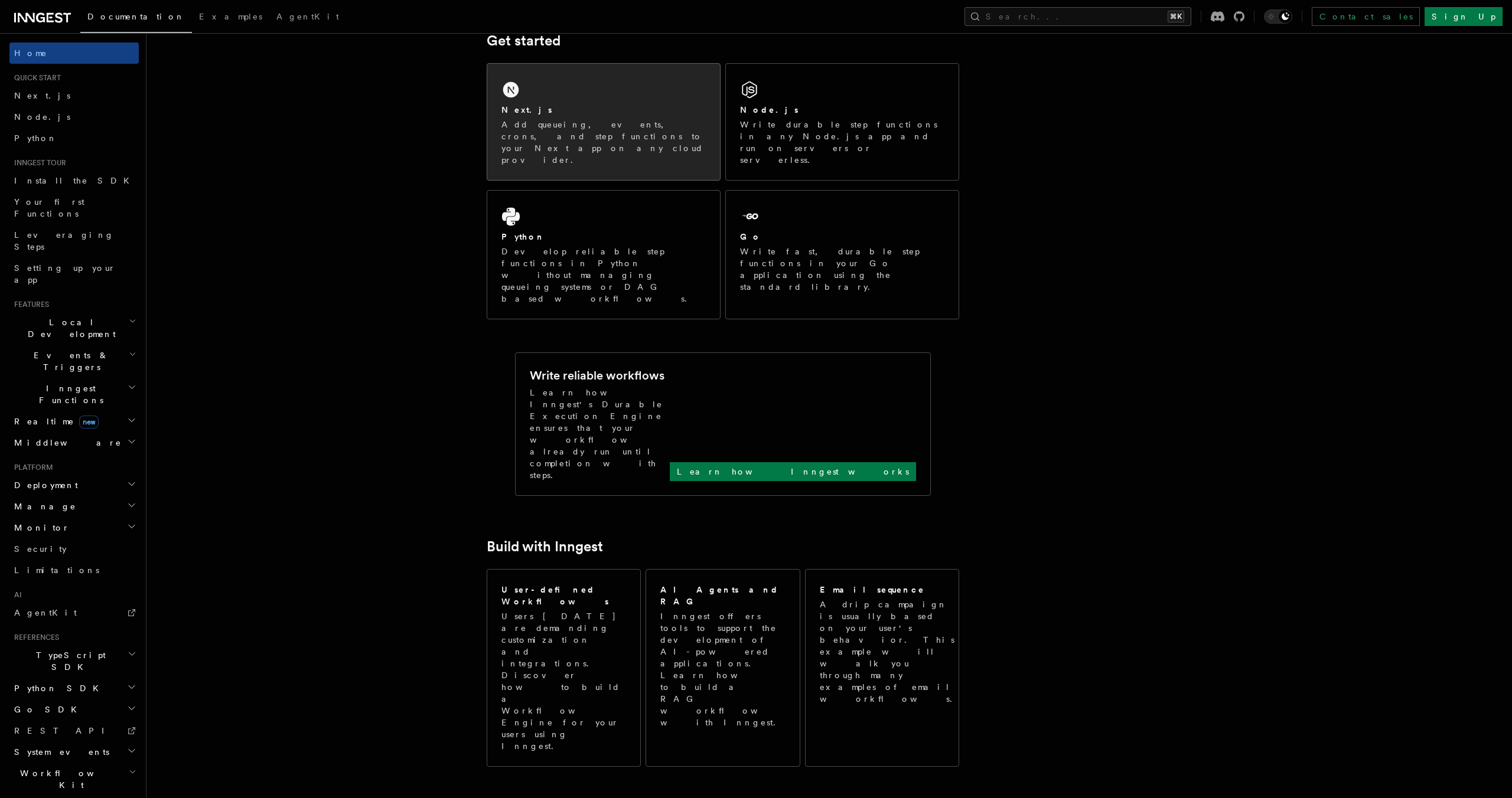
scroll to position [708, 0]
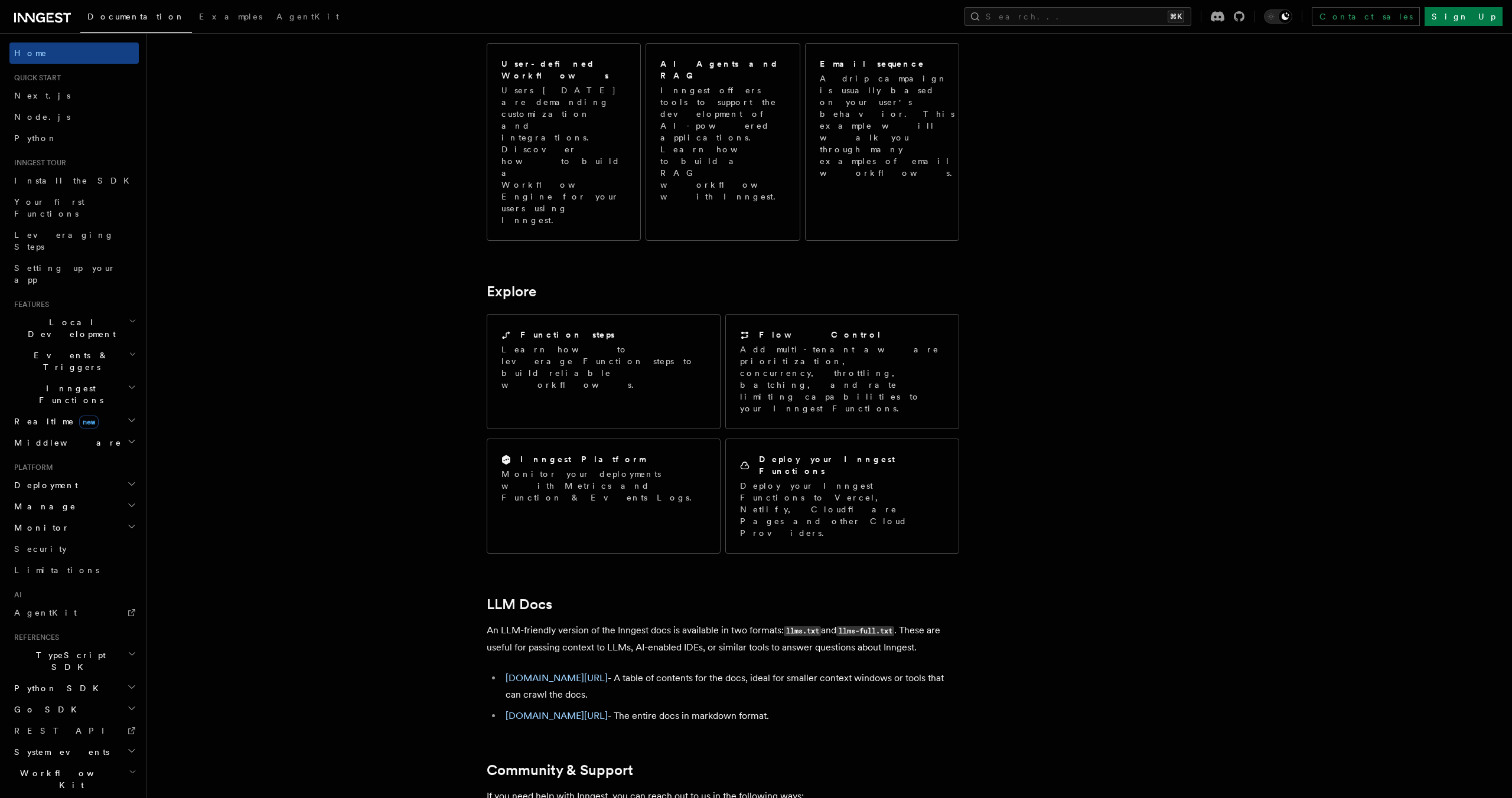
click at [52, 316] on span "Local Development" at bounding box center [69, 328] width 119 height 24
click at [61, 349] on span "Events & Triggers" at bounding box center [69, 361] width 119 height 24
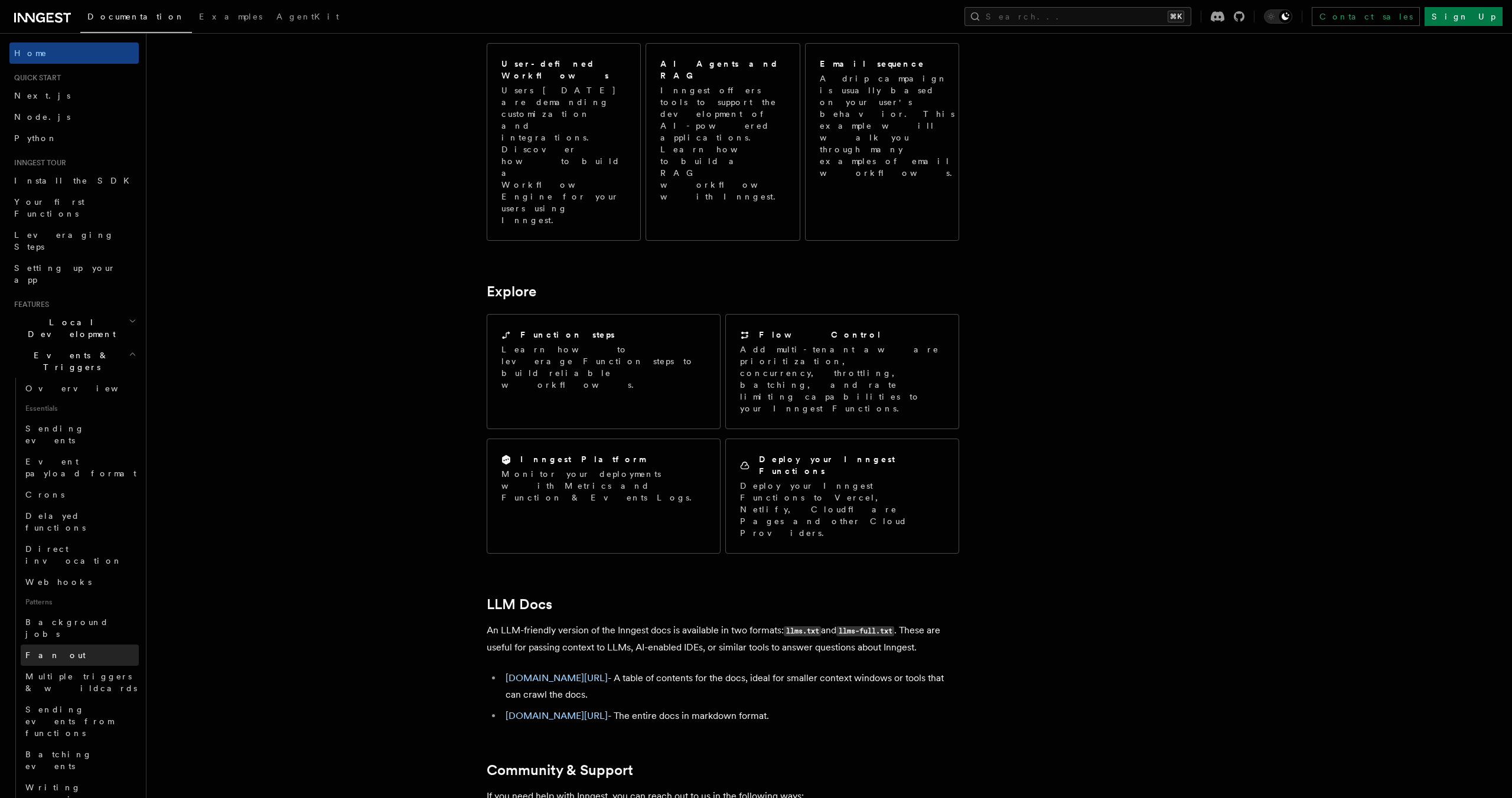
click at [116, 644] on link "Fan out" at bounding box center [79, 655] width 118 height 21
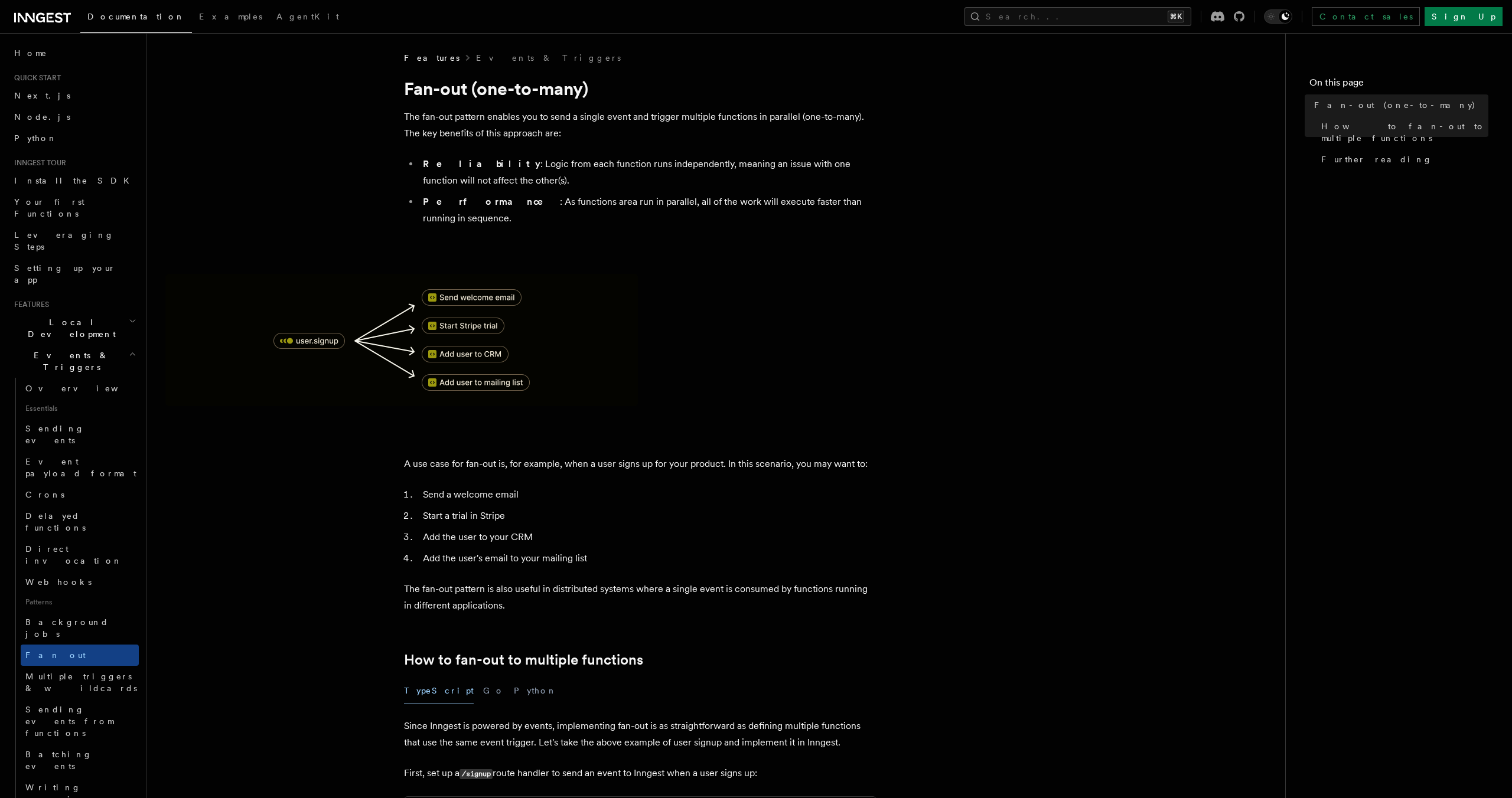
click at [133, 349] on icon "button" at bounding box center [132, 354] width 8 height 10
click at [131, 383] on icon "button" at bounding box center [132, 388] width 9 height 10
click at [75, 496] on h2 "Manage" at bounding box center [74, 506] width 129 height 21
click at [75, 475] on h2 "Deployment" at bounding box center [74, 485] width 129 height 21
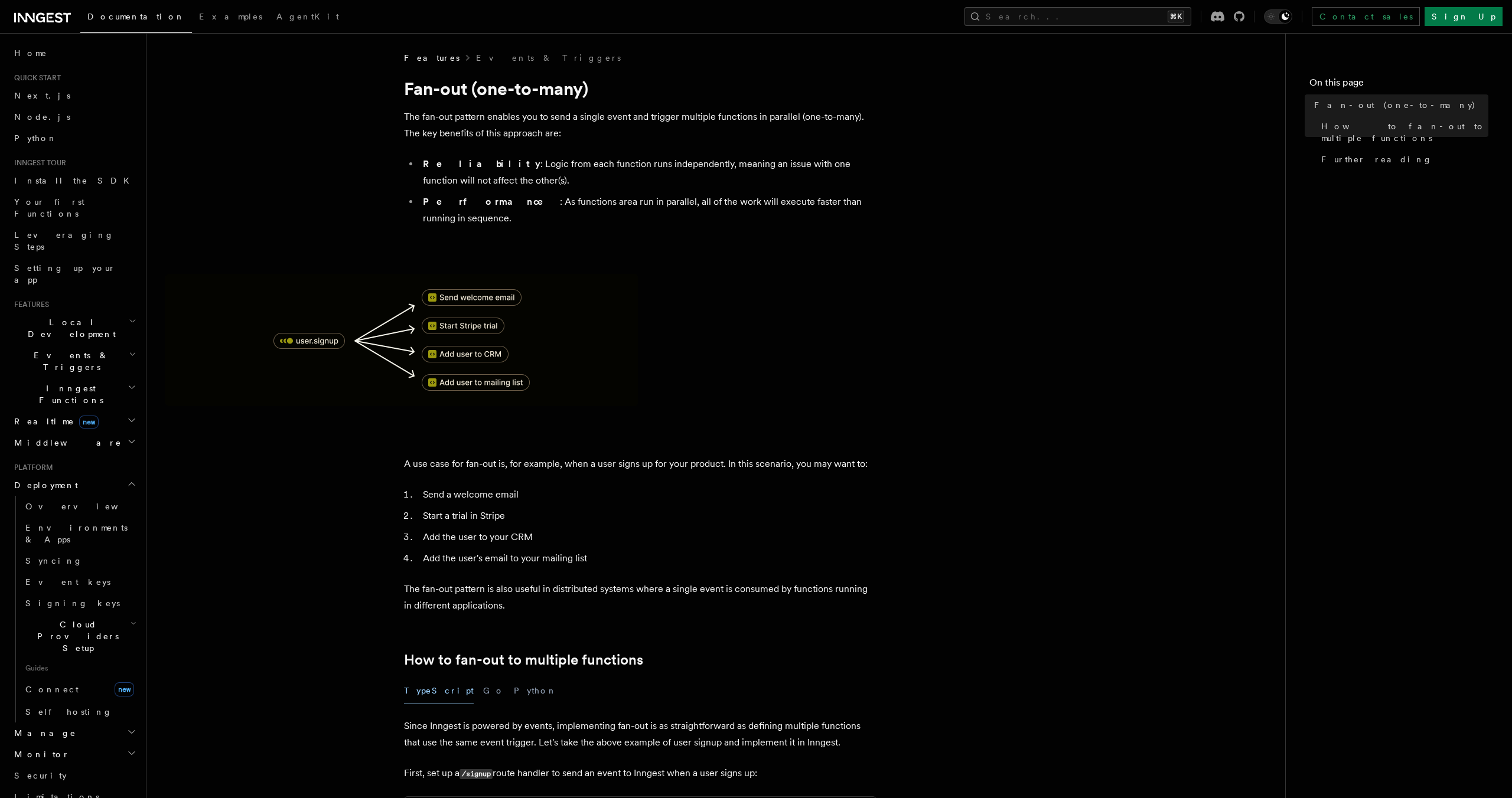
click at [71, 619] on span "Cloud Providers Setup" at bounding box center [75, 636] width 110 height 36
click at [93, 739] on span "Cloud Provider Usage Limits" at bounding box center [87, 757] width 102 height 36
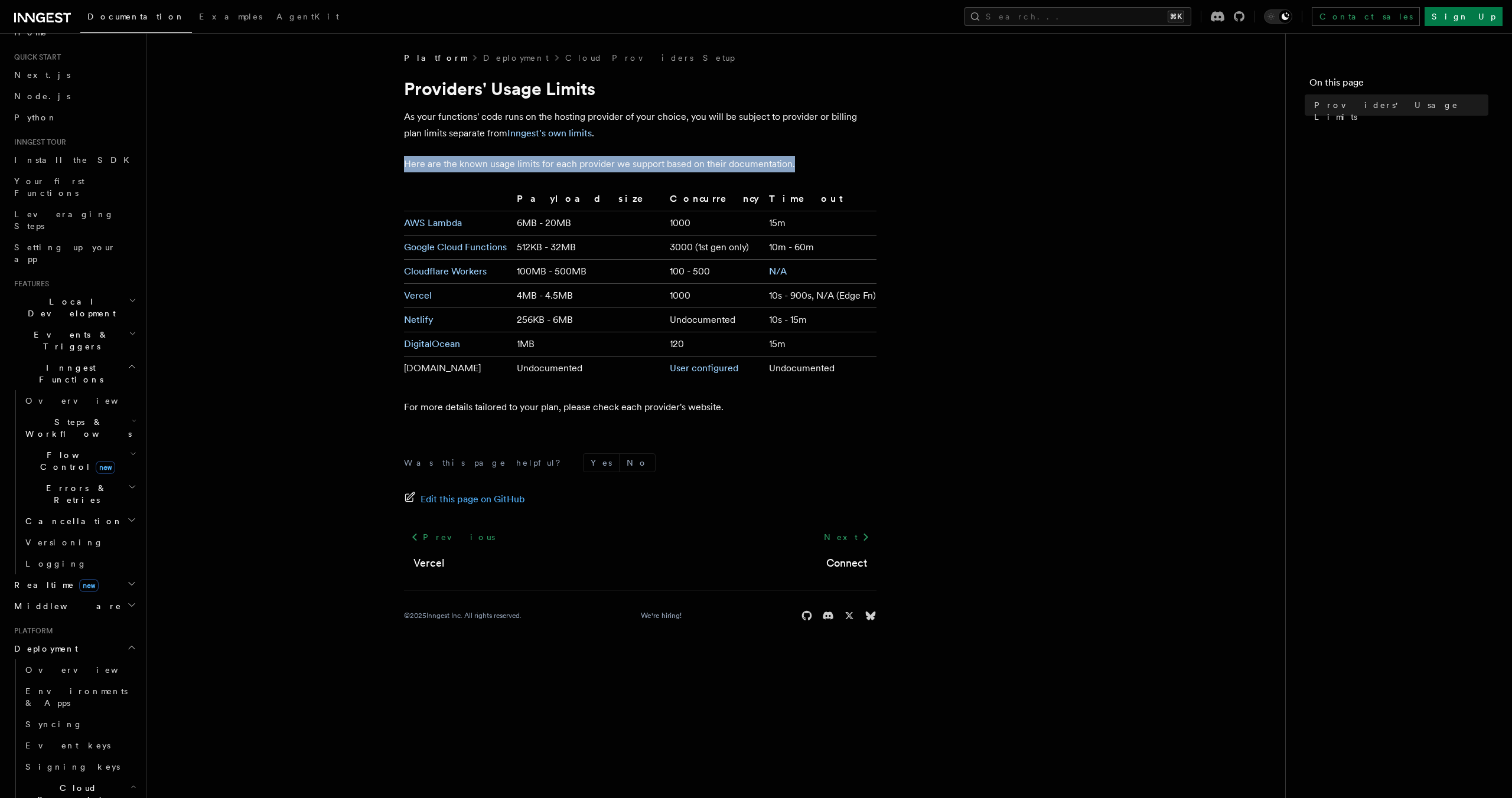
drag, startPoint x: 403, startPoint y: 162, endPoint x: 656, endPoint y: 184, distance: 254.0
click at [656, 184] on article "Platform Deployment Cloud Providers Setup Providers' Usage Limits As your funct…" at bounding box center [716, 351] width 1101 height 598
click at [656, 185] on article "Platform Deployment Cloud Providers Setup Providers' Usage Limits As your funct…" at bounding box center [716, 351] width 1101 height 598
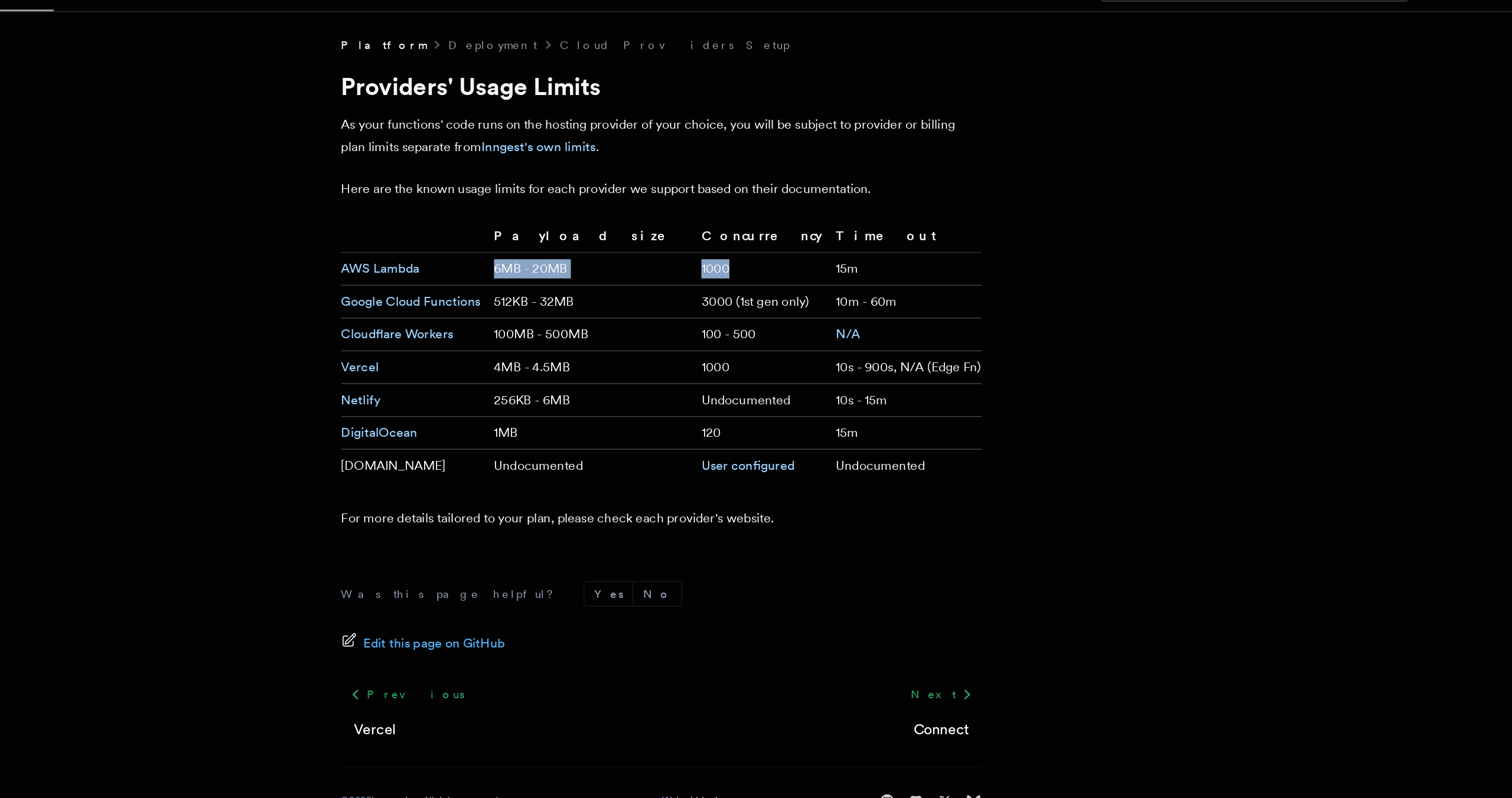
drag, startPoint x: 666, startPoint y: 231, endPoint x: 534, endPoint y: 216, distance: 132.8
click at [534, 216] on tr "AWS Lambda 6MB - 20MB 1000 15m" at bounding box center [641, 223] width 473 height 25
click at [512, 216] on td "AWS Lambda" at bounding box center [458, 223] width 108 height 25
click at [446, 223] on link "AWS Lambda" at bounding box center [433, 223] width 58 height 11
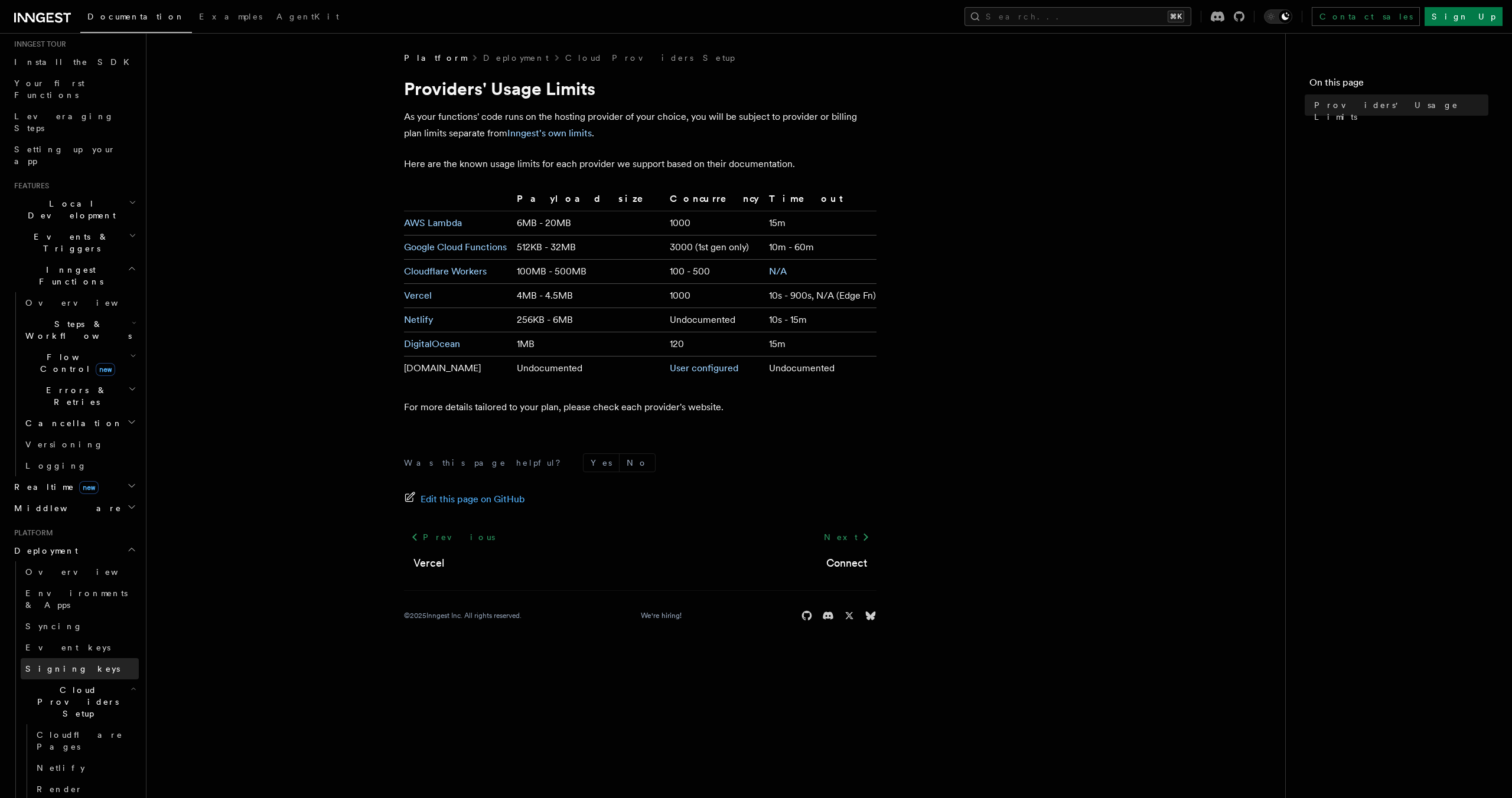
scroll to position [123, 0]
click at [425, 540] on link "Previous" at bounding box center [453, 536] width 98 height 21
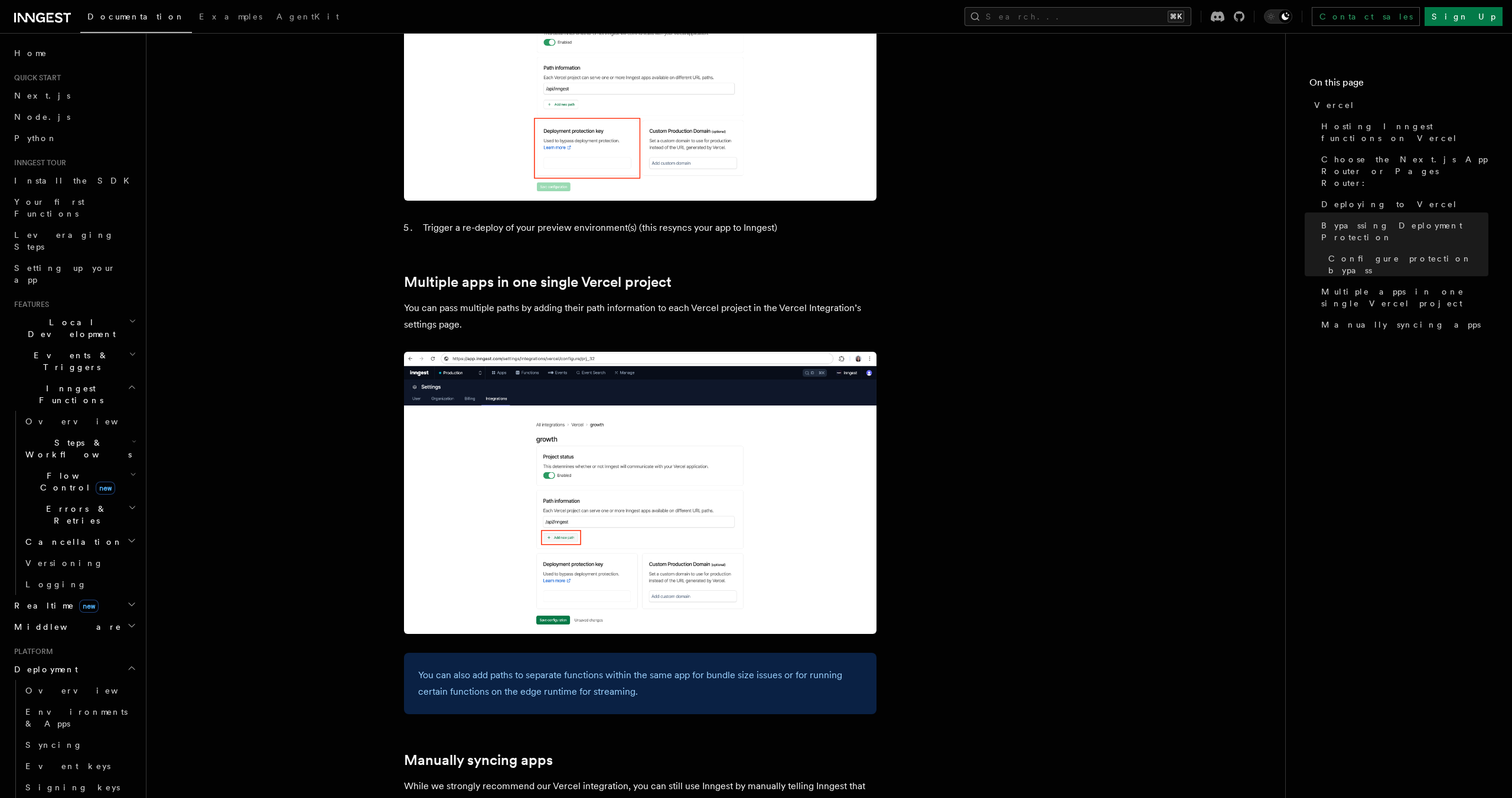
scroll to position [1680, 0]
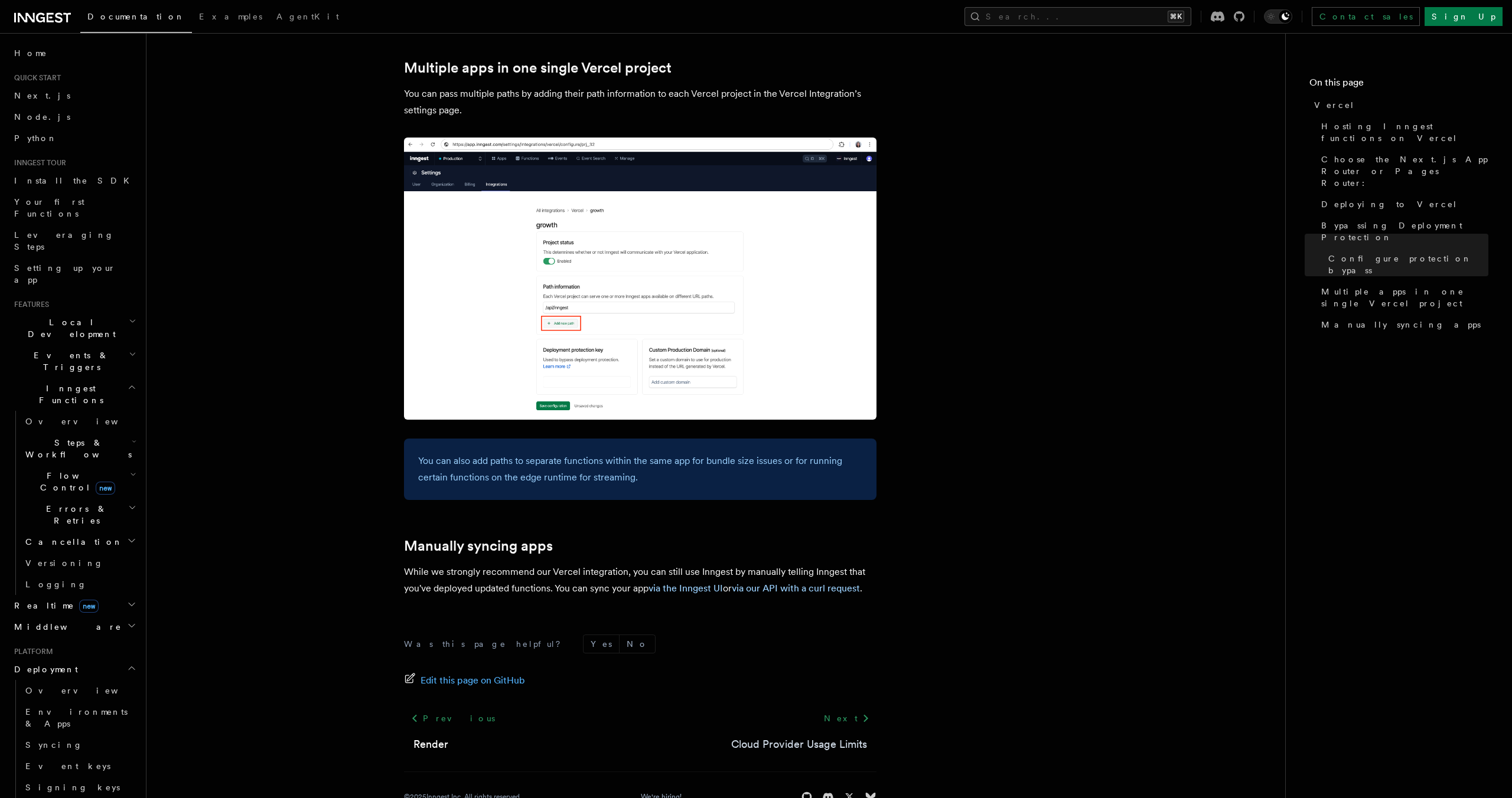
click at [791, 736] on link "Cloud Provider Usage Limits" at bounding box center [798, 744] width 136 height 17
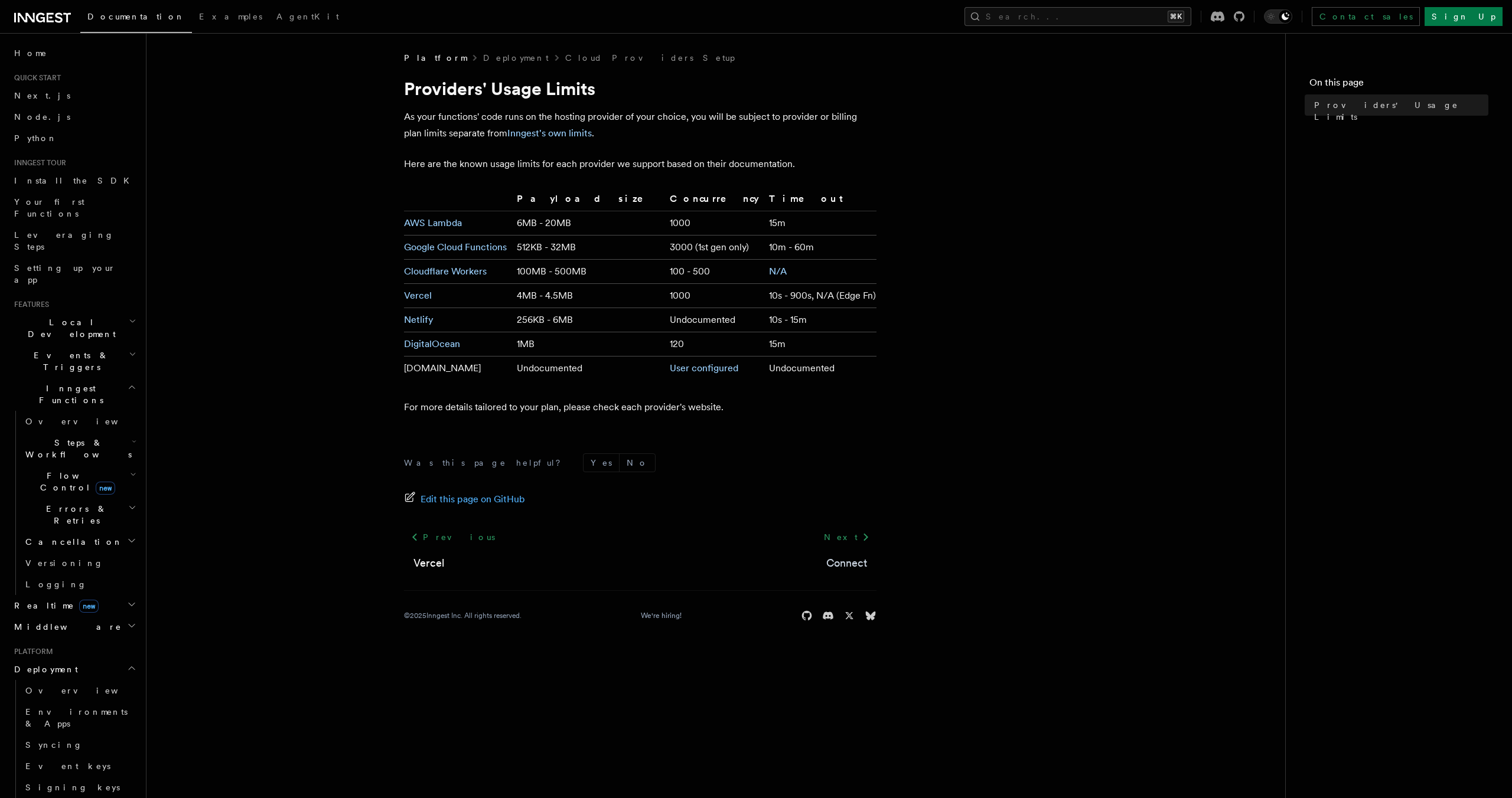
click at [848, 559] on link "Connect" at bounding box center [846, 563] width 40 height 17
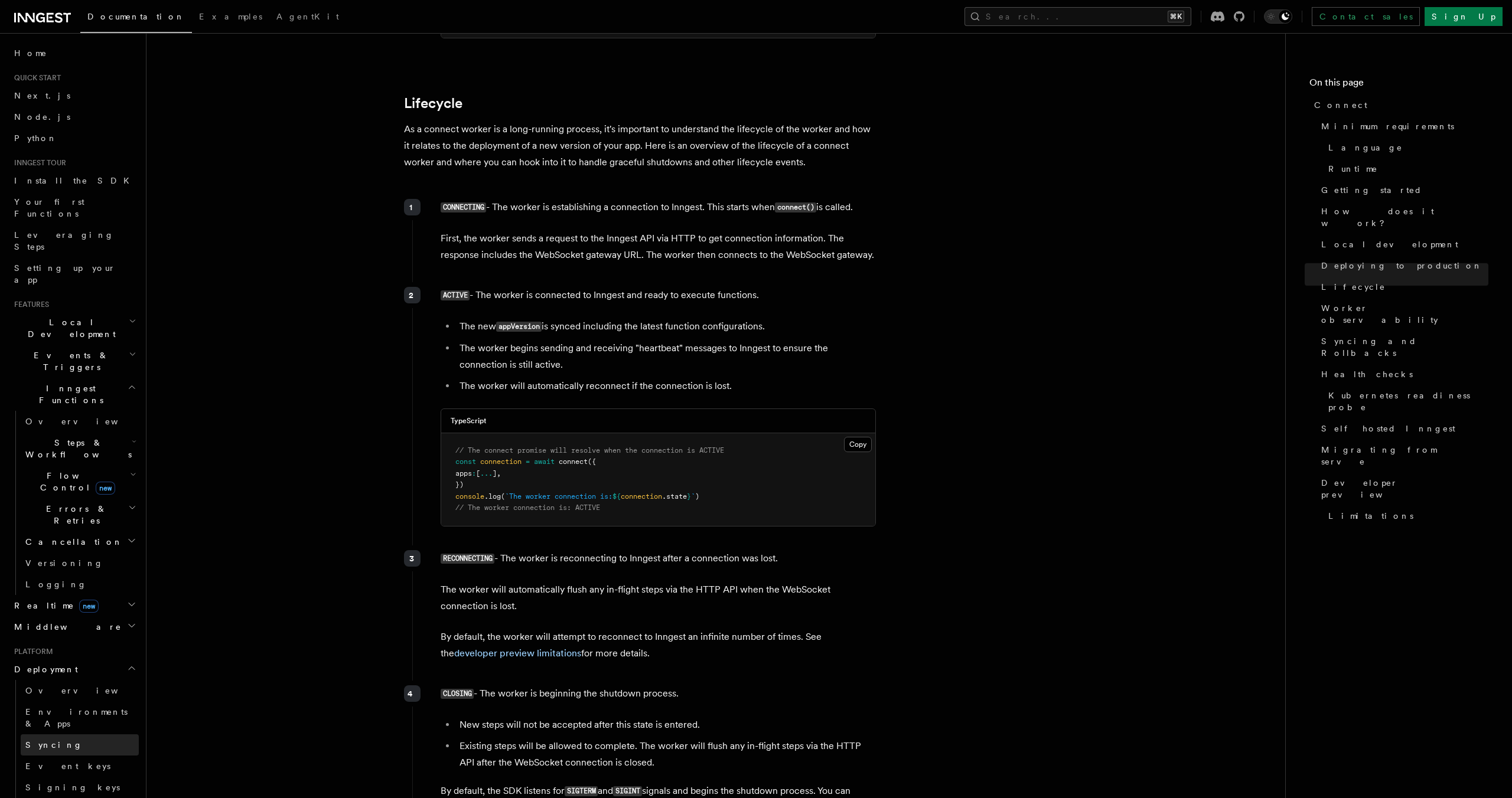
scroll to position [2758, 0]
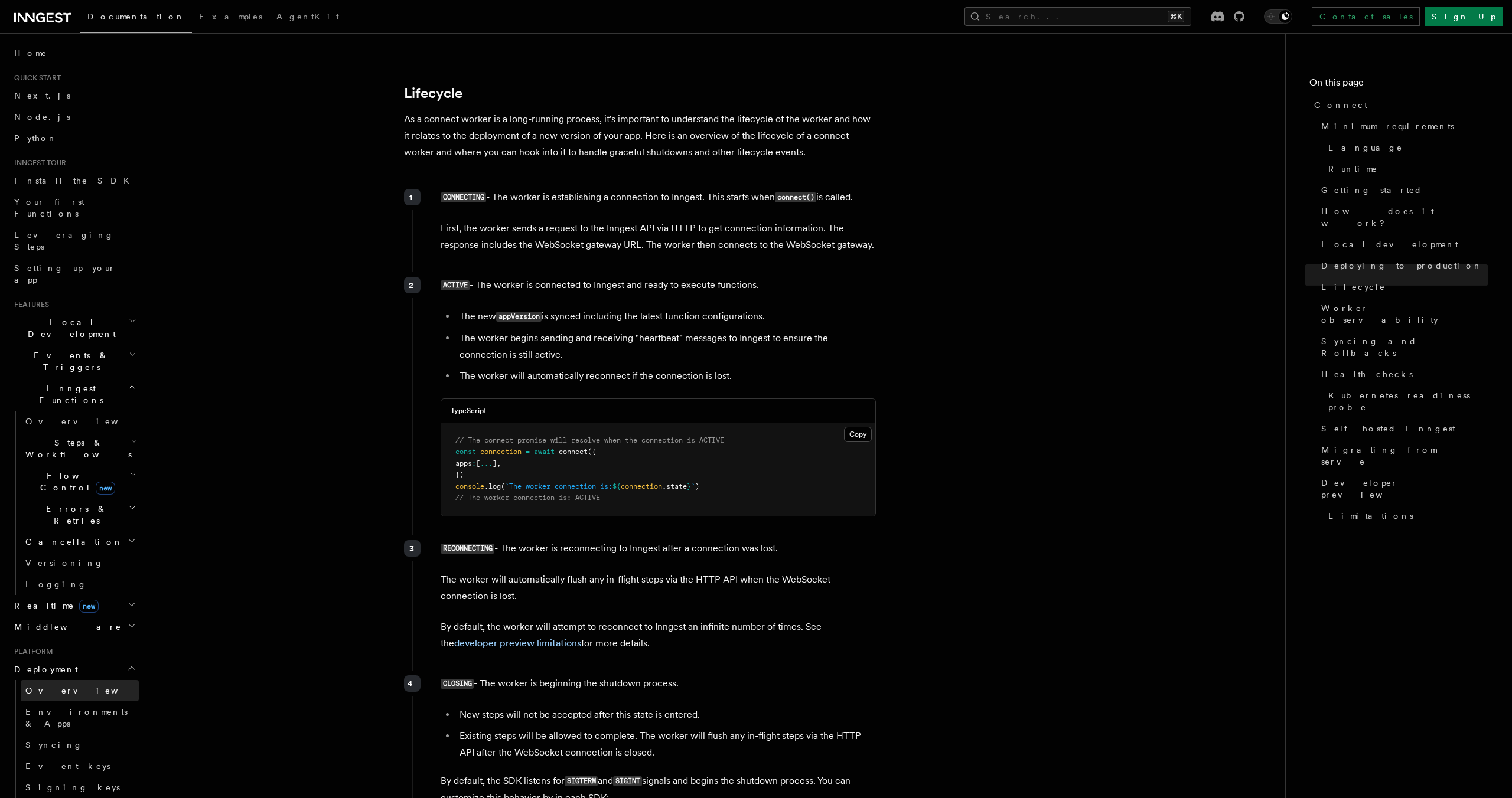
click at [52, 686] on span "Overview" at bounding box center [86, 691] width 121 height 10
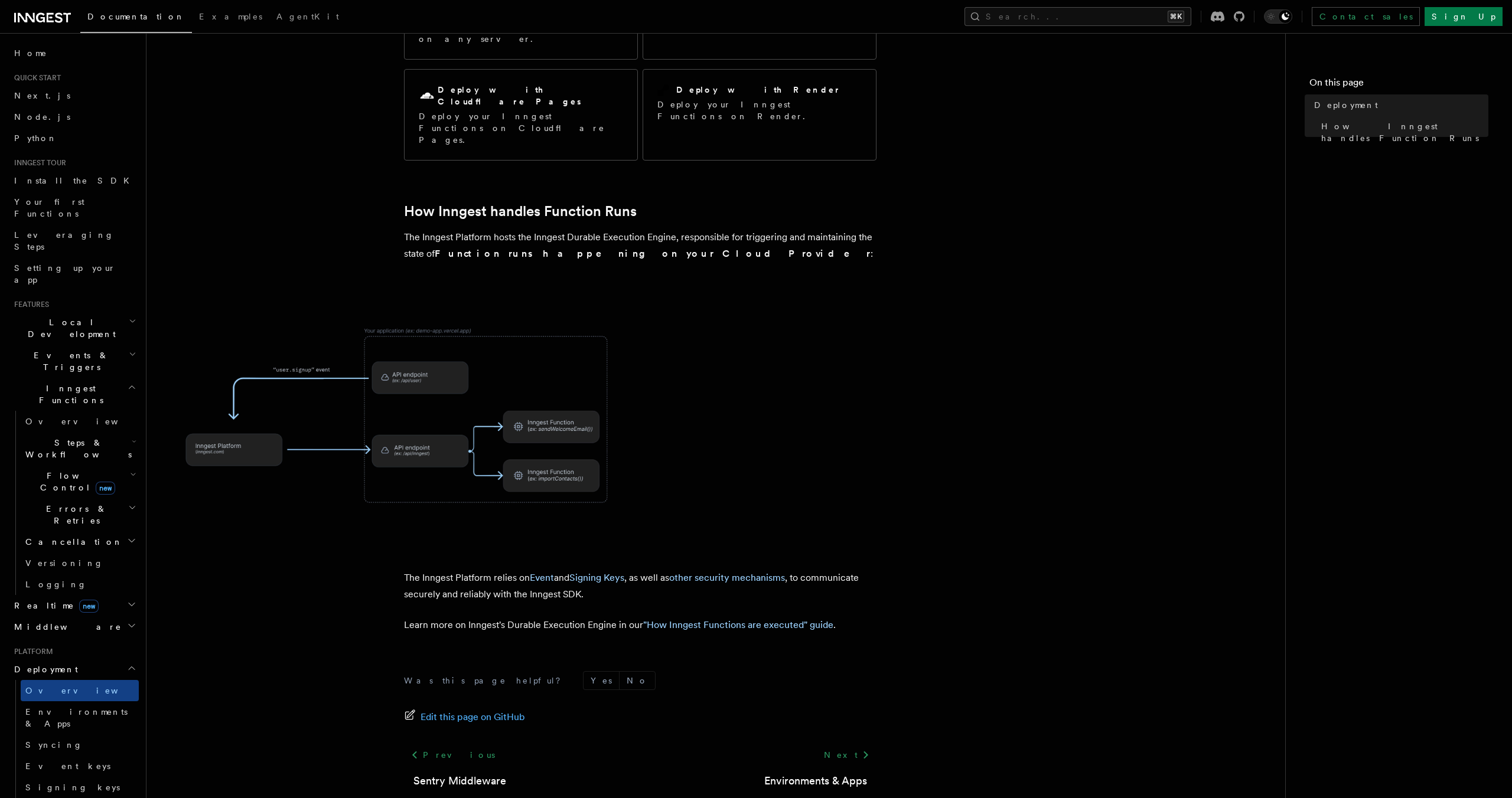
scroll to position [201, 0]
click at [853, 339] on span at bounding box center [716, 418] width 1101 height 246
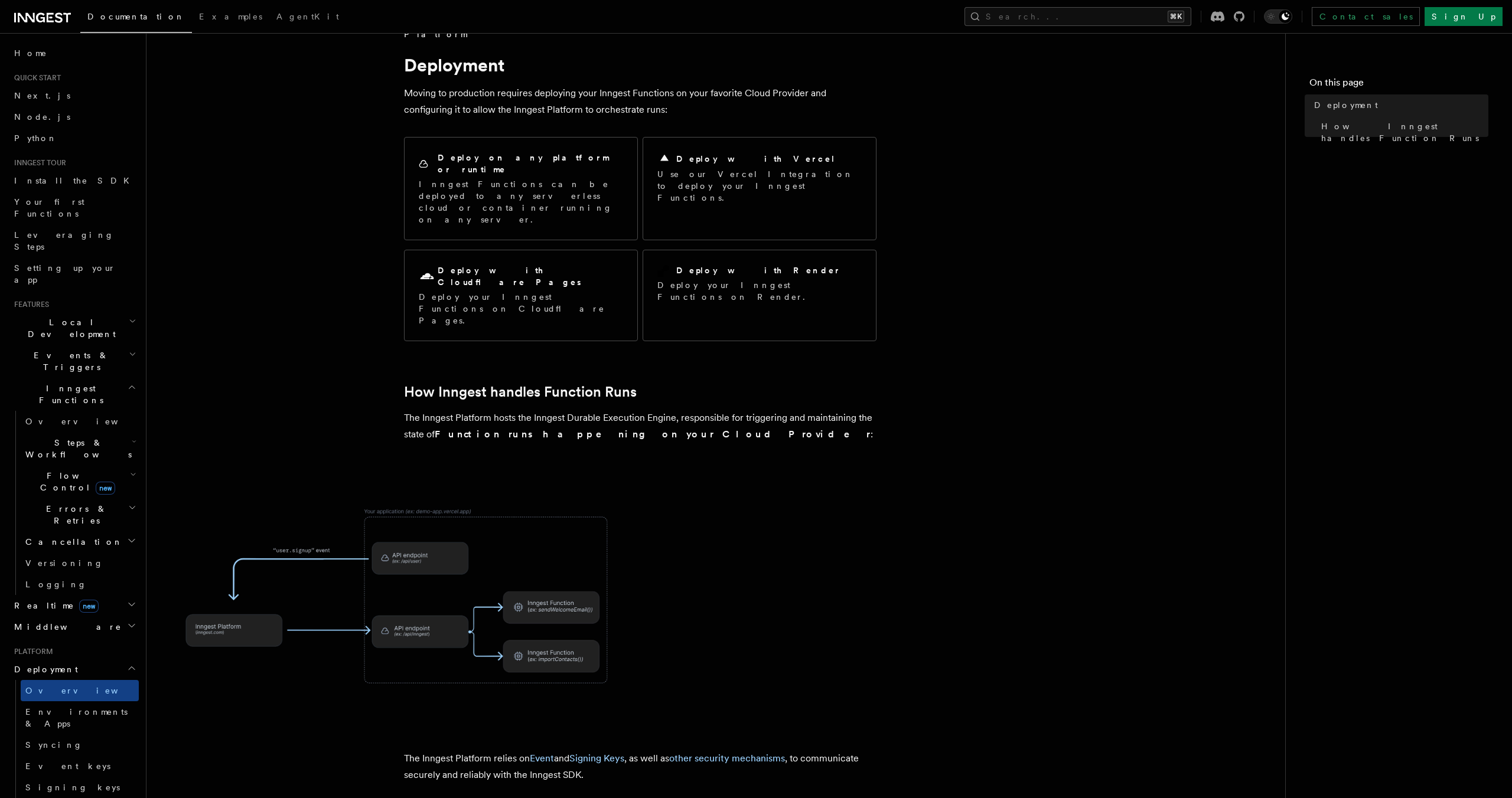
scroll to position [21, 0]
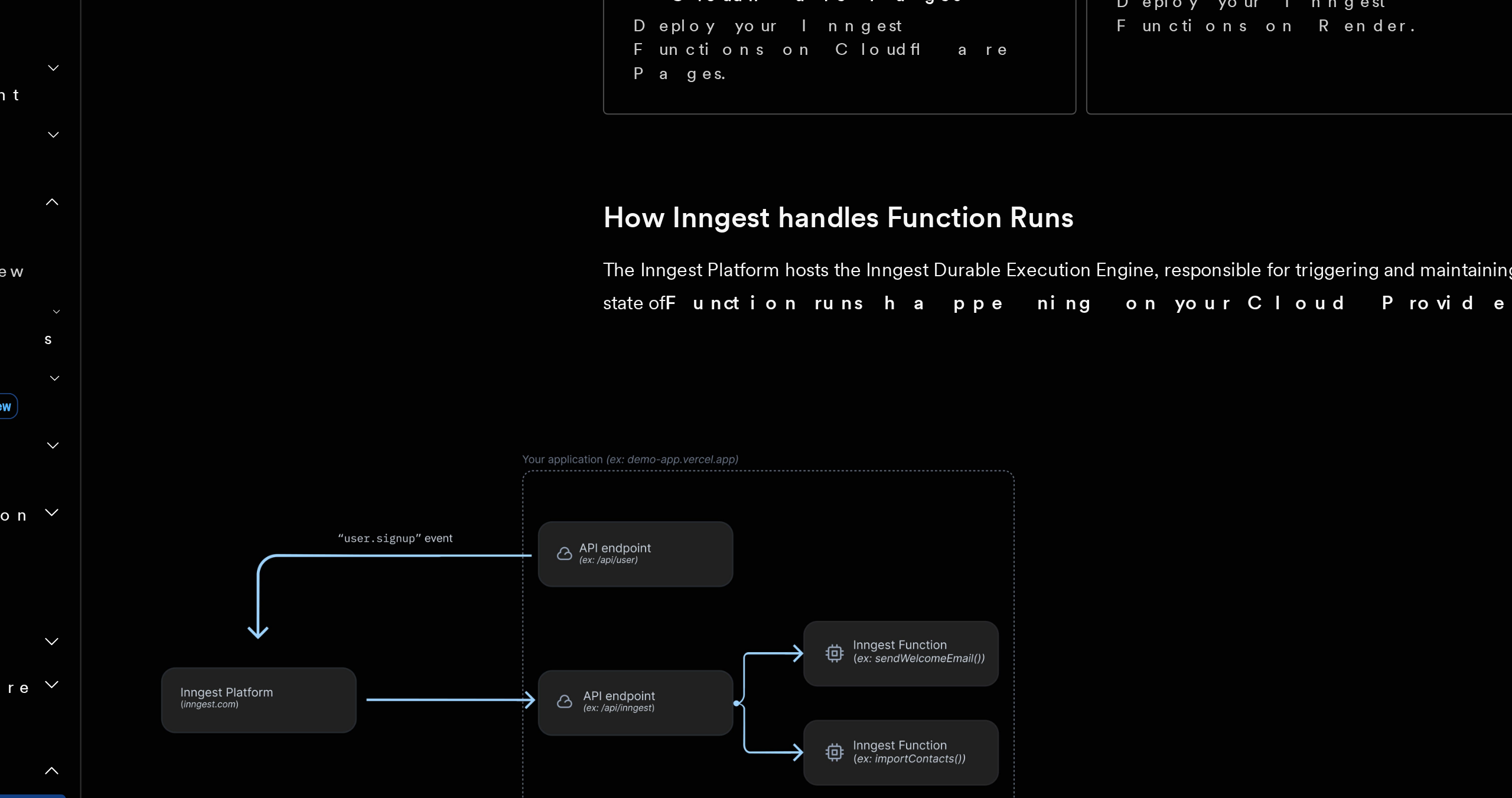
click at [329, 566] on img at bounding box center [402, 599] width 473 height 246
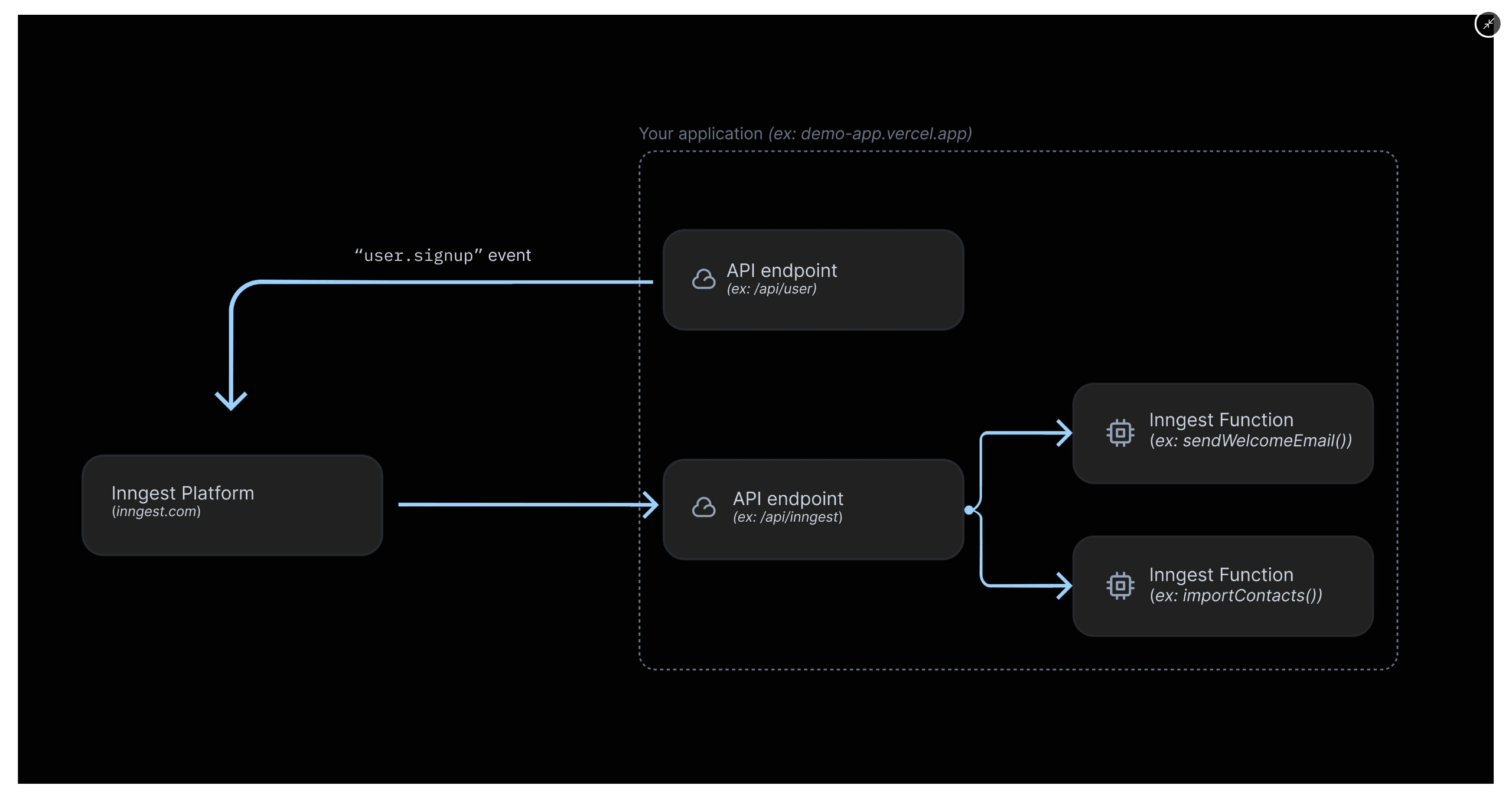
scroll to position [17, 0]
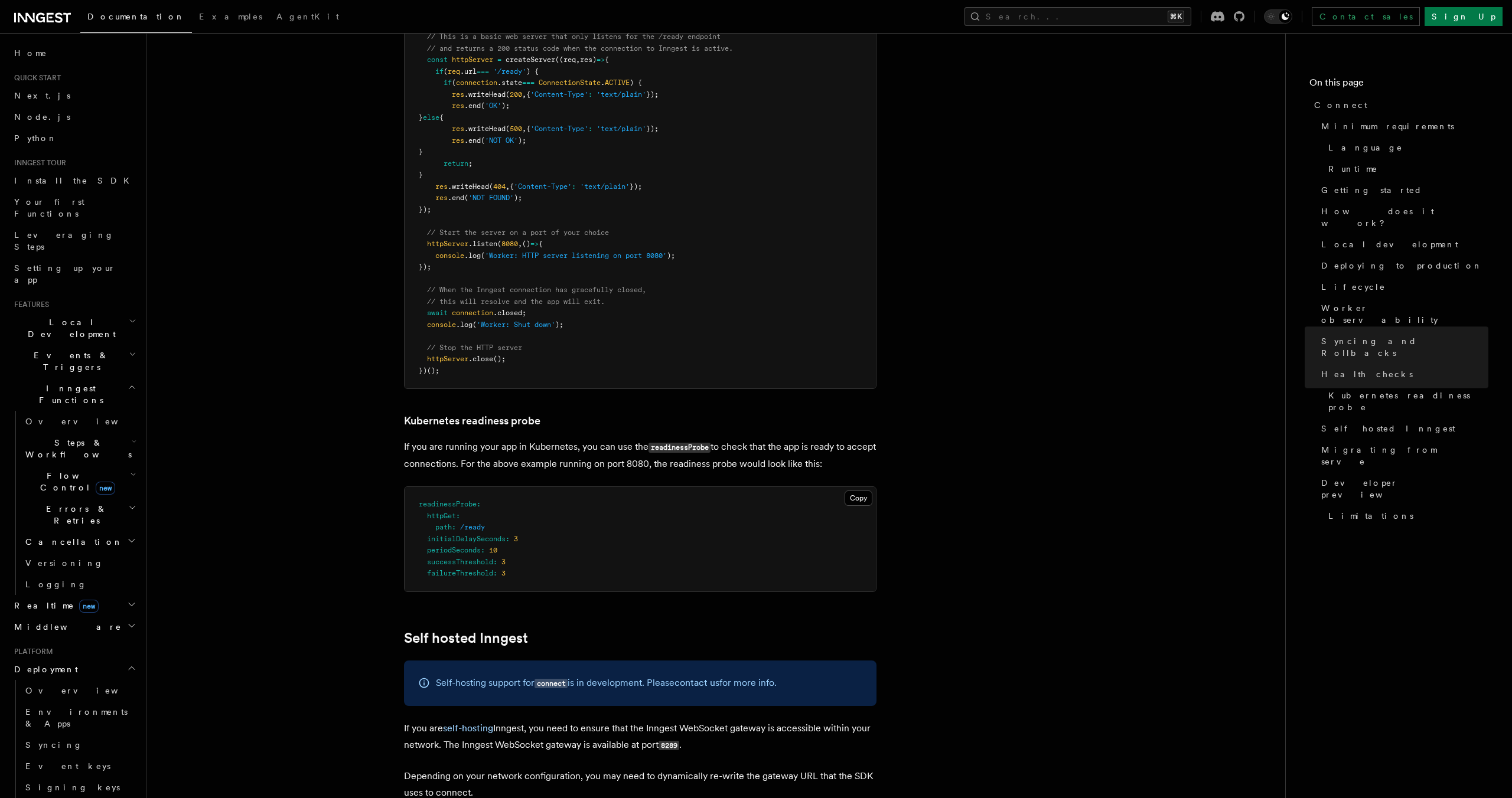
scroll to position [5338, 0]
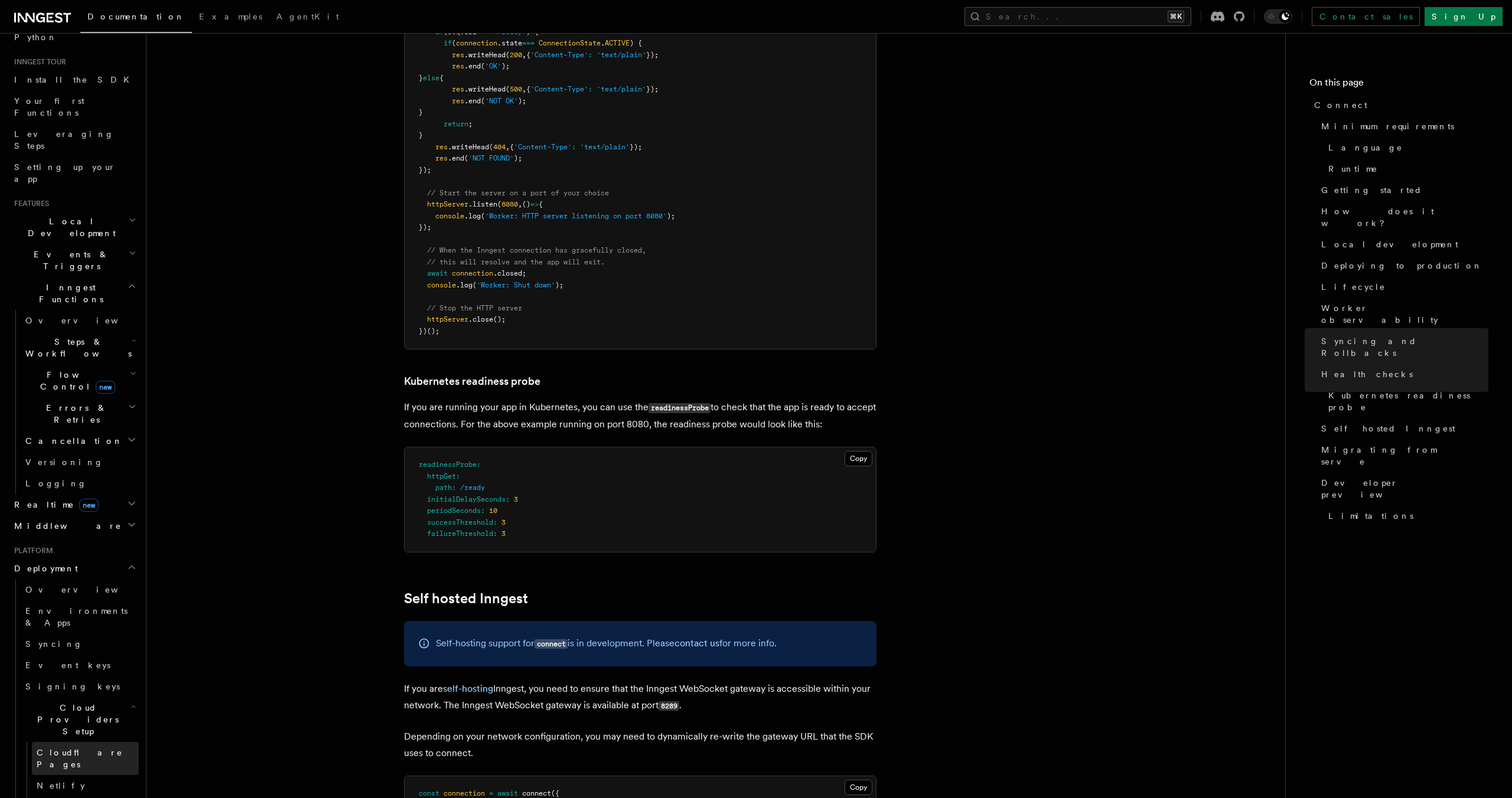
scroll to position [101, 0]
click at [69, 747] on span "Cloudflare Pages" at bounding box center [79, 758] width 86 height 21
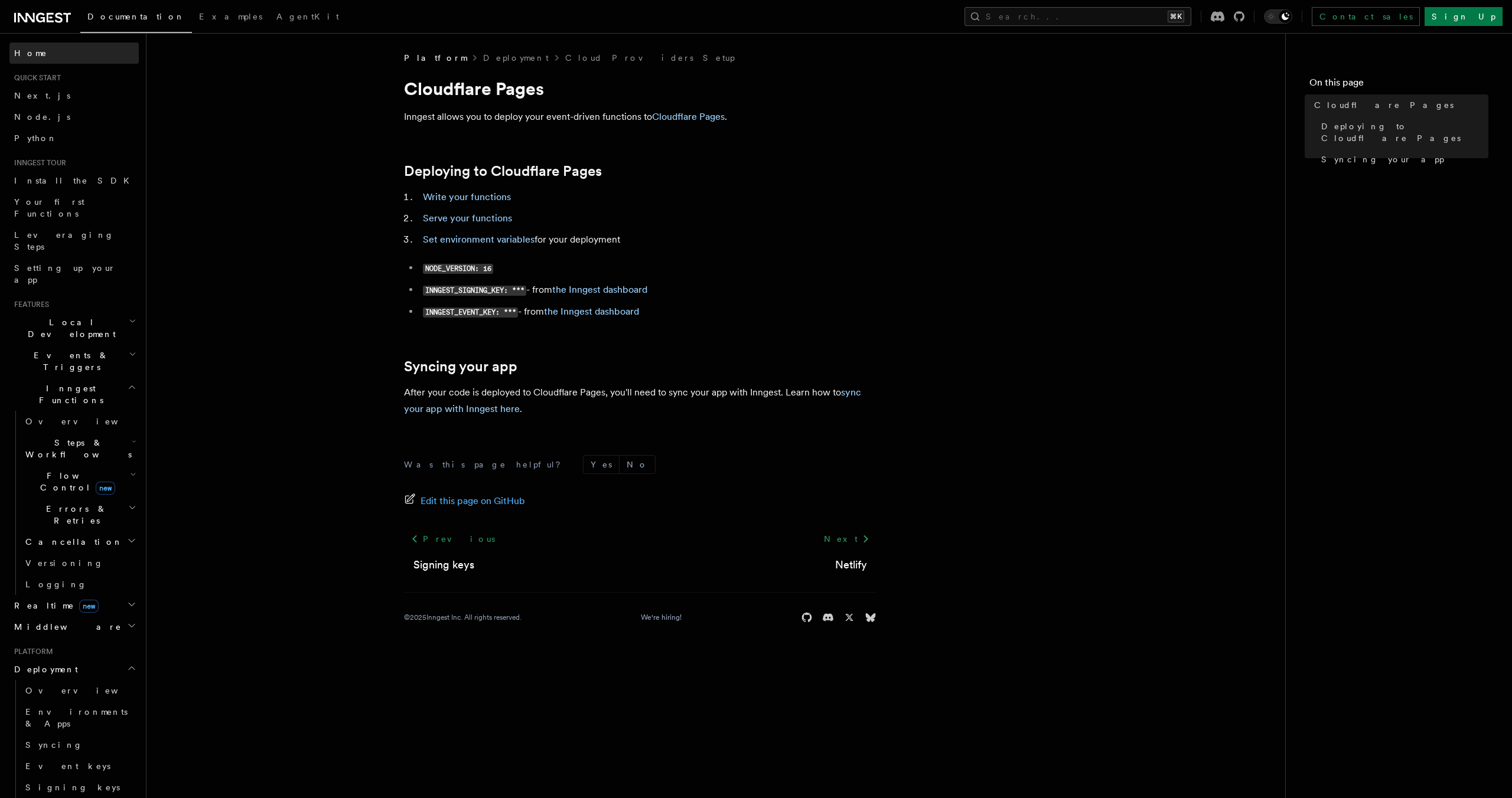
click at [42, 53] on link "Home" at bounding box center [74, 53] width 129 height 21
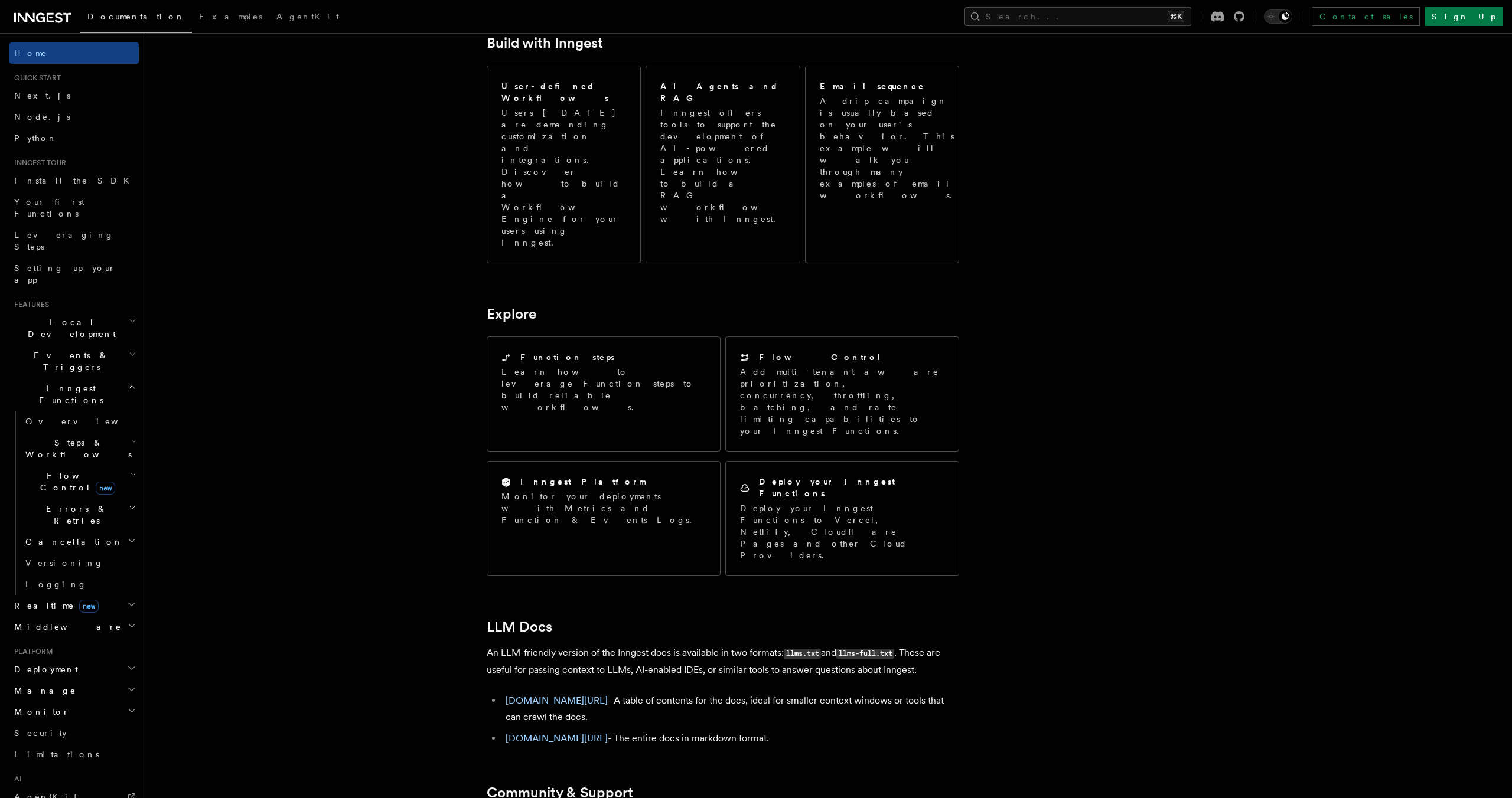
scroll to position [708, 0]
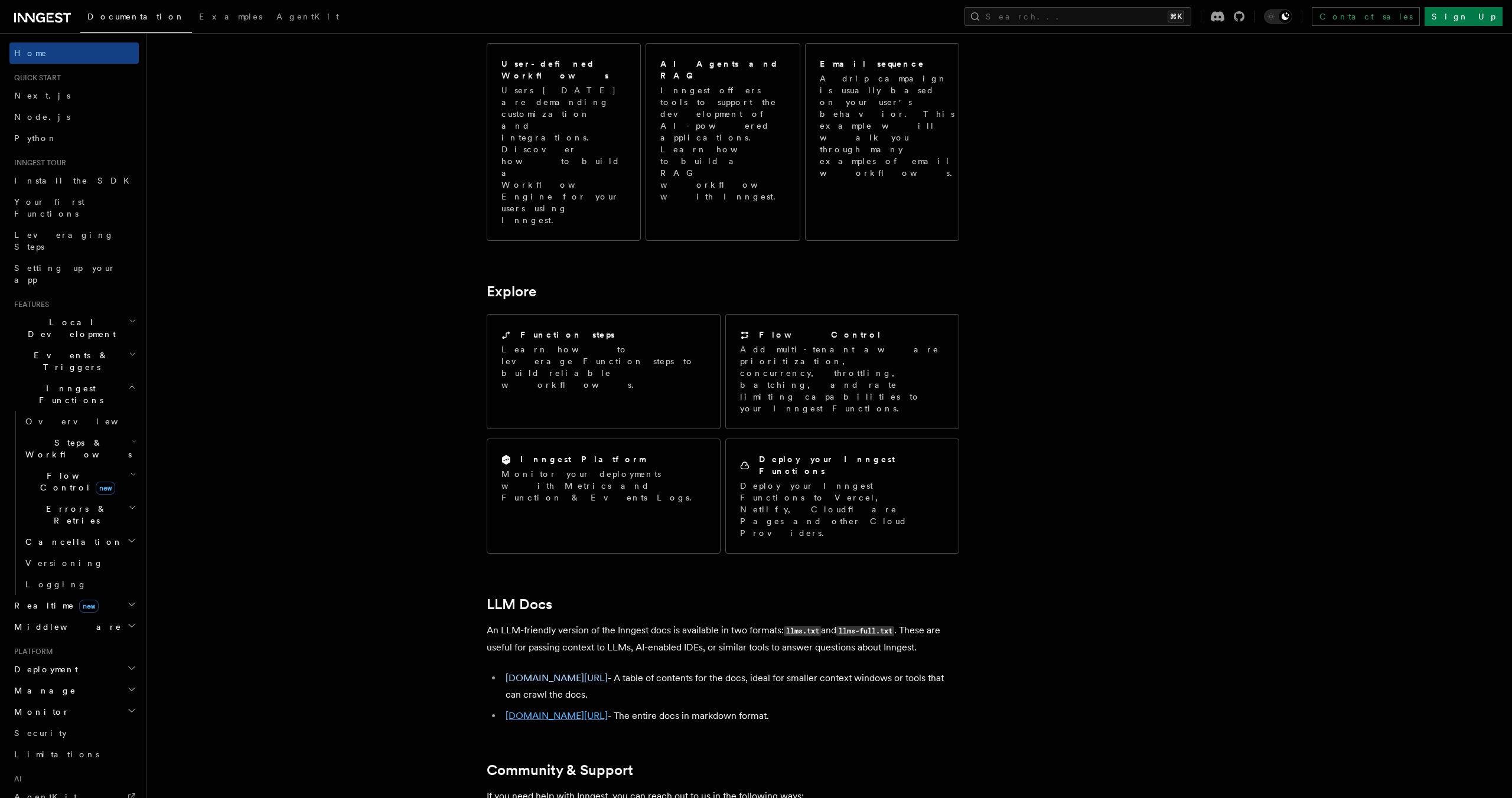
click at [585, 710] on link "[DOMAIN_NAME][URL]" at bounding box center [557, 716] width 102 height 11
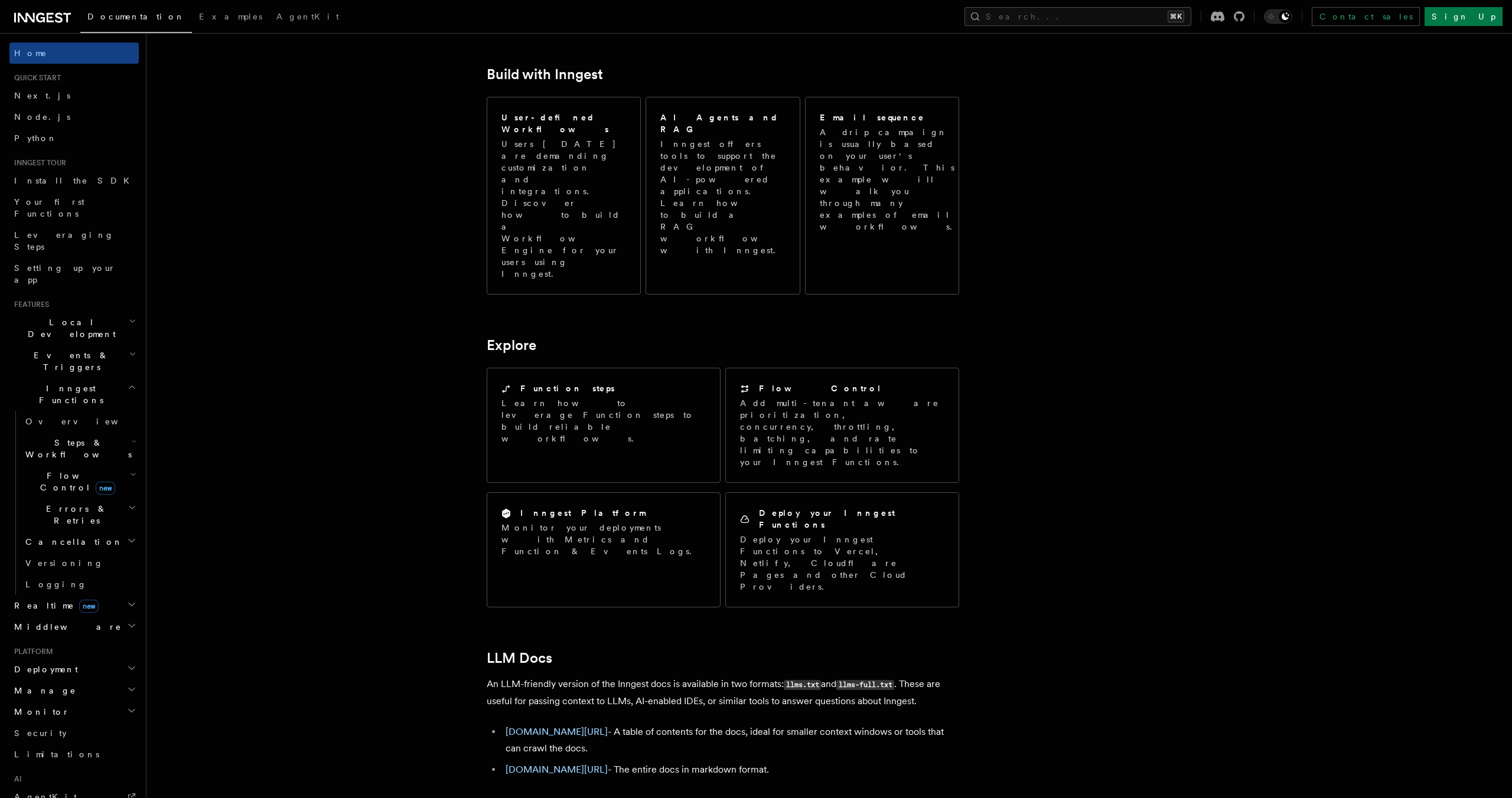
scroll to position [649, 0]
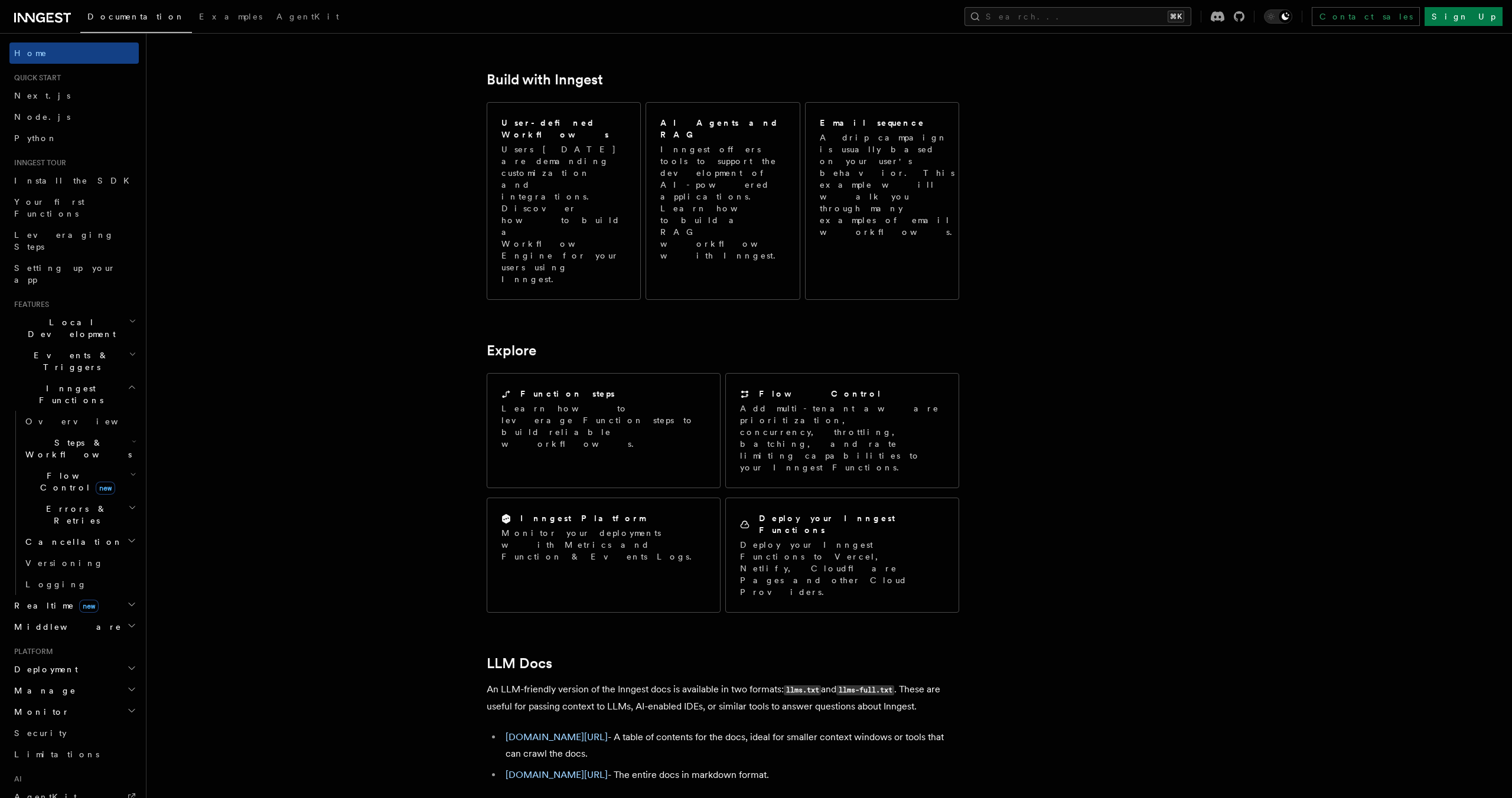
click at [136, 383] on icon "button" at bounding box center [132, 388] width 9 height 10
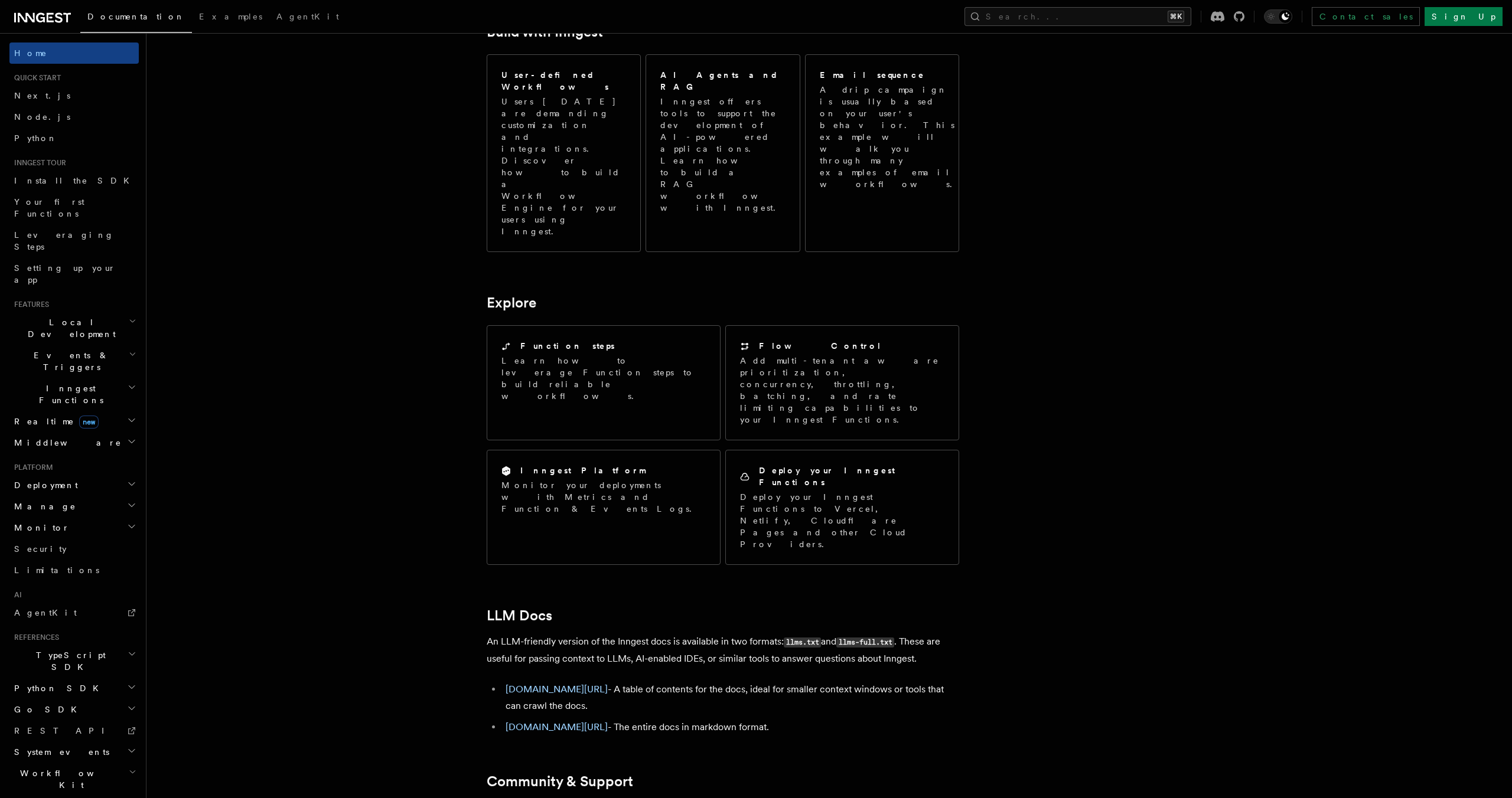
scroll to position [708, 0]
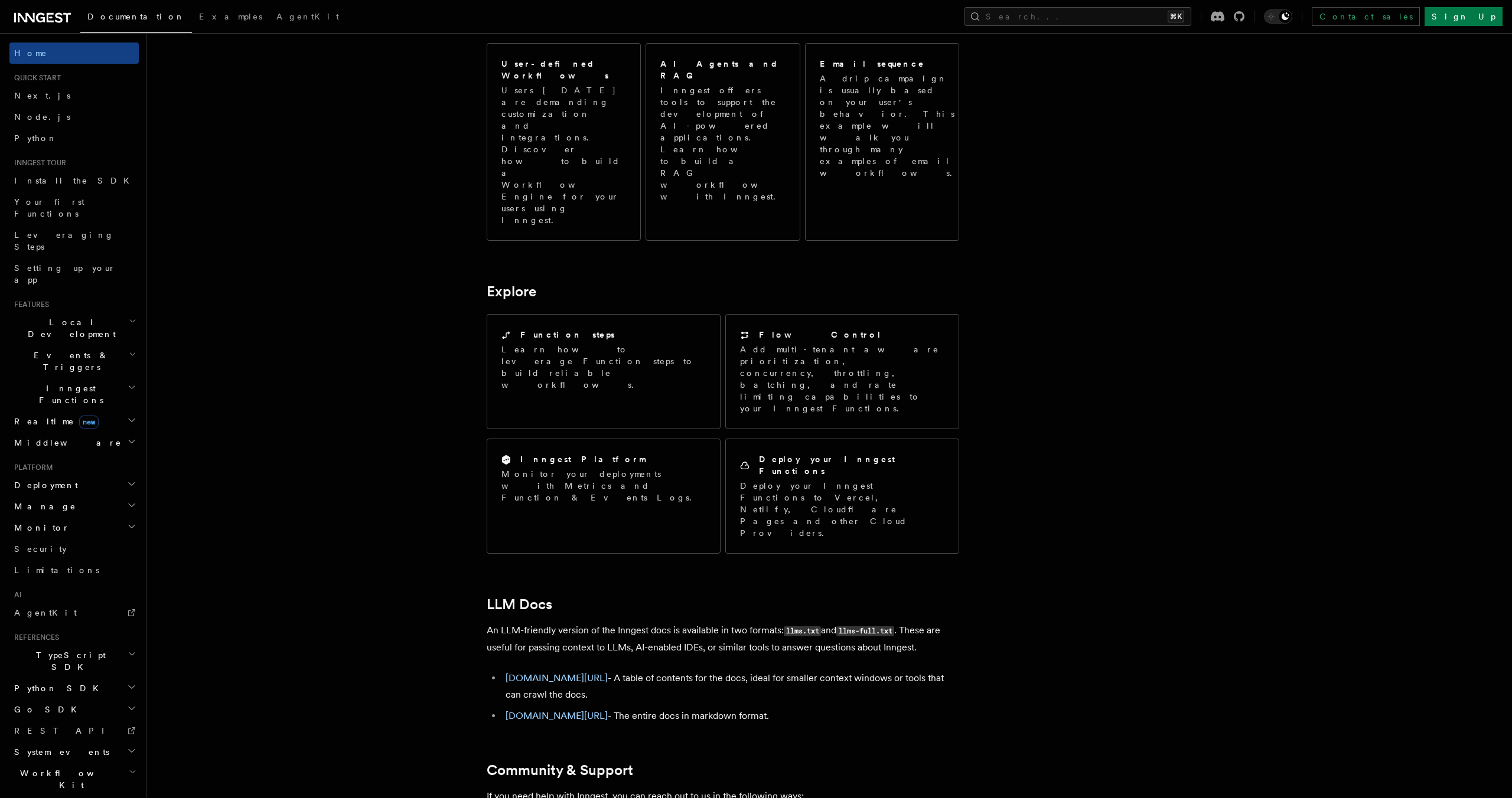
click at [124, 496] on h2 "Manage" at bounding box center [74, 506] width 129 height 21
click at [124, 517] on h2 "Monitor" at bounding box center [74, 528] width 129 height 21
click at [113, 644] on h2 "TypeScript SDK" at bounding box center [74, 661] width 129 height 33
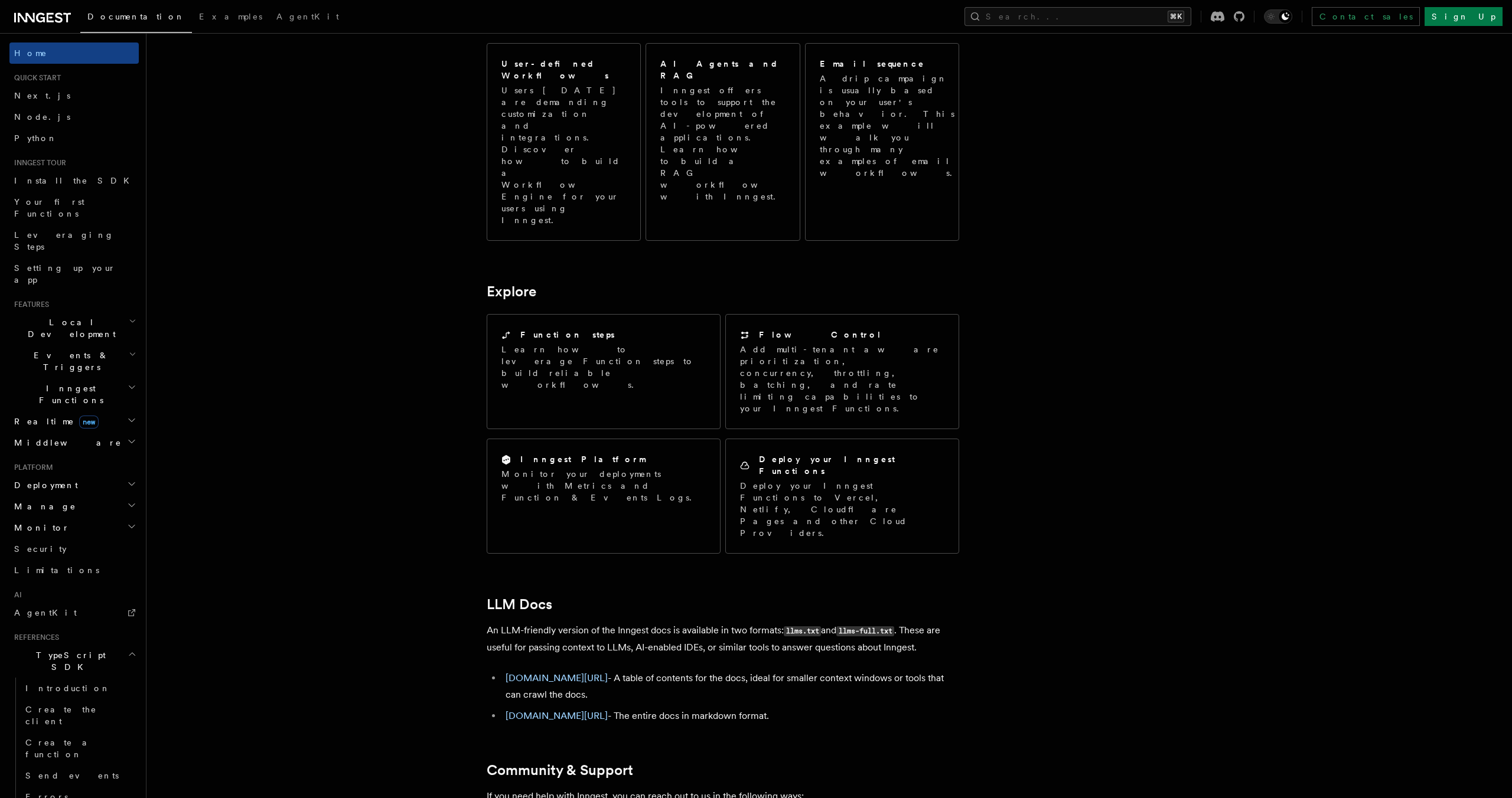
click at [113, 644] on h2 "TypeScript SDK" at bounding box center [74, 661] width 129 height 33
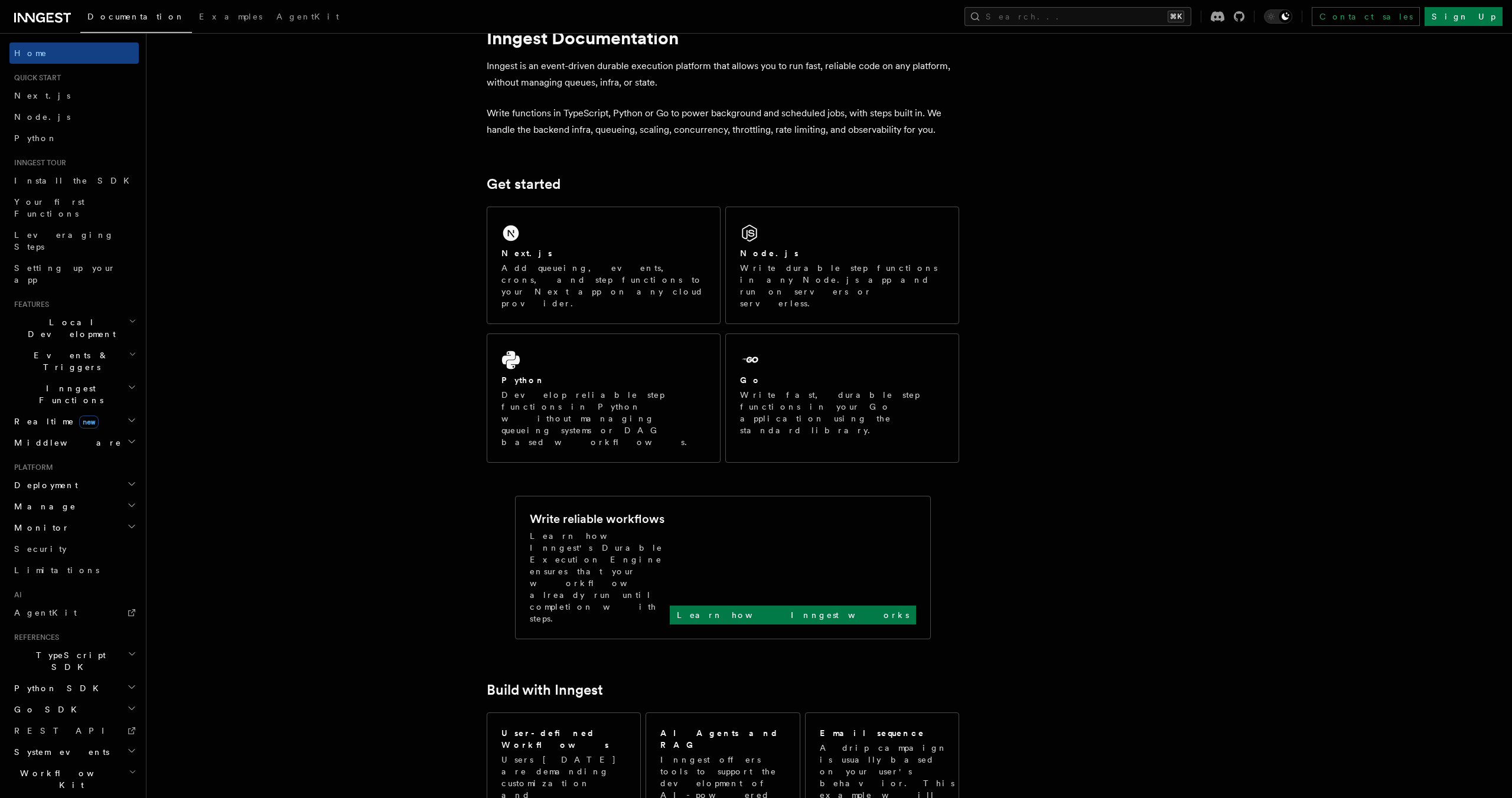
scroll to position [0, 0]
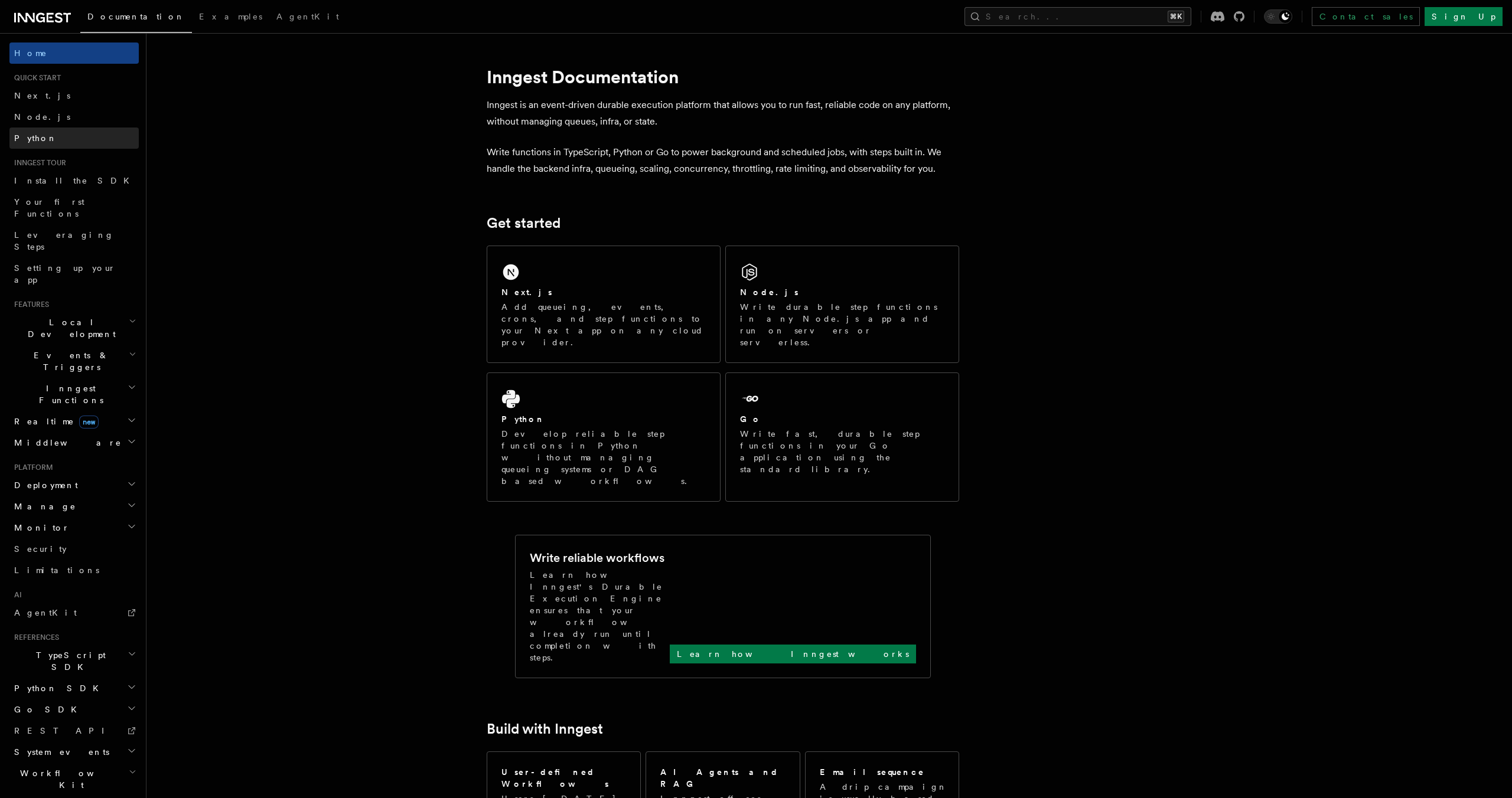
click at [42, 133] on link "Python" at bounding box center [74, 138] width 129 height 21
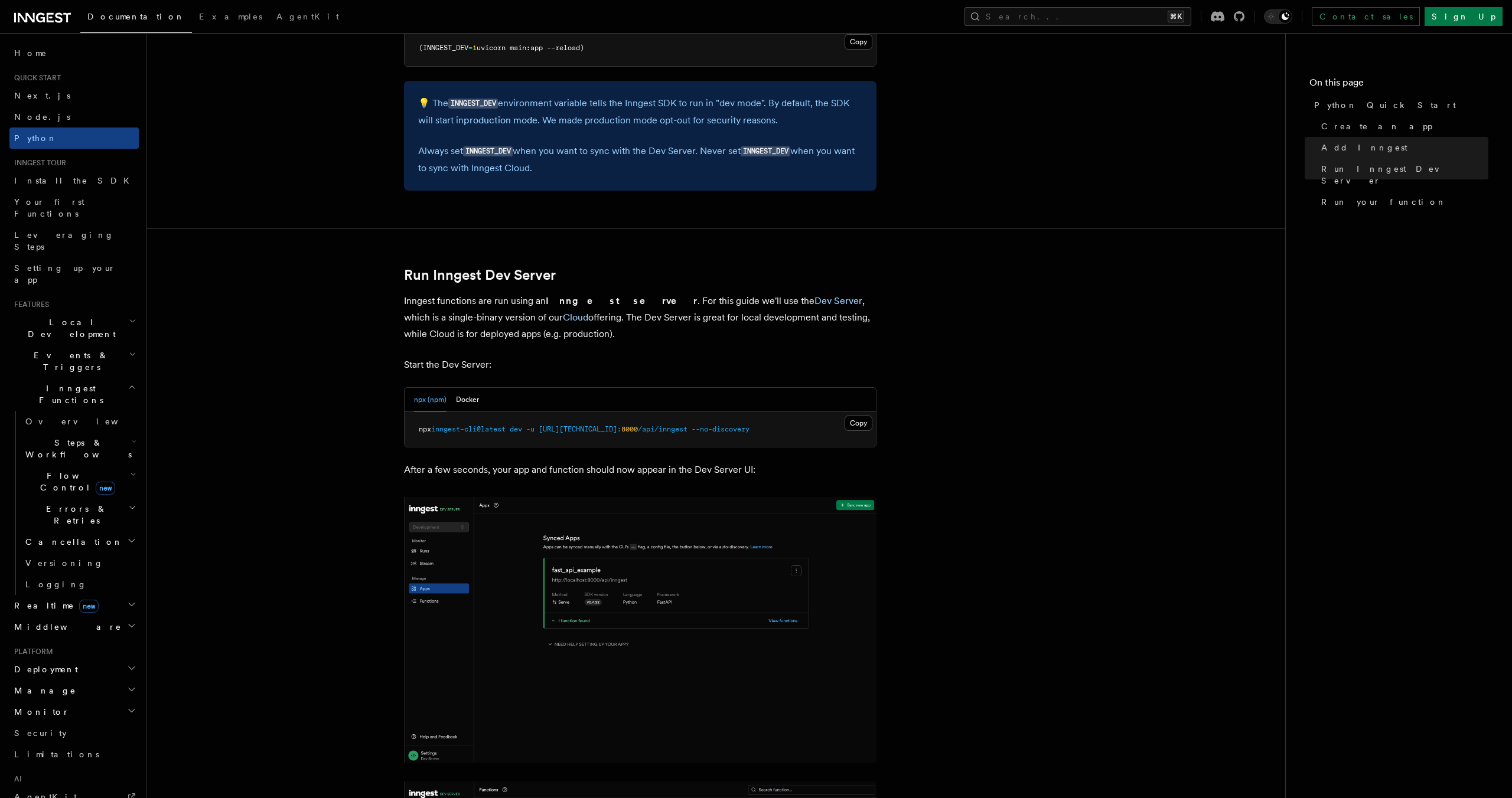
scroll to position [1248, 0]
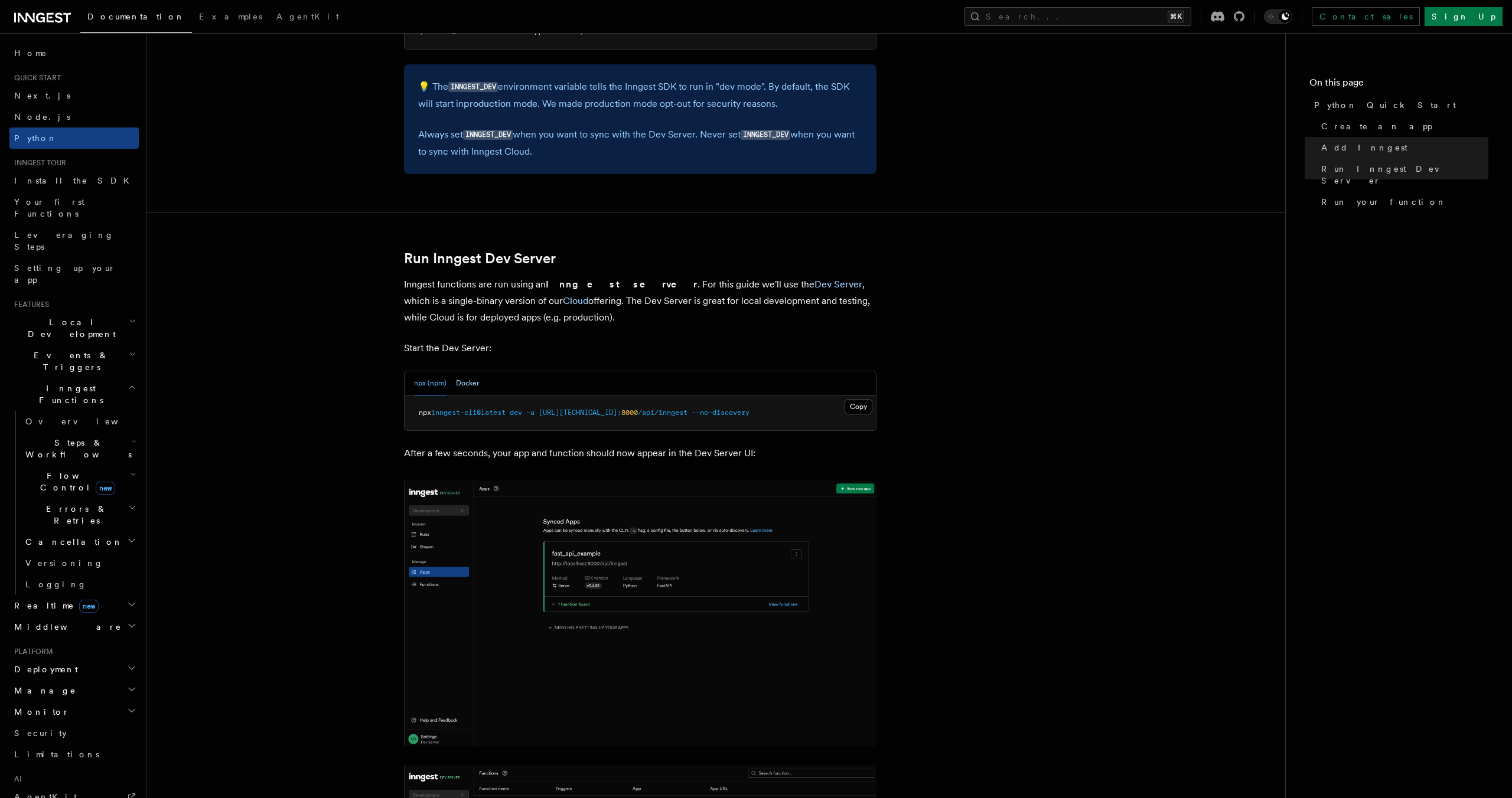
click at [464, 385] on button "Docker" at bounding box center [467, 384] width 23 height 25
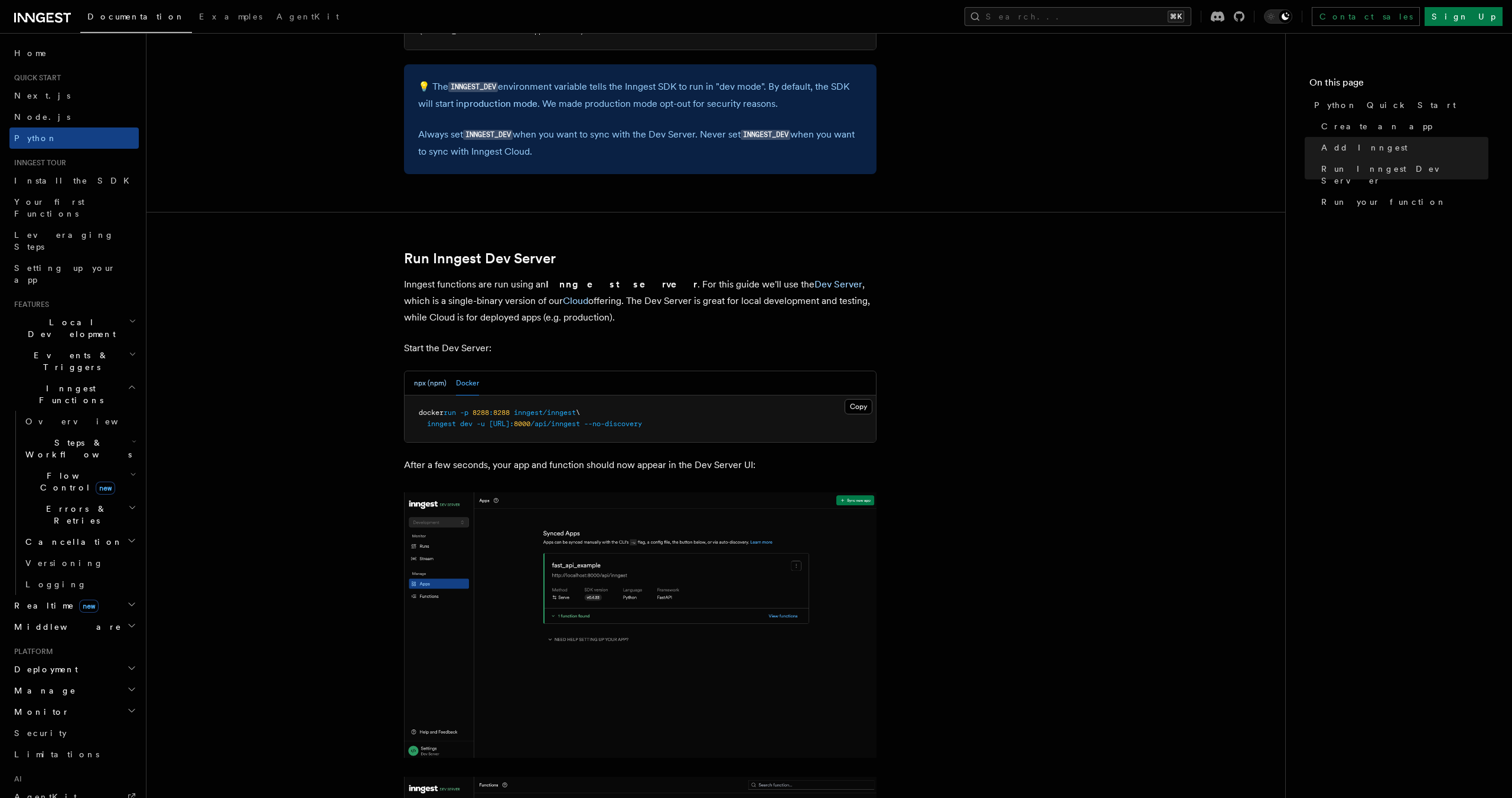
click at [418, 386] on button "npx (npm)" at bounding box center [430, 384] width 33 height 25
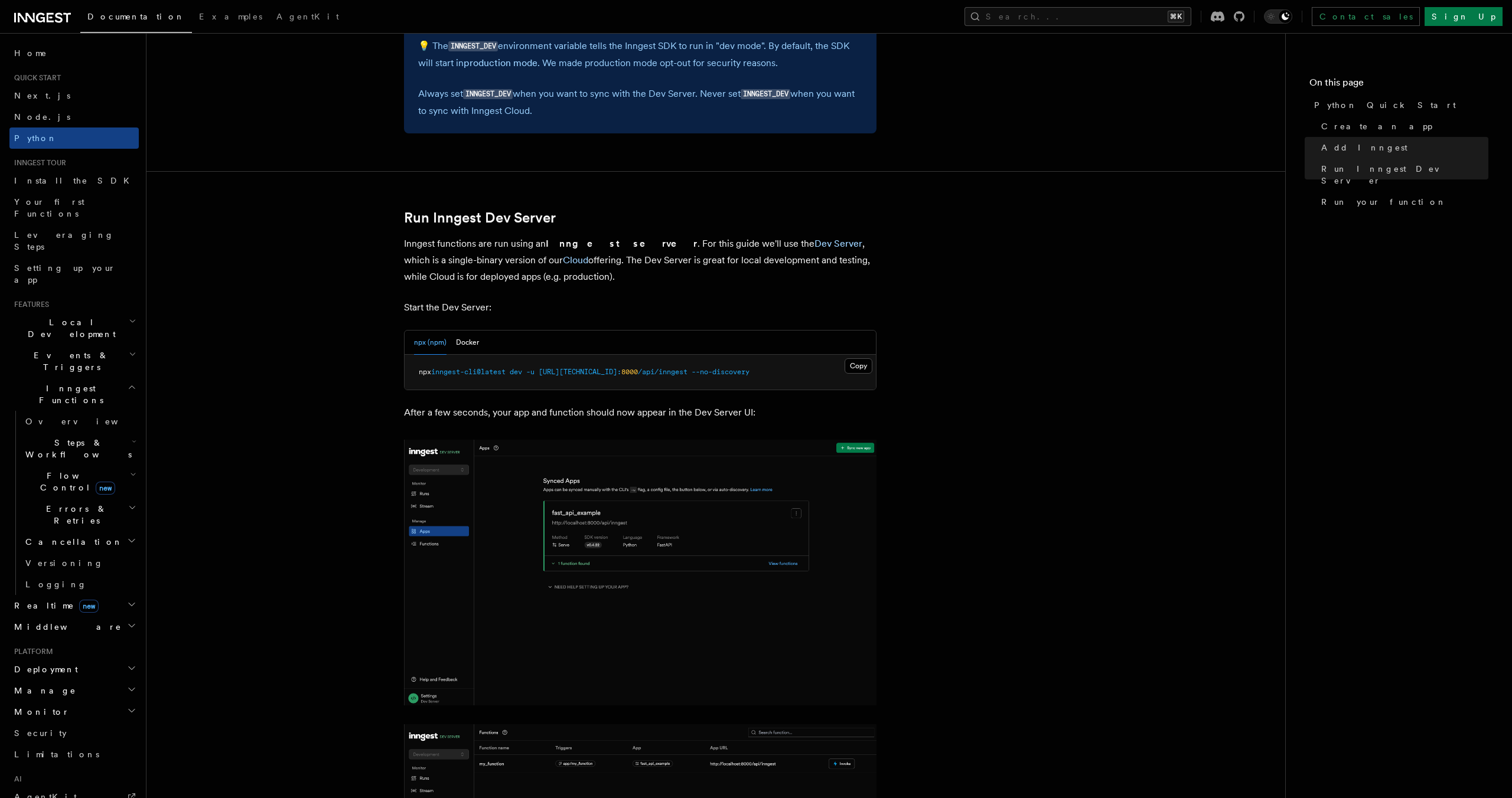
scroll to position [1290, 0]
click at [469, 335] on button "Docker" at bounding box center [467, 342] width 23 height 25
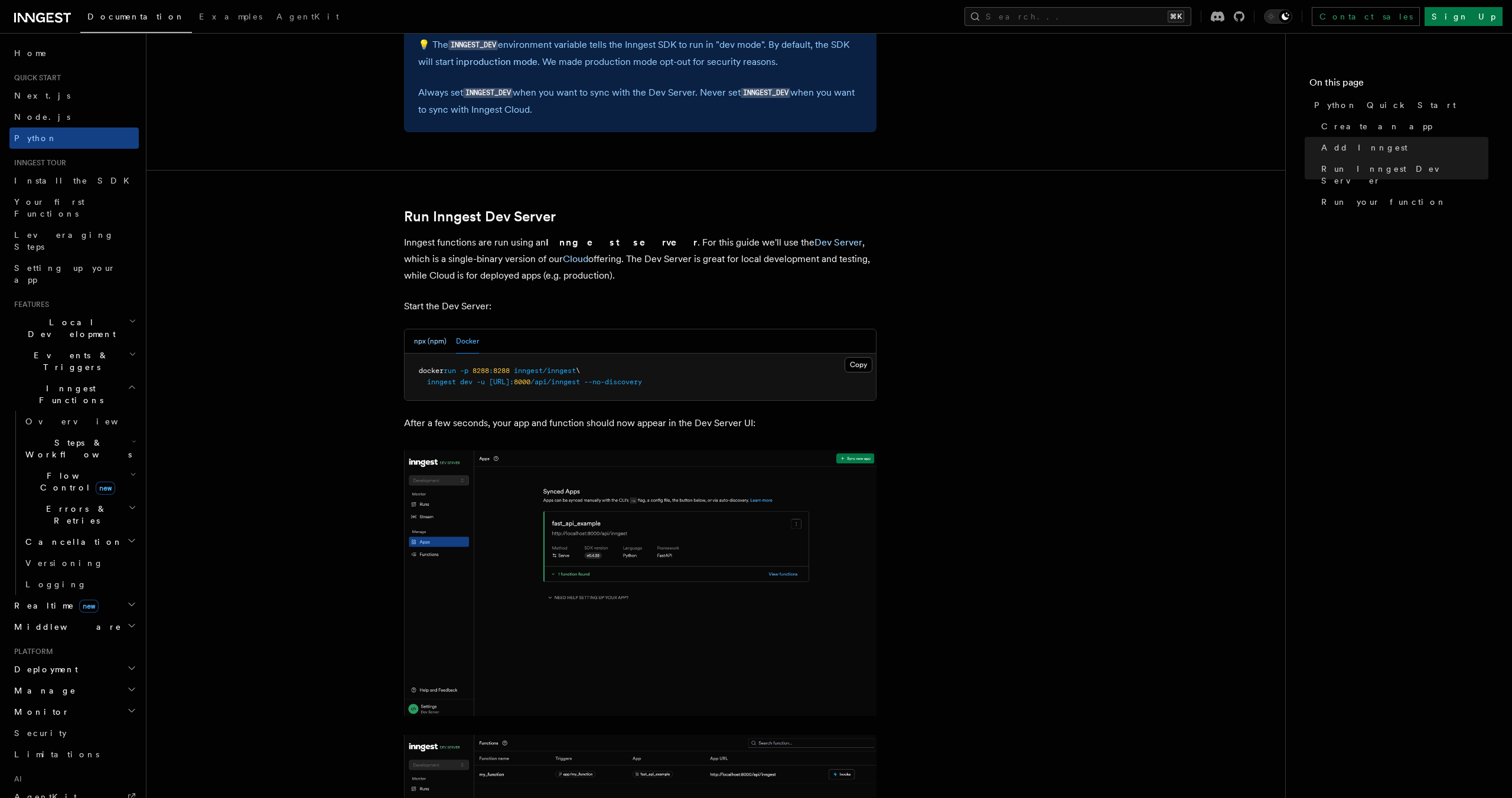
click at [425, 339] on button "npx (npm)" at bounding box center [430, 342] width 33 height 25
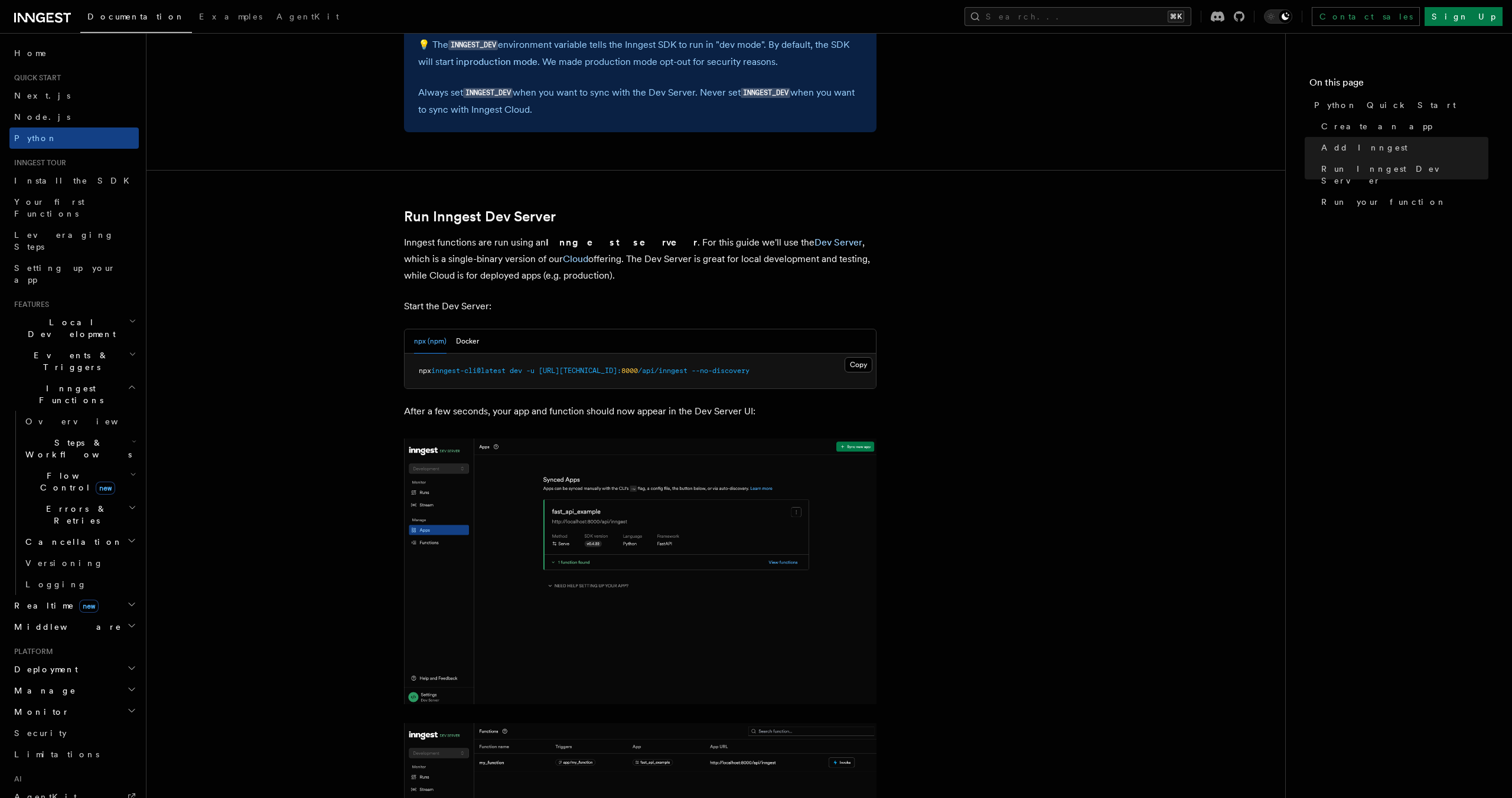
click at [117, 498] on h2 "Errors & Retries" at bounding box center [79, 515] width 118 height 33
click at [110, 465] on h2 "Flow Control new" at bounding box center [79, 482] width 118 height 33
click at [90, 520] on link "[PERSON_NAME] new" at bounding box center [85, 532] width 107 height 24
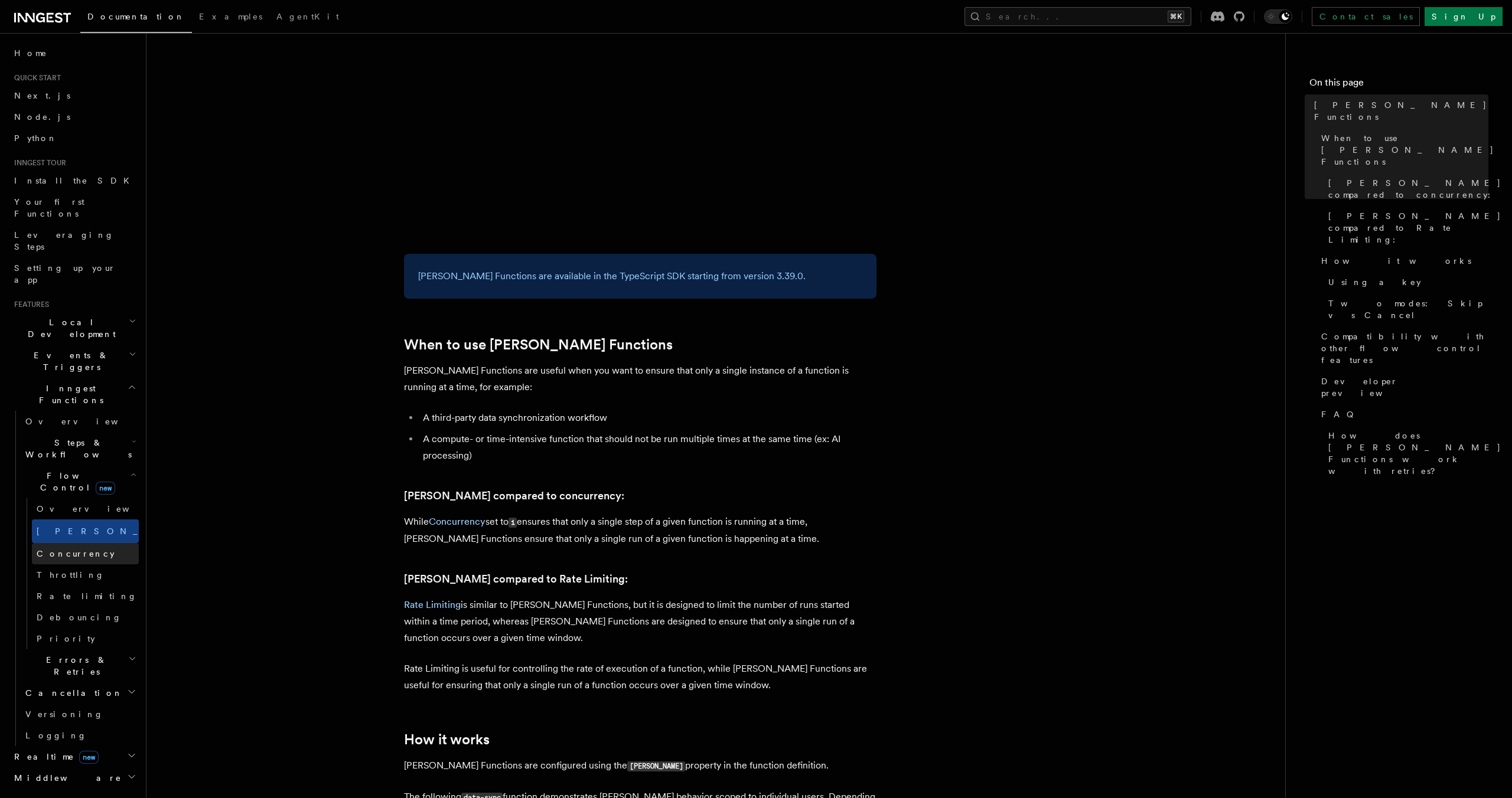
scroll to position [254, 0]
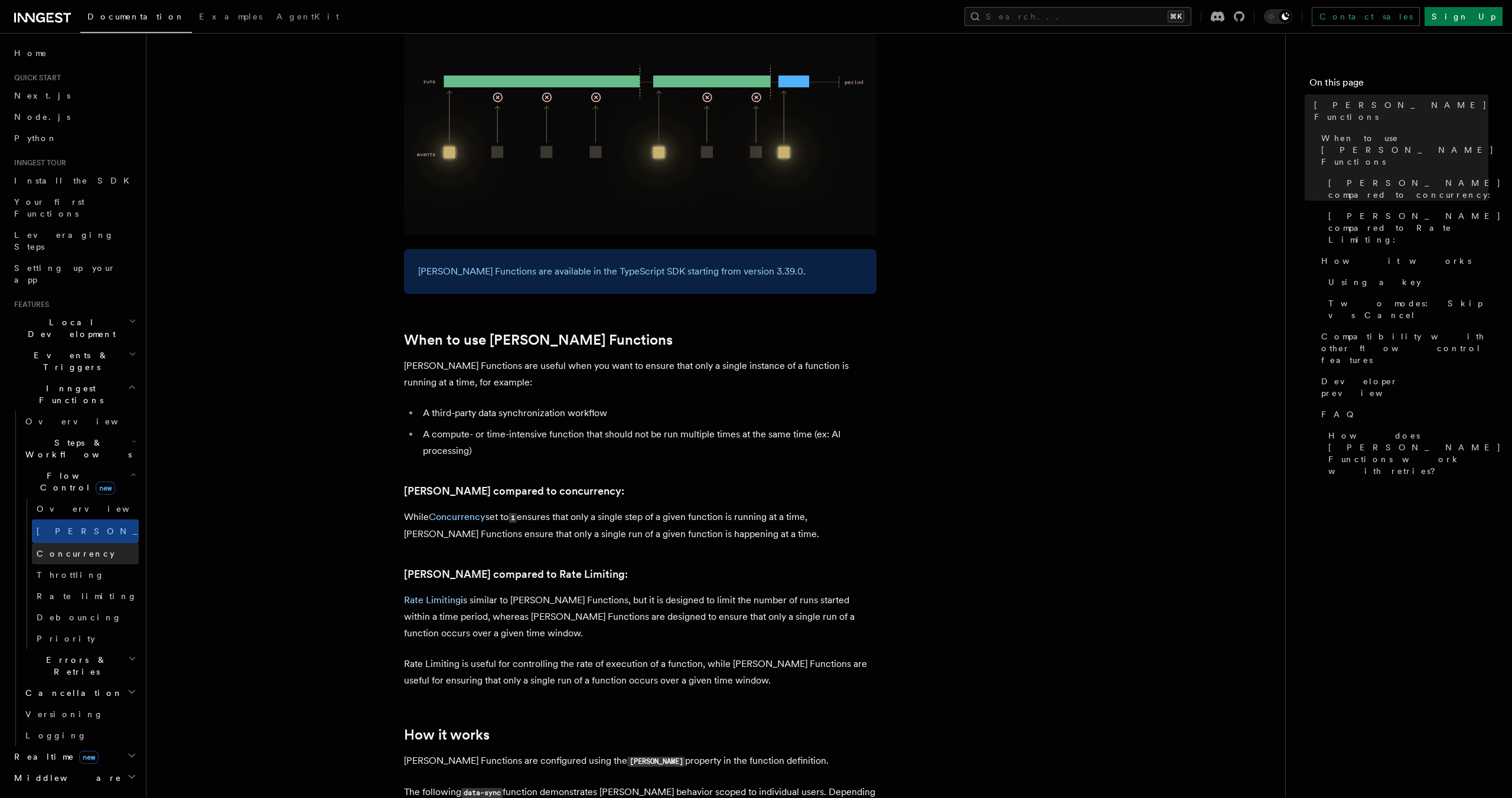
click at [78, 549] on span "Concurrency" at bounding box center [75, 554] width 78 height 10
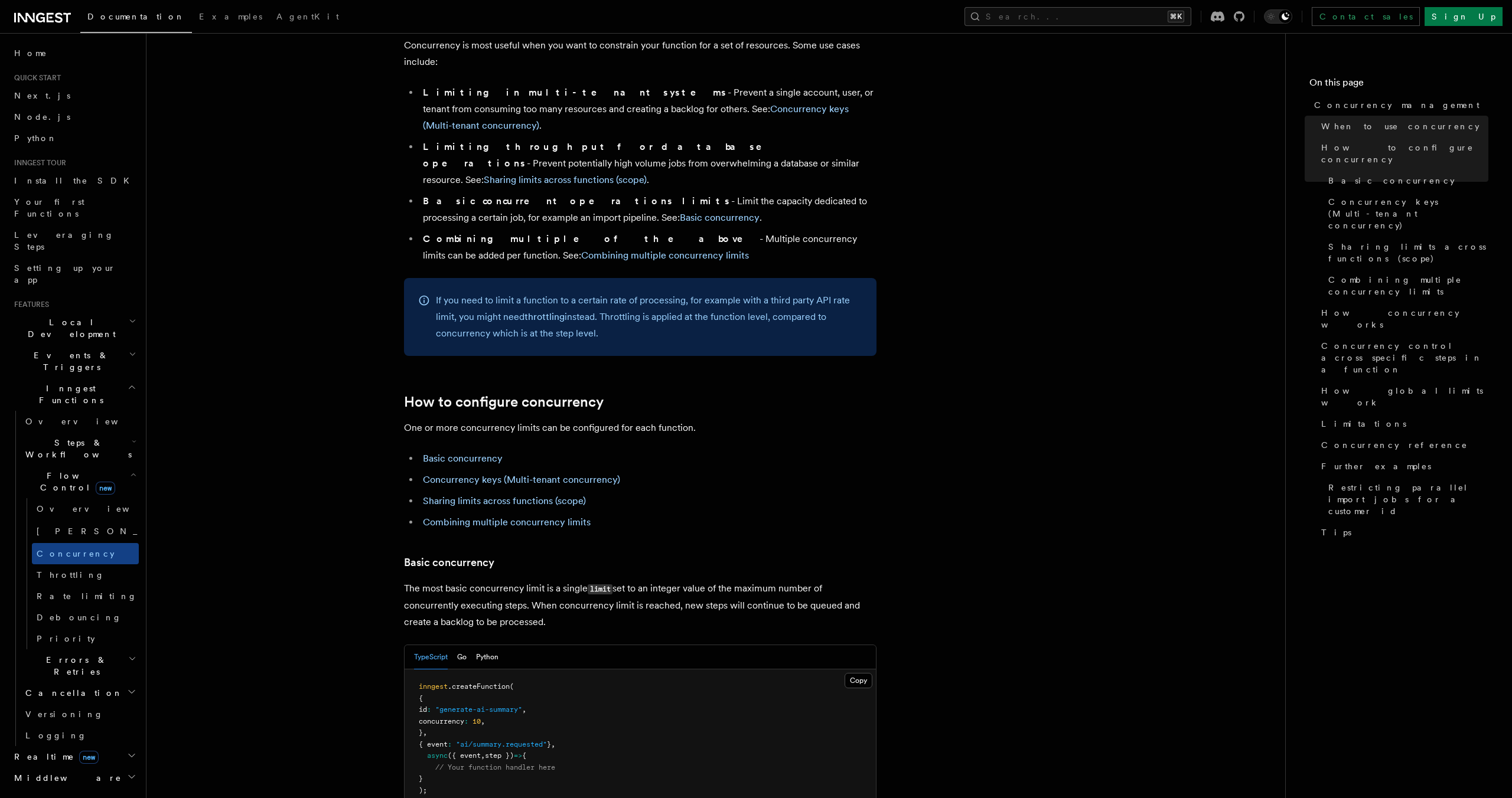
scroll to position [299, 0]
click at [71, 571] on span "Throttling" at bounding box center [71, 575] width 68 height 10
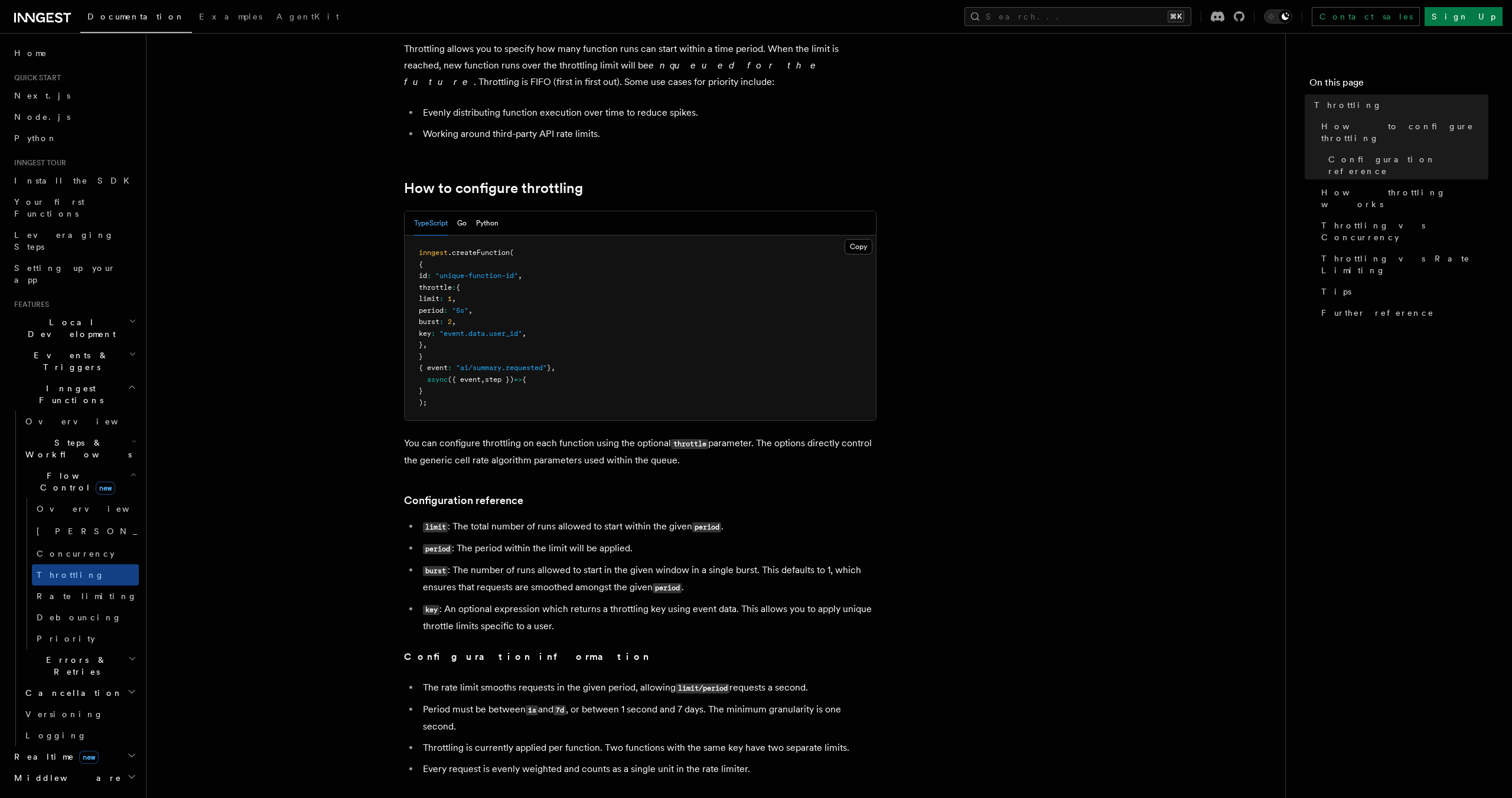
scroll to position [59, 0]
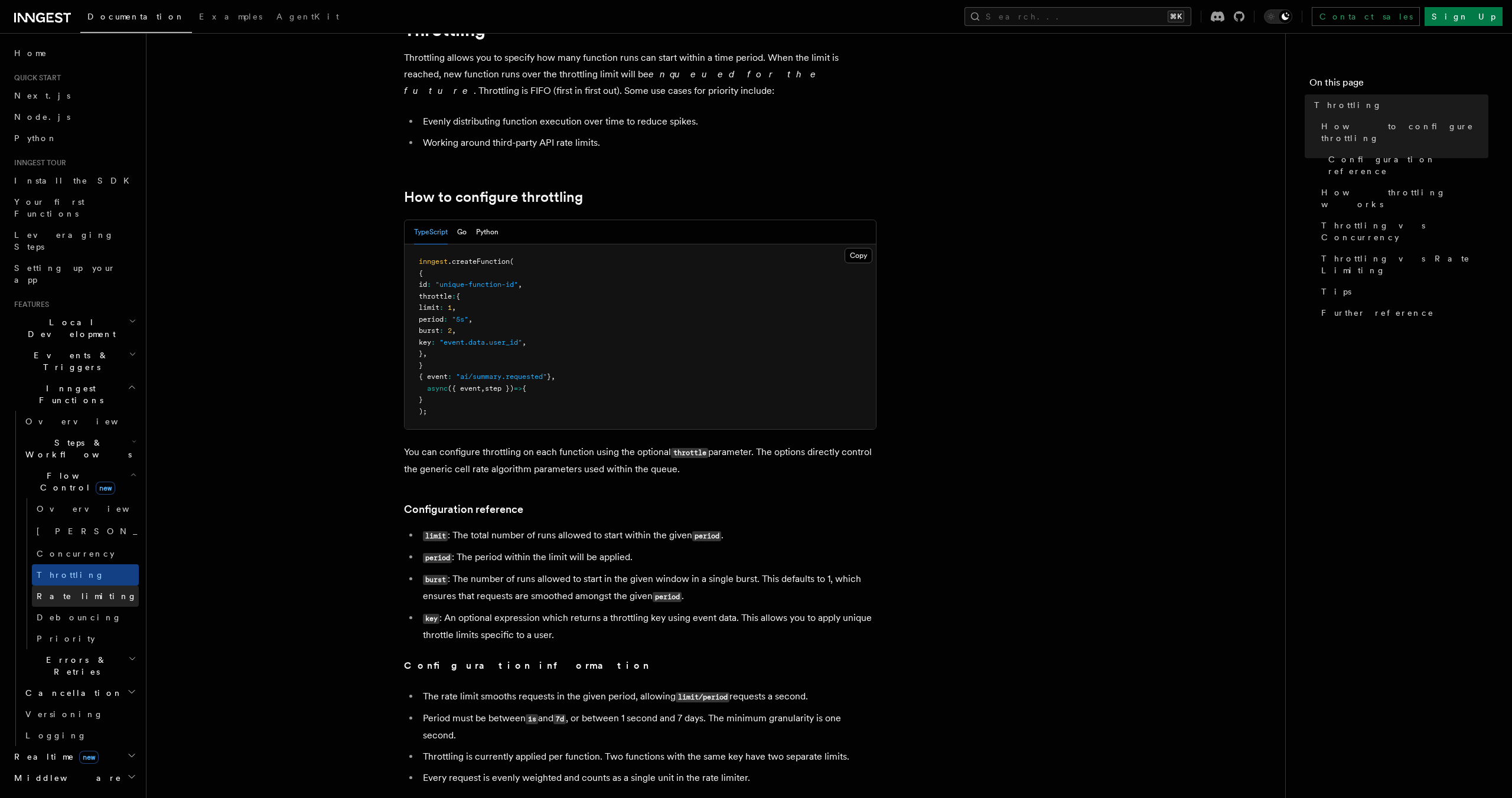
click at [87, 586] on link "Rate limiting" at bounding box center [85, 596] width 107 height 21
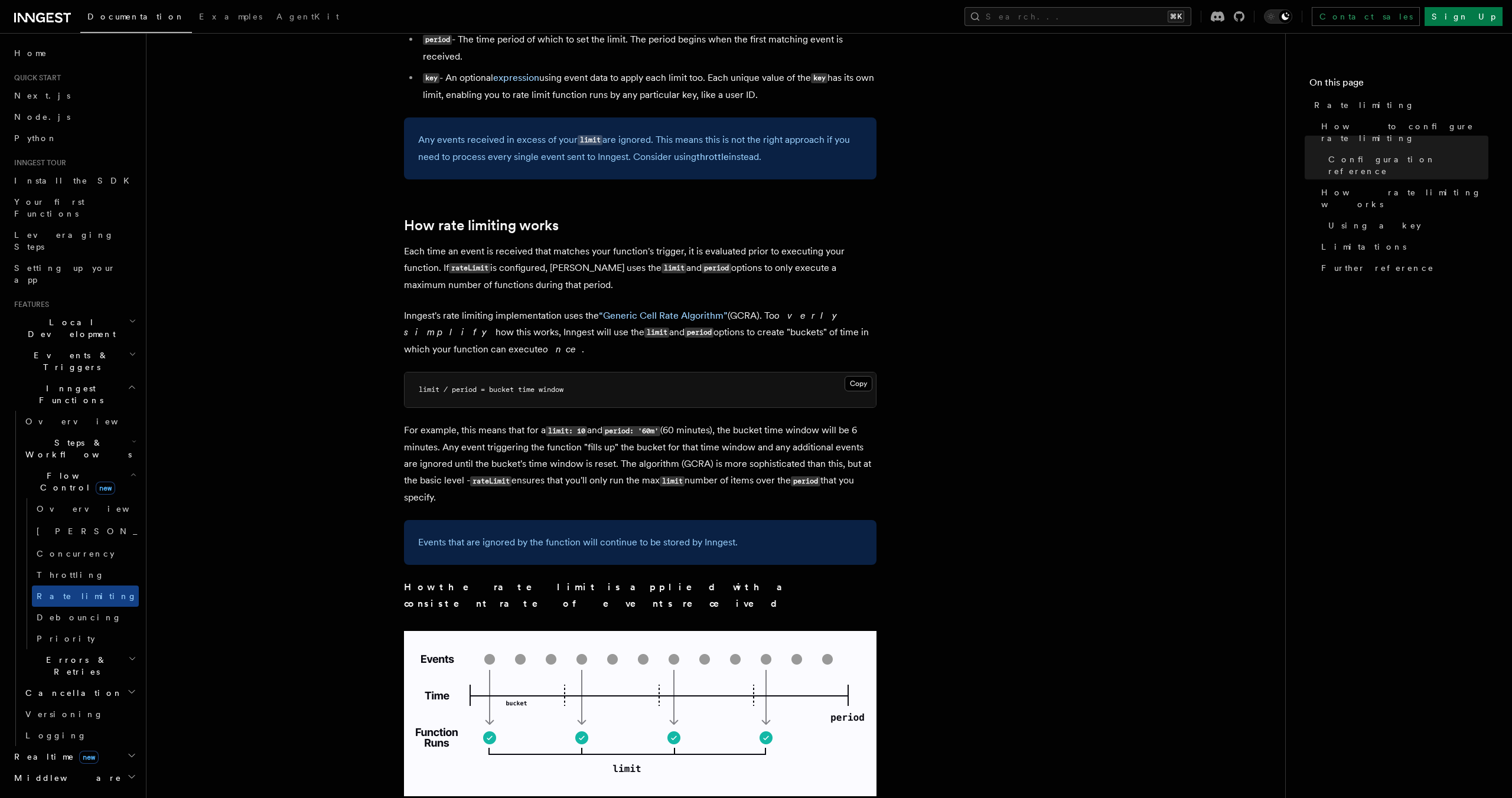
scroll to position [567, 0]
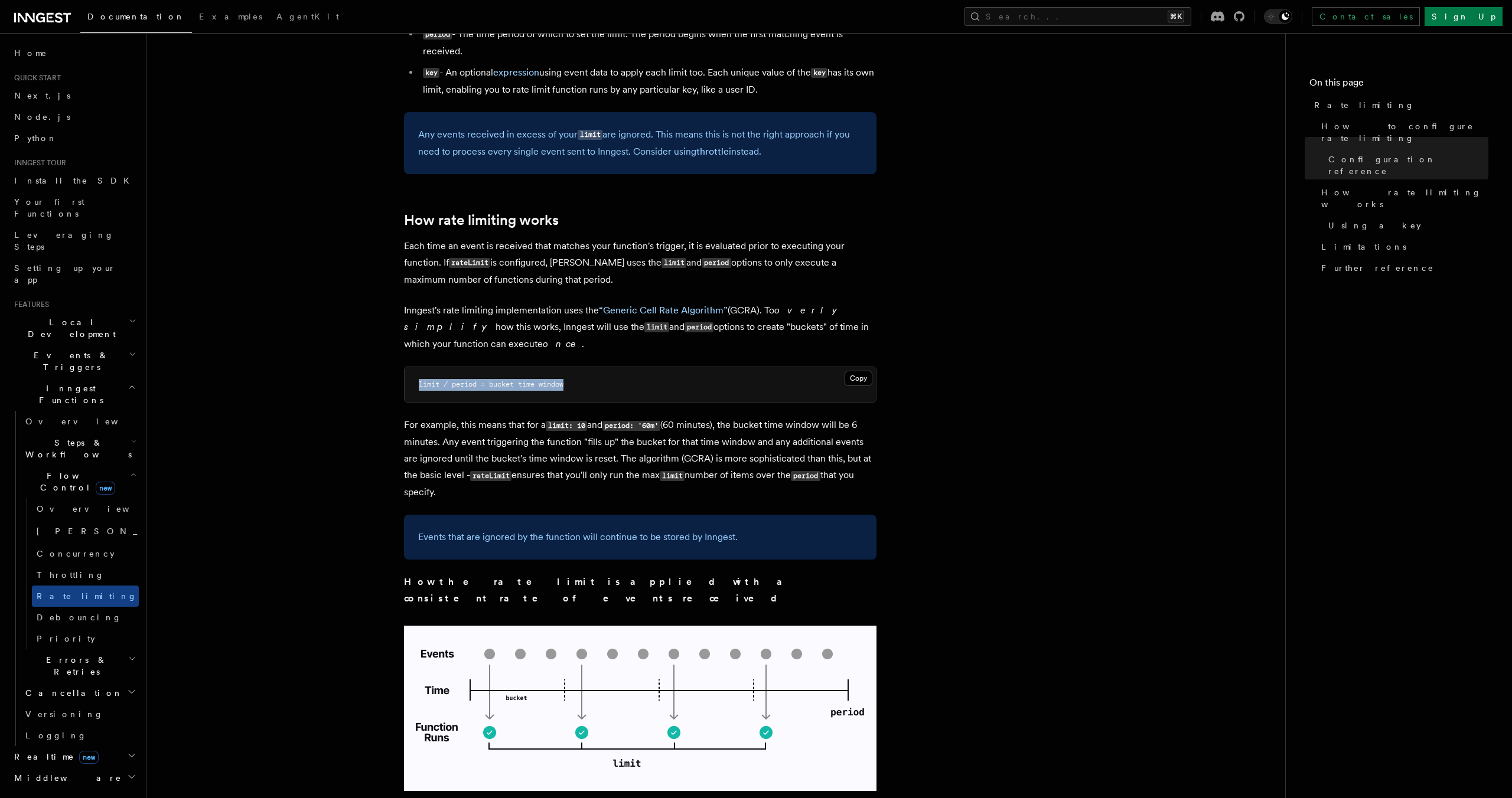
drag, startPoint x: 415, startPoint y: 380, endPoint x: 586, endPoint y: 383, distance: 171.0
click at [586, 383] on pre "limit / period = bucket time window" at bounding box center [640, 384] width 471 height 36
drag, startPoint x: 586, startPoint y: 383, endPoint x: 419, endPoint y: 384, distance: 167.0
click at [419, 384] on pre "limit / period = bucket time window" at bounding box center [640, 384] width 471 height 36
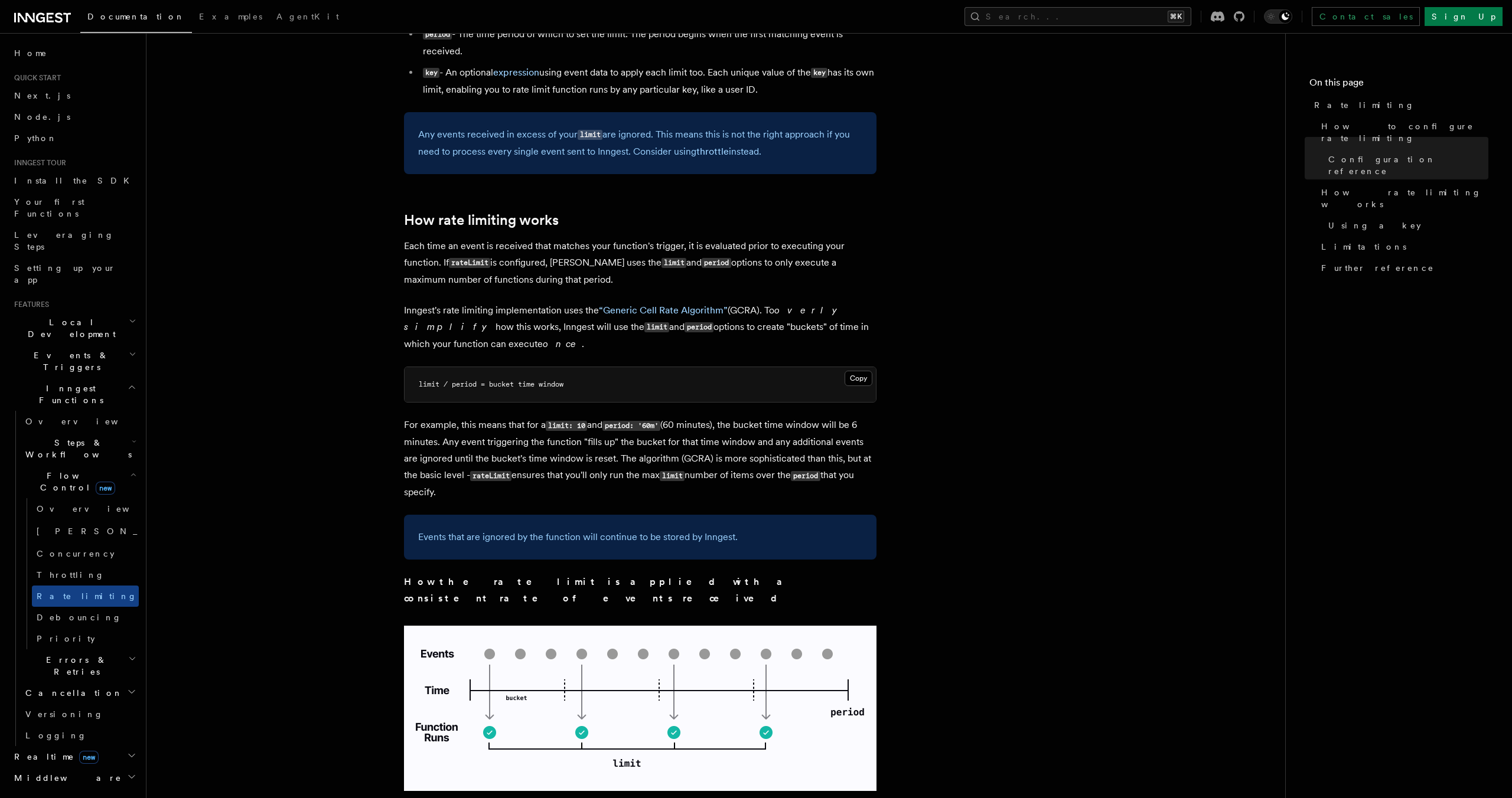
click at [455, 445] on p "For example, this means that for a limit: 10 and period: '60m' (60 minutes), th…" at bounding box center [641, 459] width 473 height 84
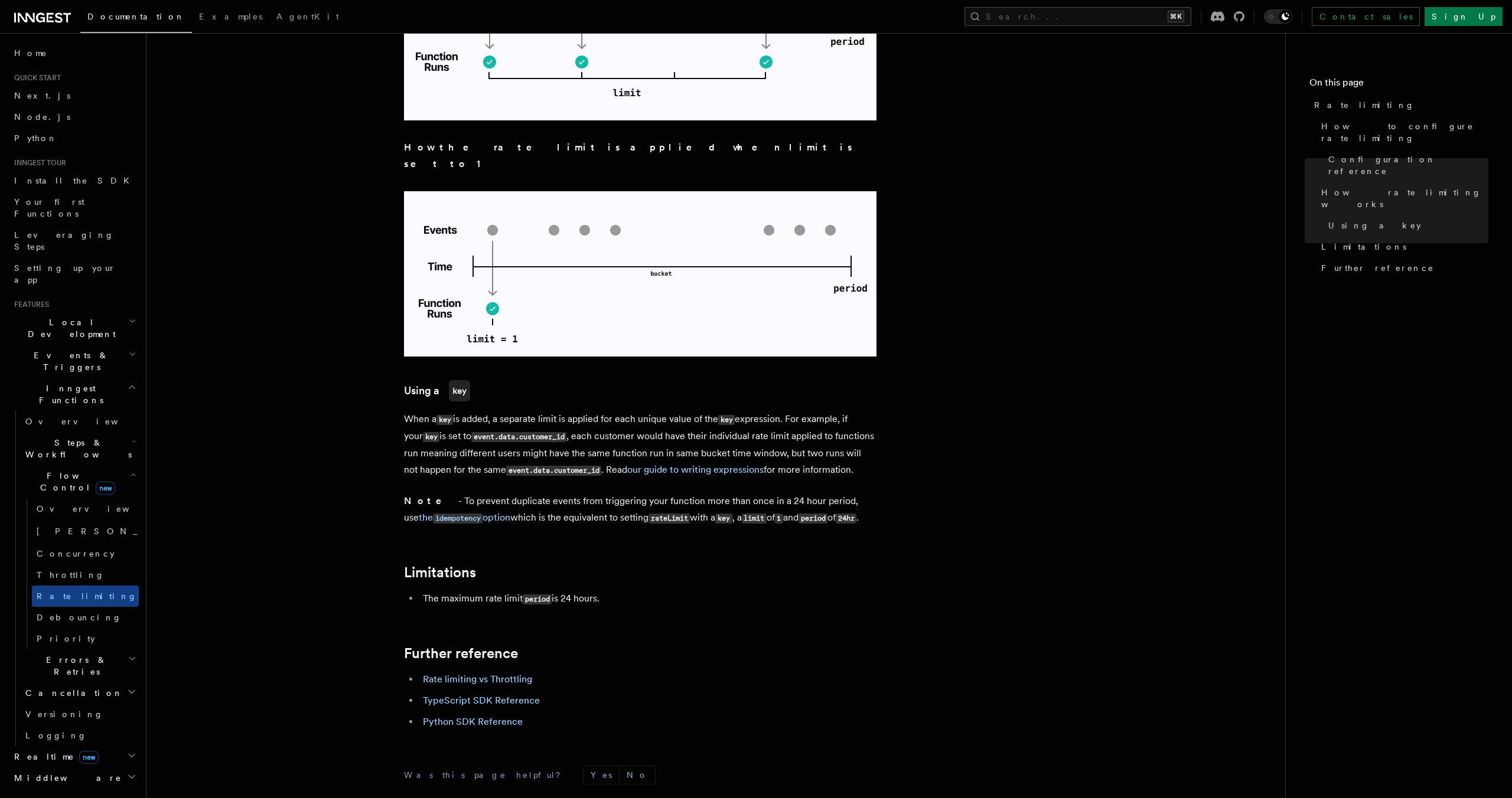
scroll to position [1589, 0]
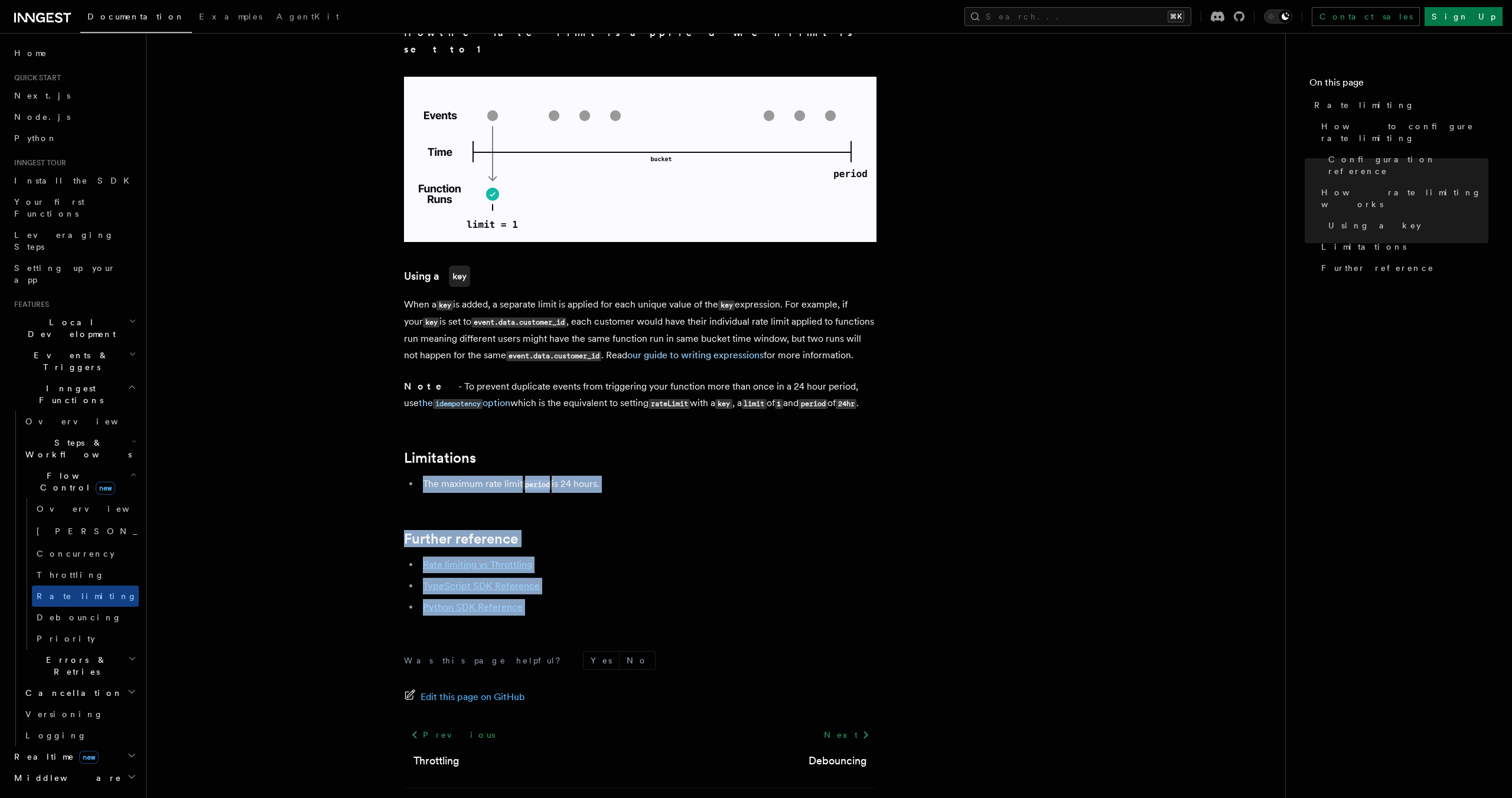
drag, startPoint x: 422, startPoint y: 434, endPoint x: 613, endPoint y: 578, distance: 239.2
click at [613, 628] on div "Was this page helpful? Yes No Edit this page on GitHub Previous Throttling Next…" at bounding box center [641, 738] width 473 height 220
drag, startPoint x: 613, startPoint y: 578, endPoint x: 423, endPoint y: 418, distance: 248.4
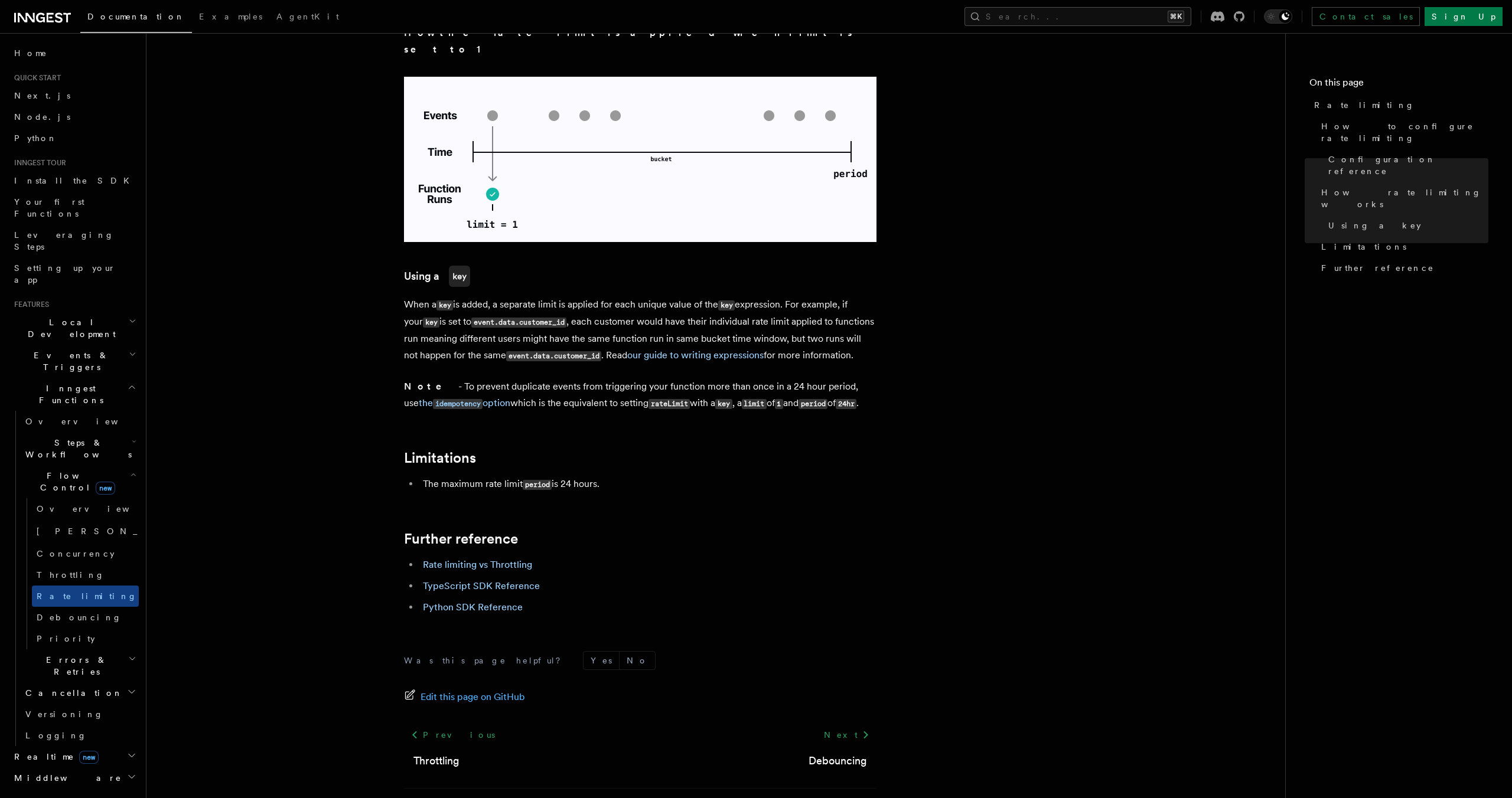
click at [413, 475] on ul "The maximum rate limit period is 24 hours." at bounding box center [641, 484] width 473 height 17
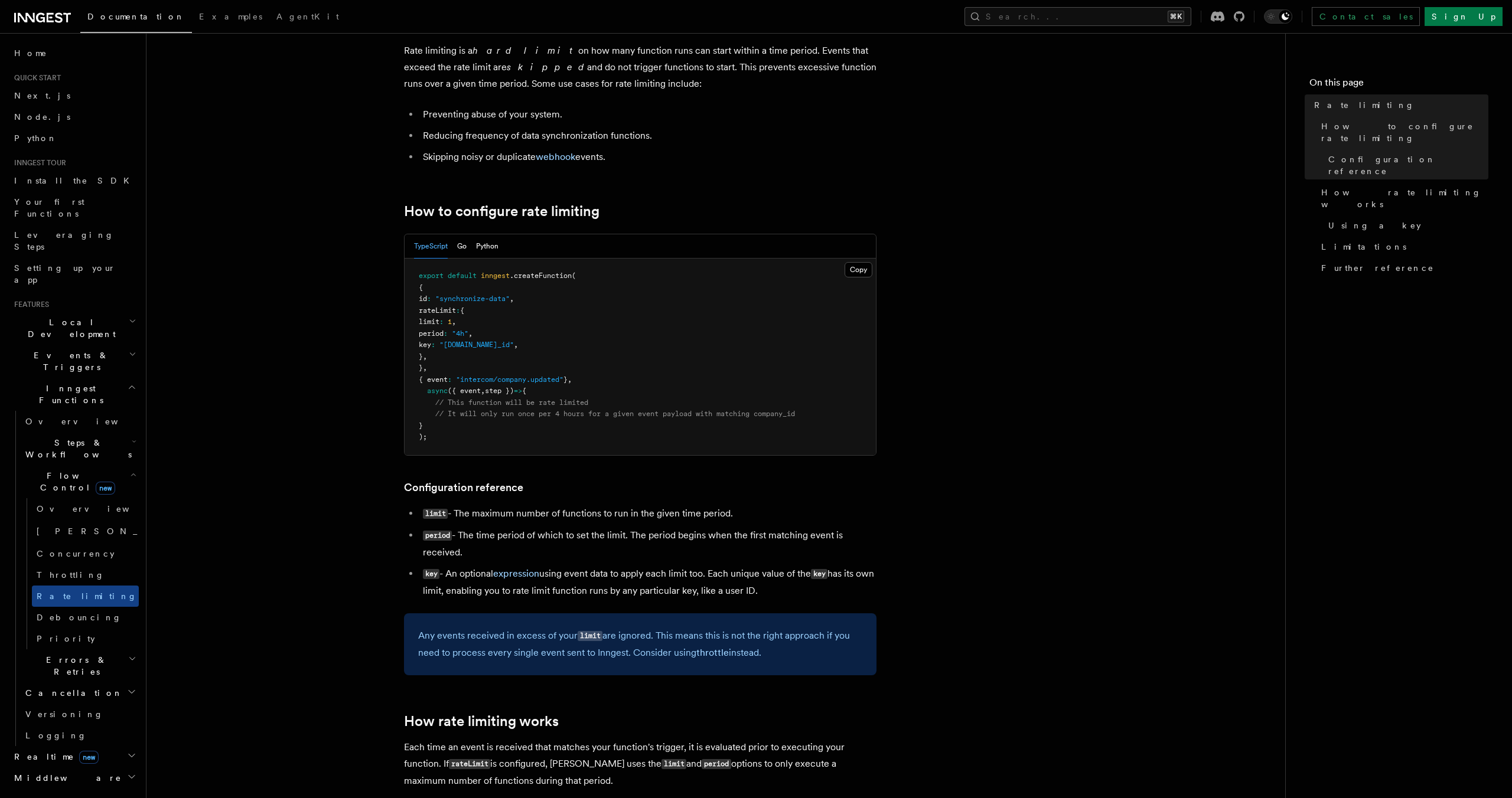
scroll to position [0, 0]
